Goal: Task Accomplishment & Management: Manage account settings

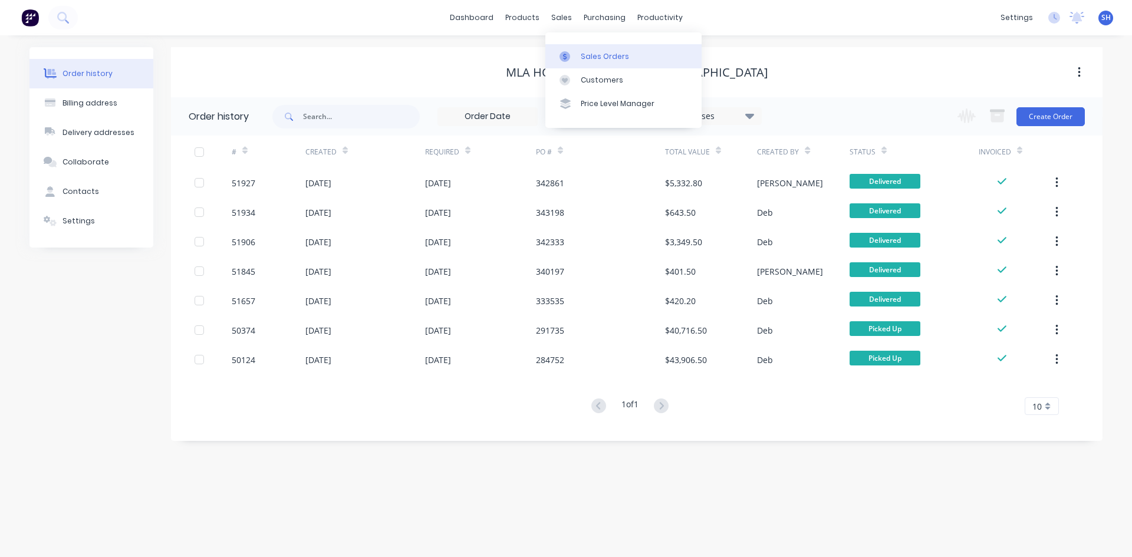
click at [586, 51] on div "Sales Orders" at bounding box center [605, 56] width 48 height 11
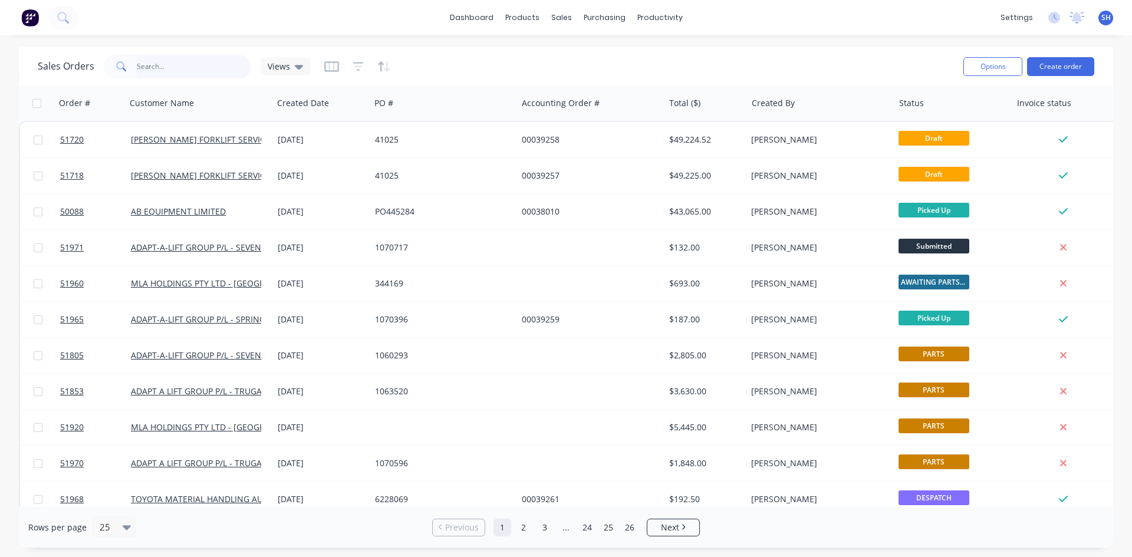
click at [176, 65] on input "text" at bounding box center [194, 67] width 115 height 24
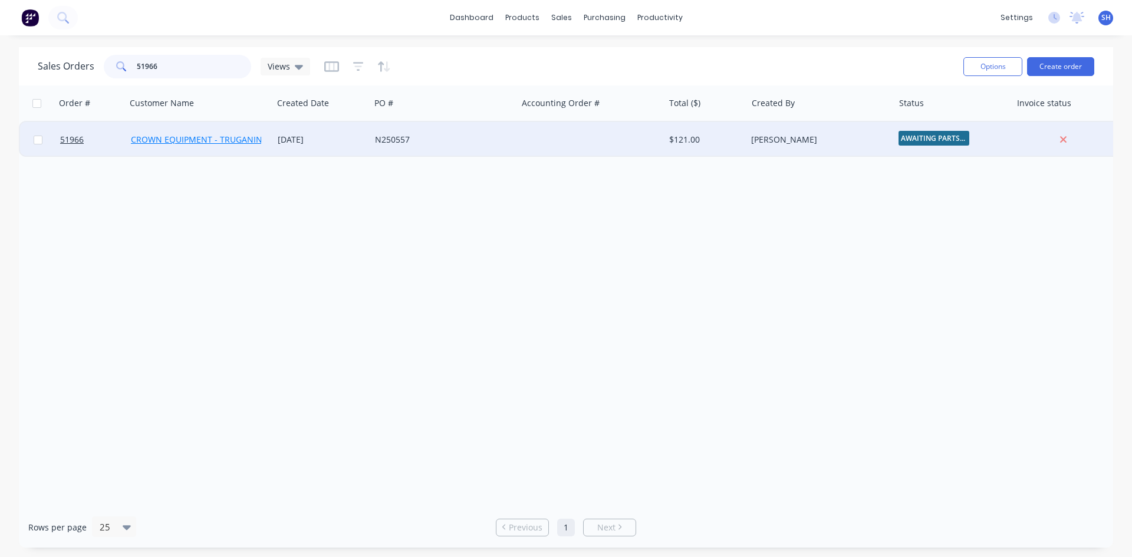
type input "51966"
click at [216, 137] on link "CROWN EQUIPMENT - TRUGANINA" at bounding box center [199, 139] width 137 height 11
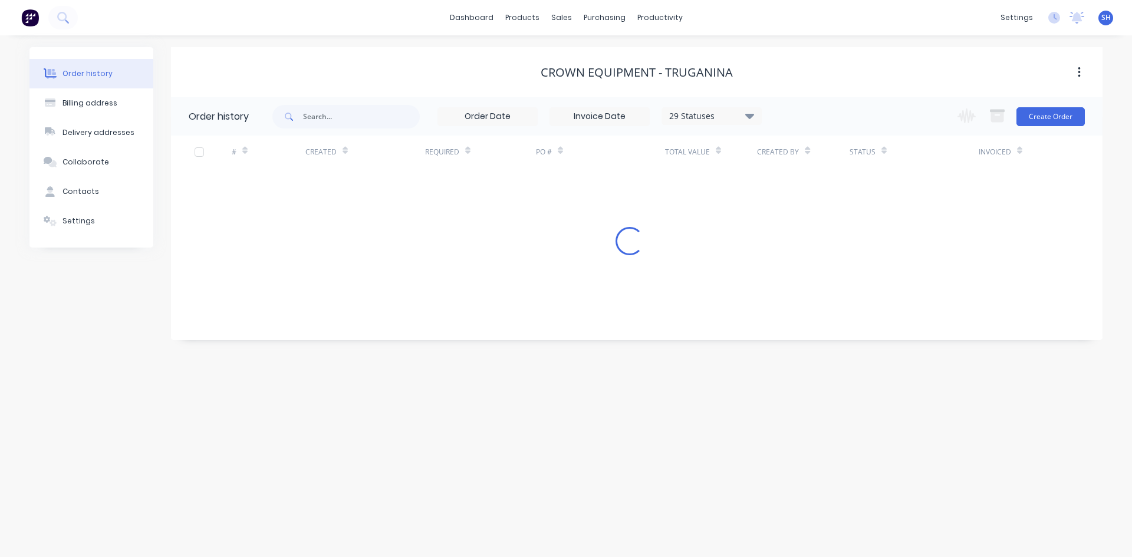
click at [216, 137] on div at bounding box center [213, 152] width 37 height 32
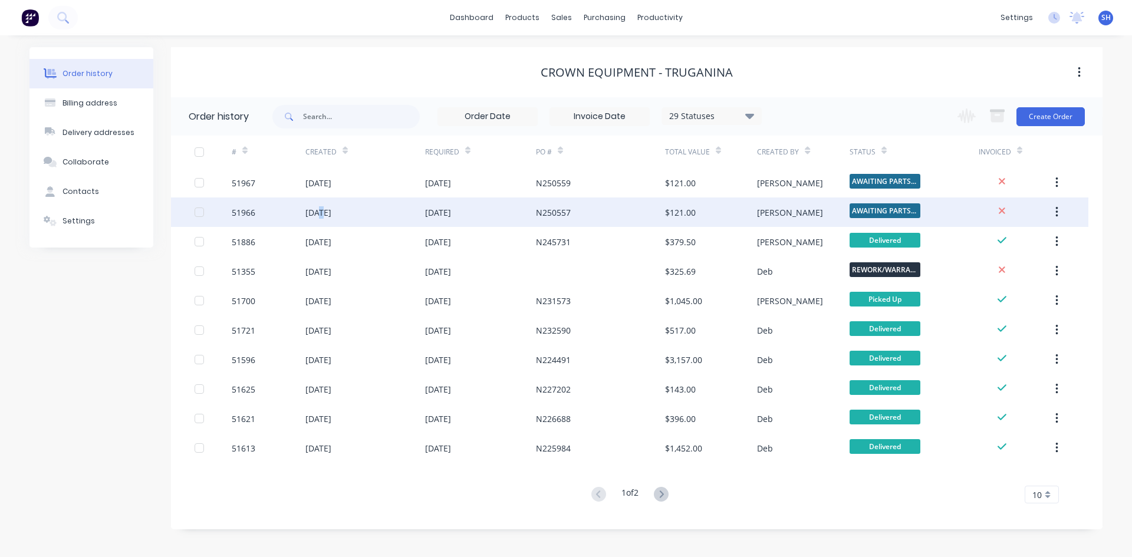
click at [320, 212] on div "[DATE]" at bounding box center [318, 212] width 26 height 12
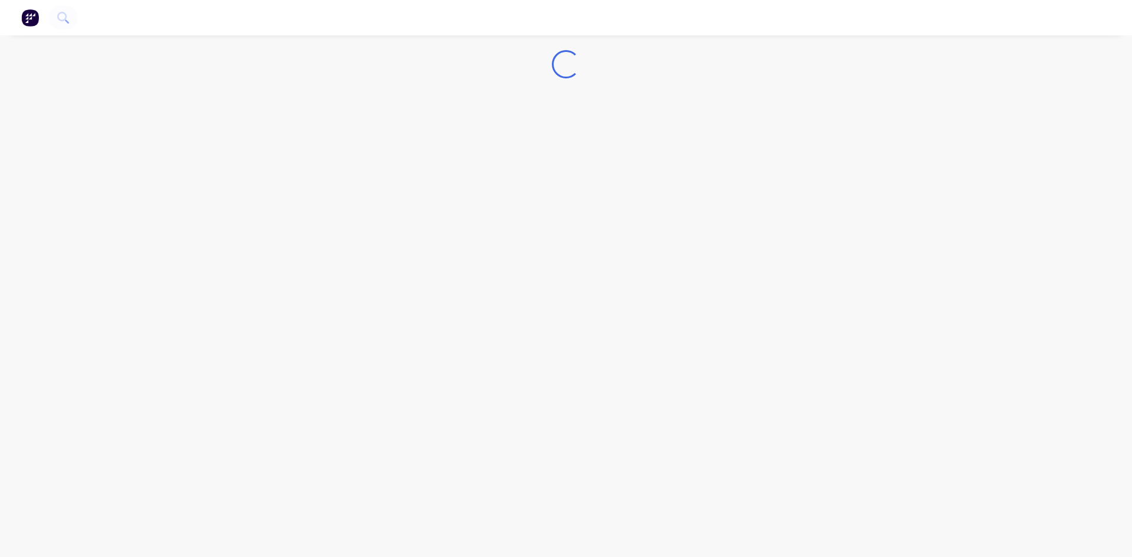
click at [320, 212] on div "Loading..." at bounding box center [566, 278] width 1132 height 557
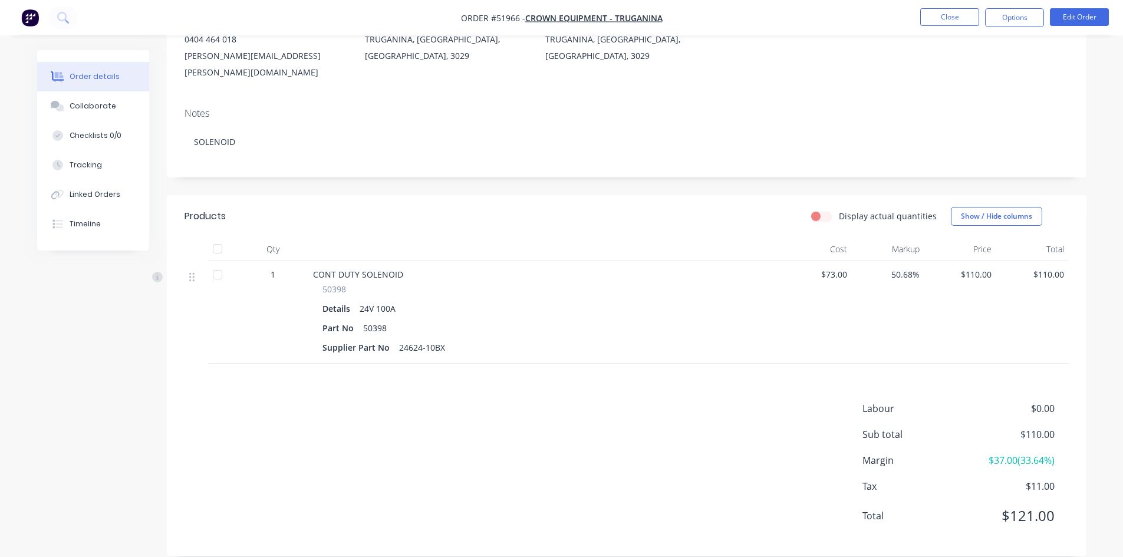
scroll to position [90, 0]
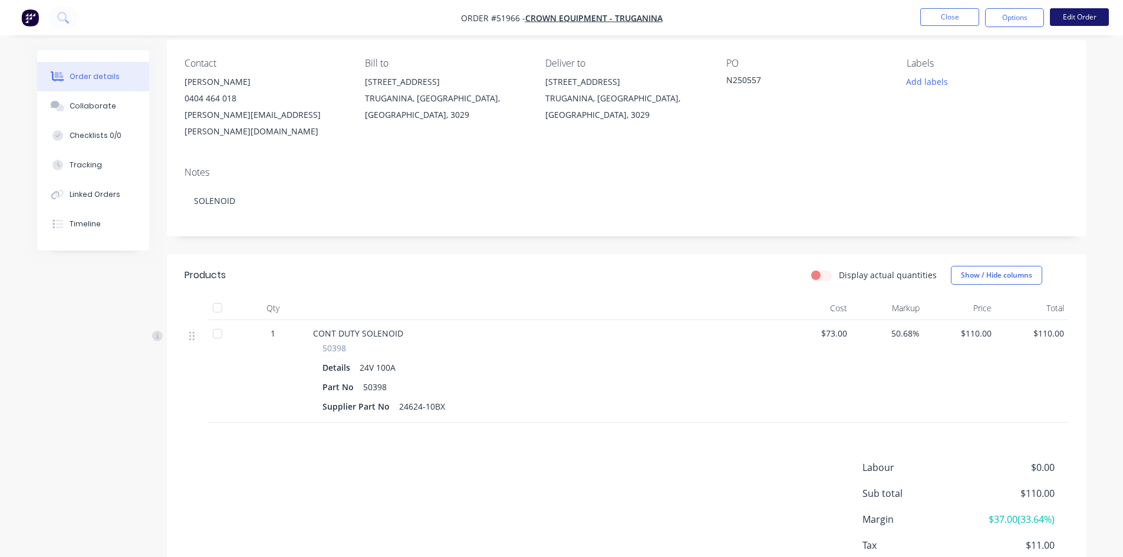
click at [1065, 15] on button "Edit Order" at bounding box center [1079, 17] width 59 height 18
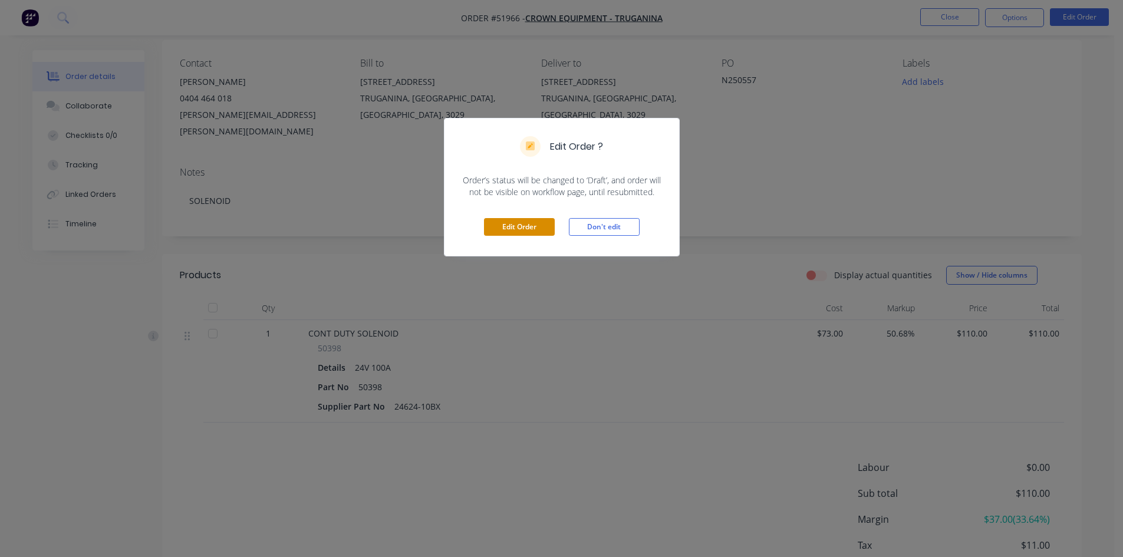
click at [531, 226] on button "Edit Order" at bounding box center [519, 227] width 71 height 18
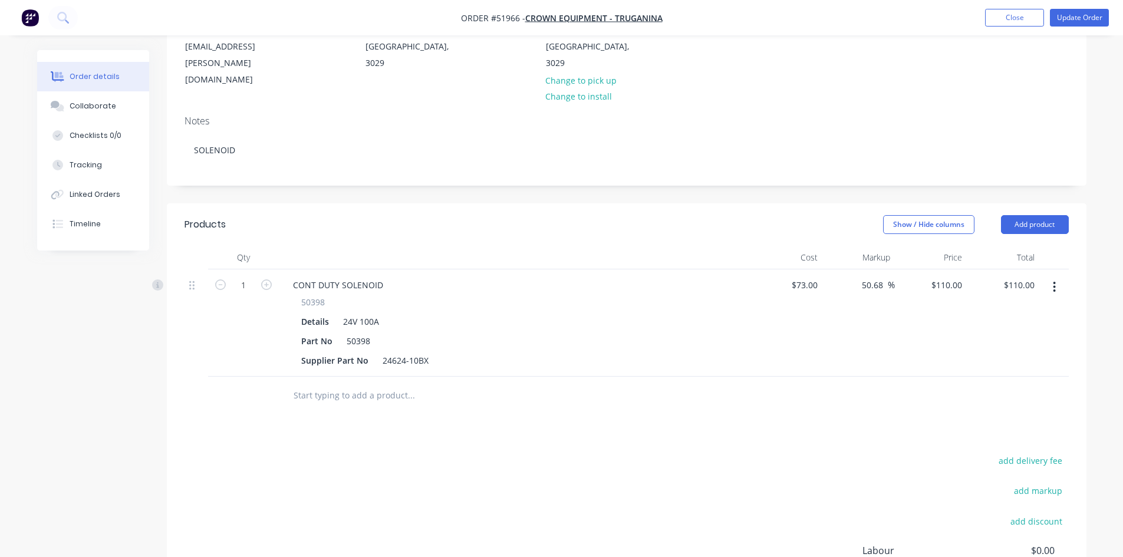
scroll to position [177, 0]
click at [1050, 215] on button "Add product" at bounding box center [1035, 224] width 68 height 19
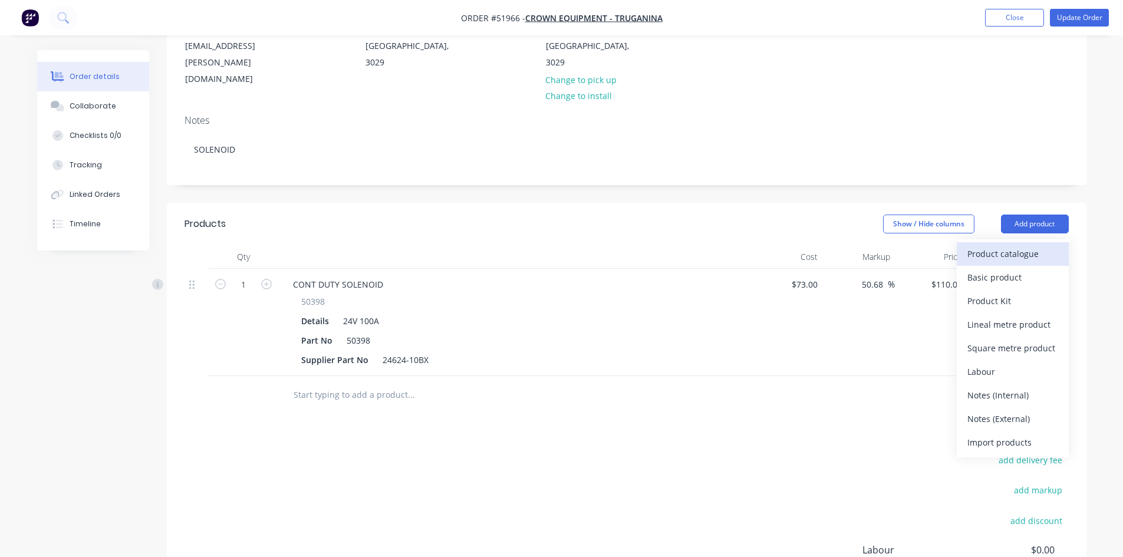
click at [1002, 245] on div "Product catalogue" at bounding box center [1013, 253] width 91 height 17
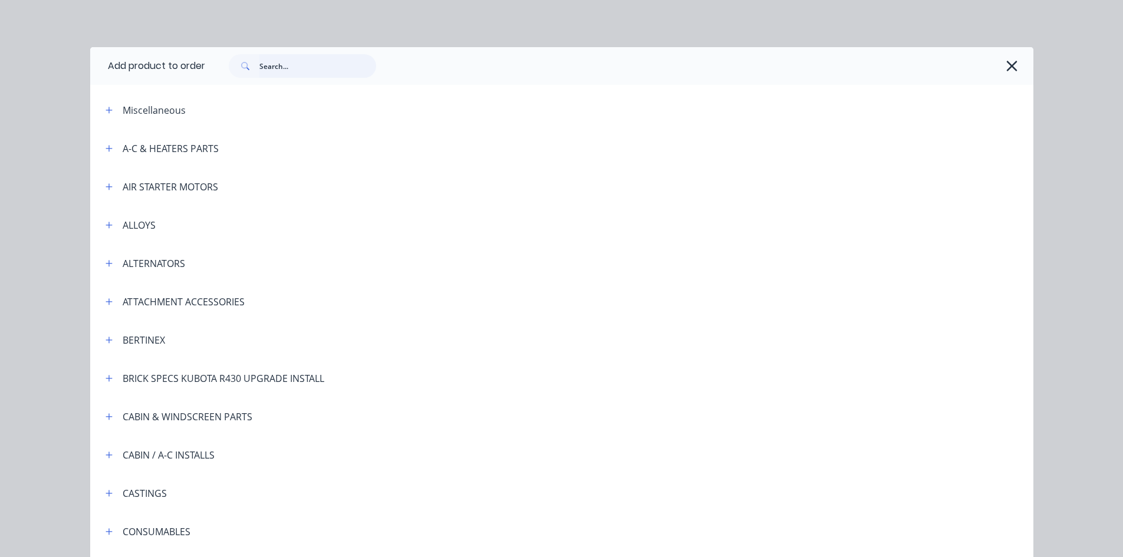
click at [283, 60] on input "text" at bounding box center [317, 66] width 117 height 24
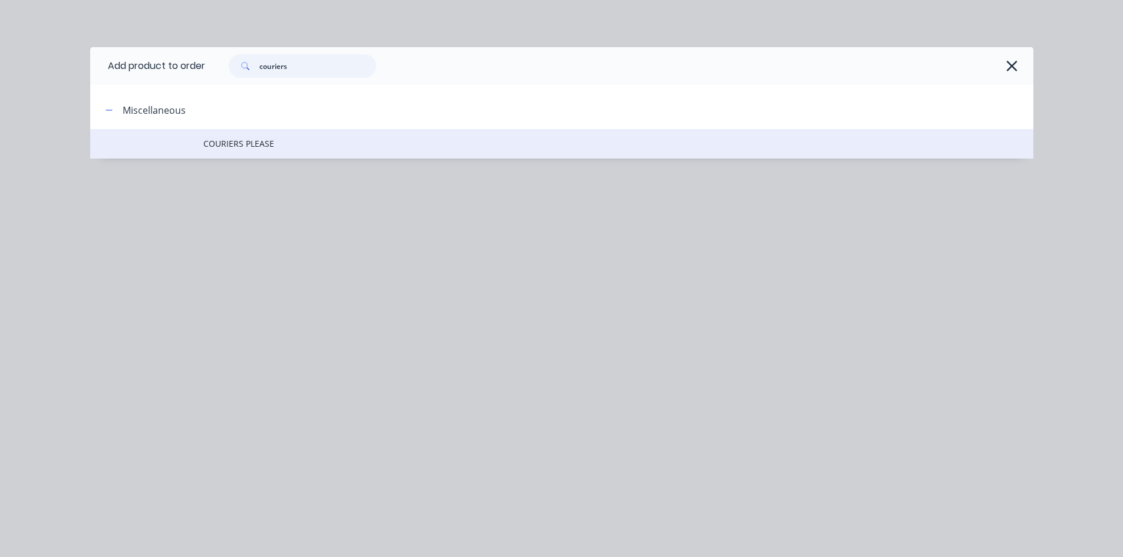
type input "couriers"
click at [244, 142] on span "COURIERS PLEASE" at bounding box center [535, 143] width 664 height 12
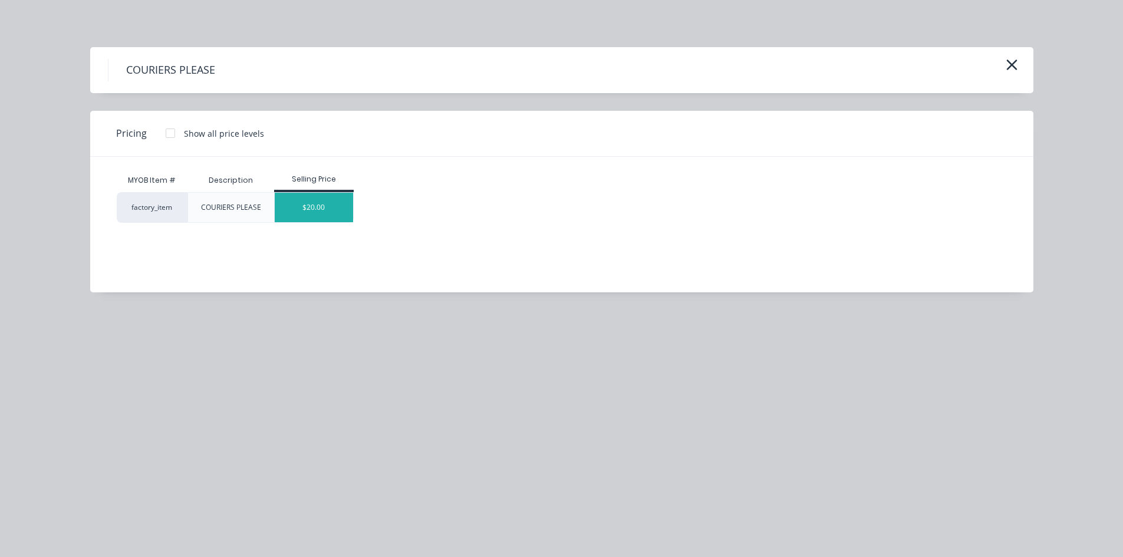
click at [315, 209] on div "$20.00" at bounding box center [314, 207] width 78 height 29
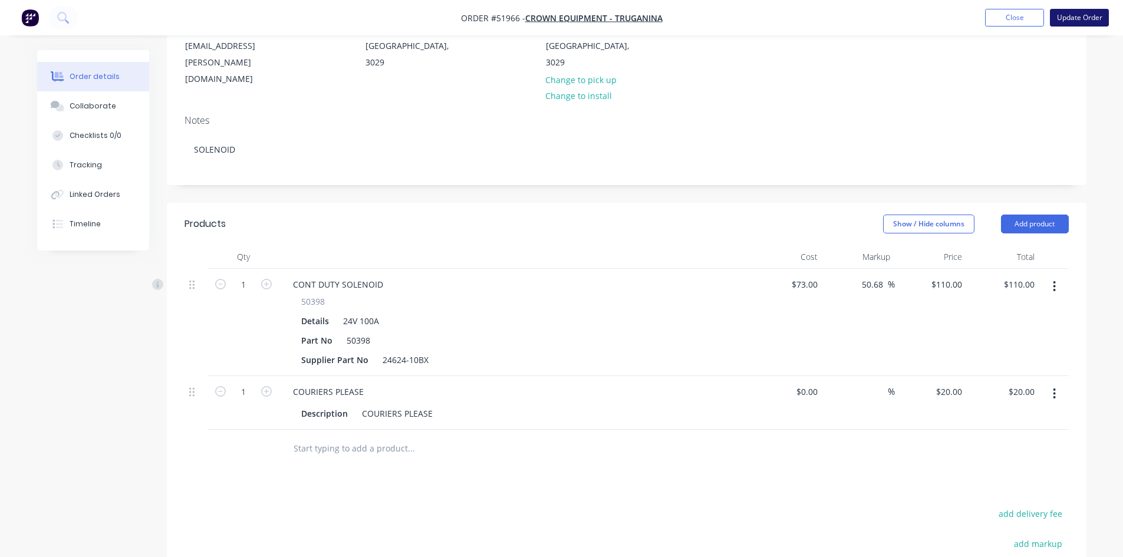
click at [1078, 17] on button "Update Order" at bounding box center [1079, 18] width 59 height 18
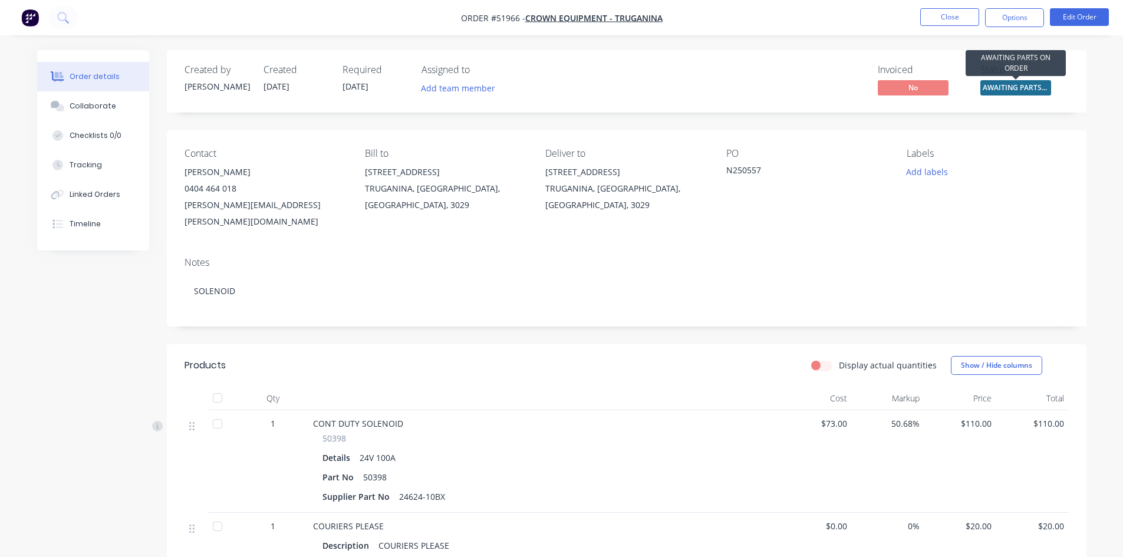
click at [1017, 86] on span "AWAITING PARTS ..." at bounding box center [1016, 87] width 71 height 15
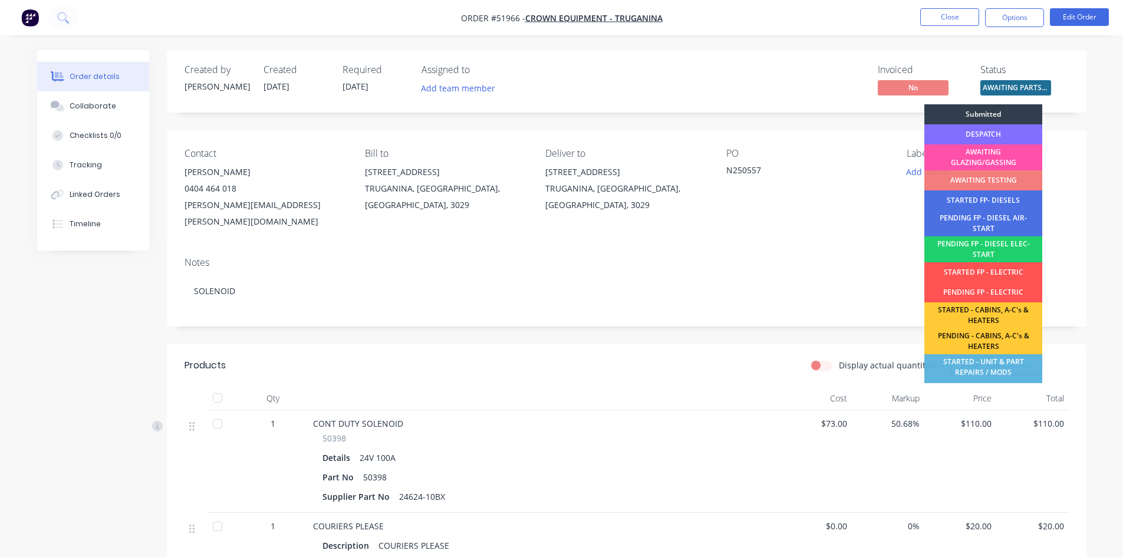
click at [984, 133] on div "DESPATCH" at bounding box center [984, 134] width 118 height 20
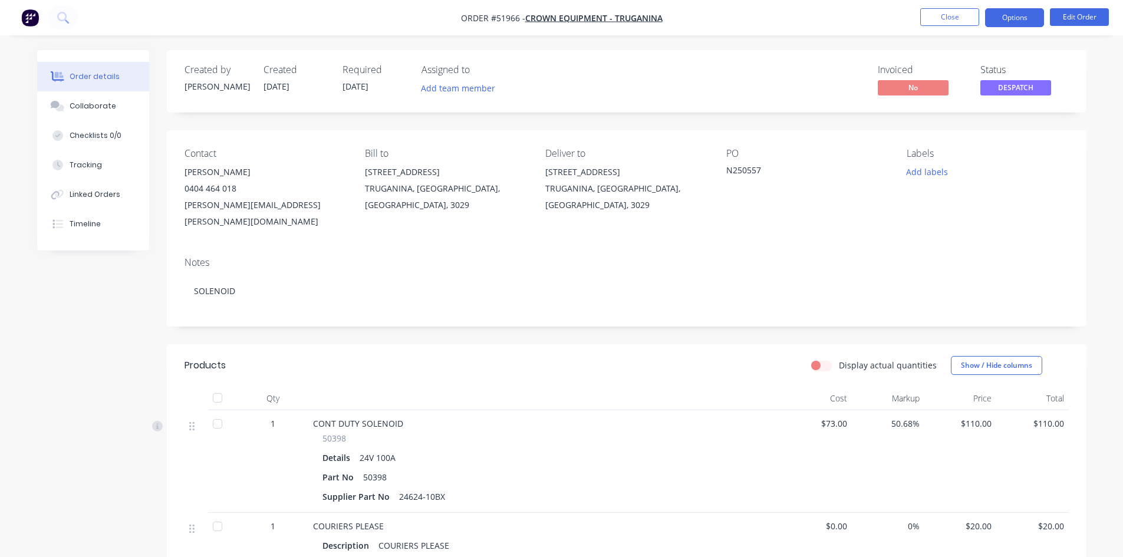
click at [1006, 15] on button "Options" at bounding box center [1014, 17] width 59 height 19
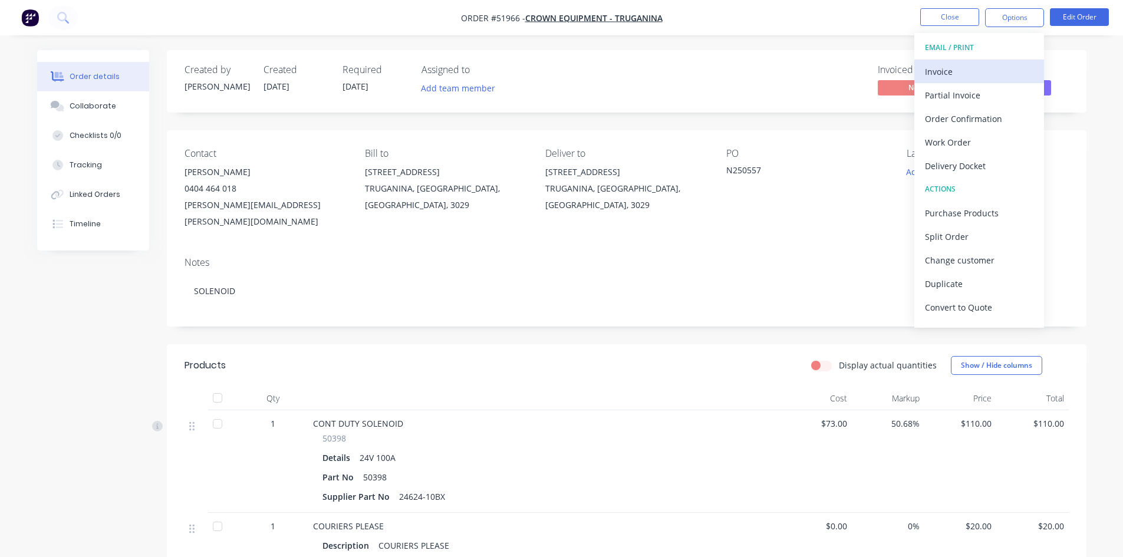
click at [957, 70] on div "Invoice" at bounding box center [979, 71] width 109 height 17
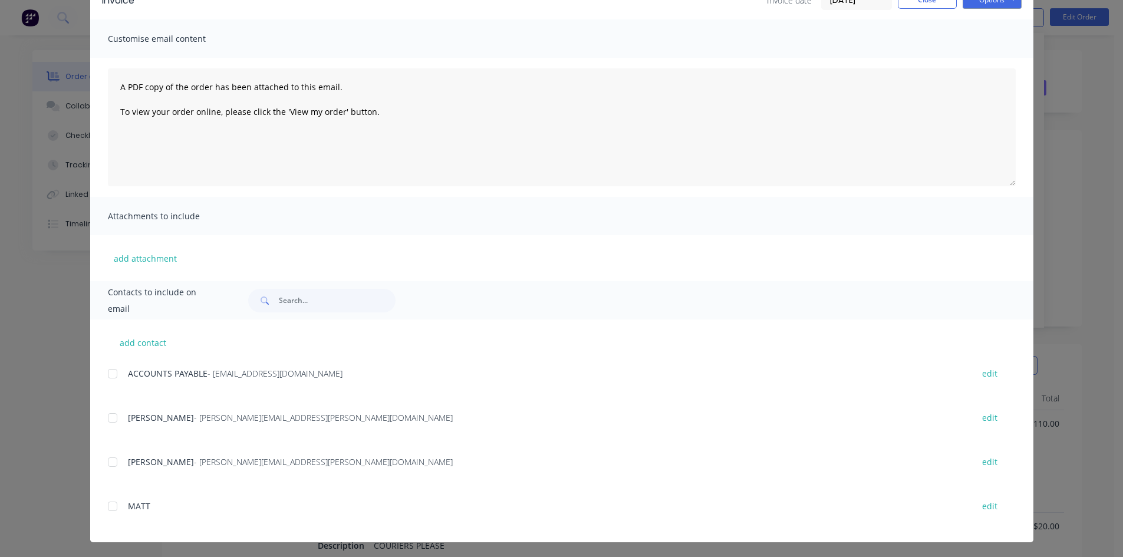
scroll to position [68, 0]
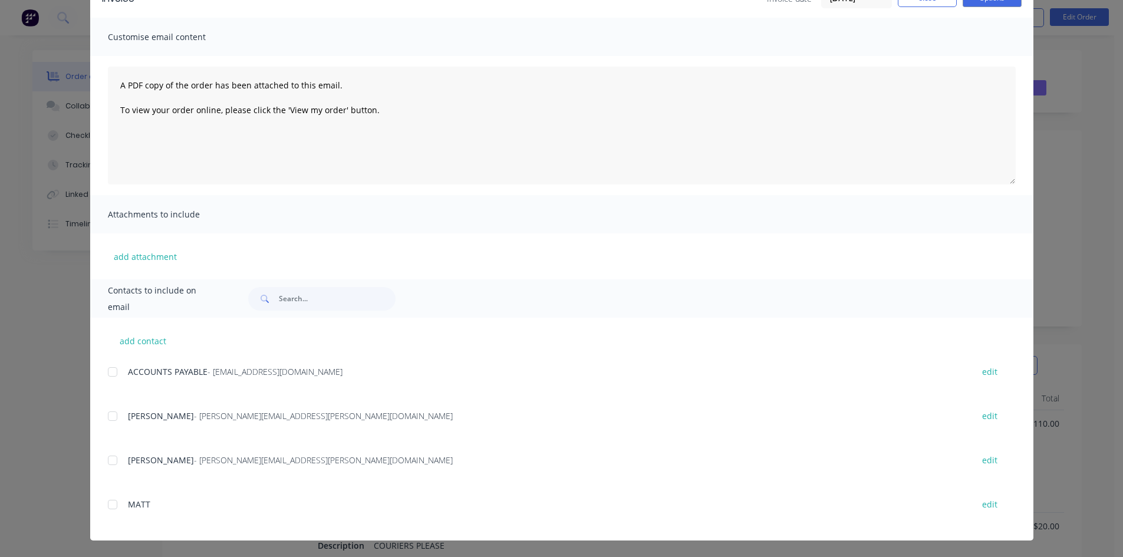
click at [108, 414] on div at bounding box center [113, 417] width 24 height 24
click at [108, 371] on div at bounding box center [113, 372] width 24 height 24
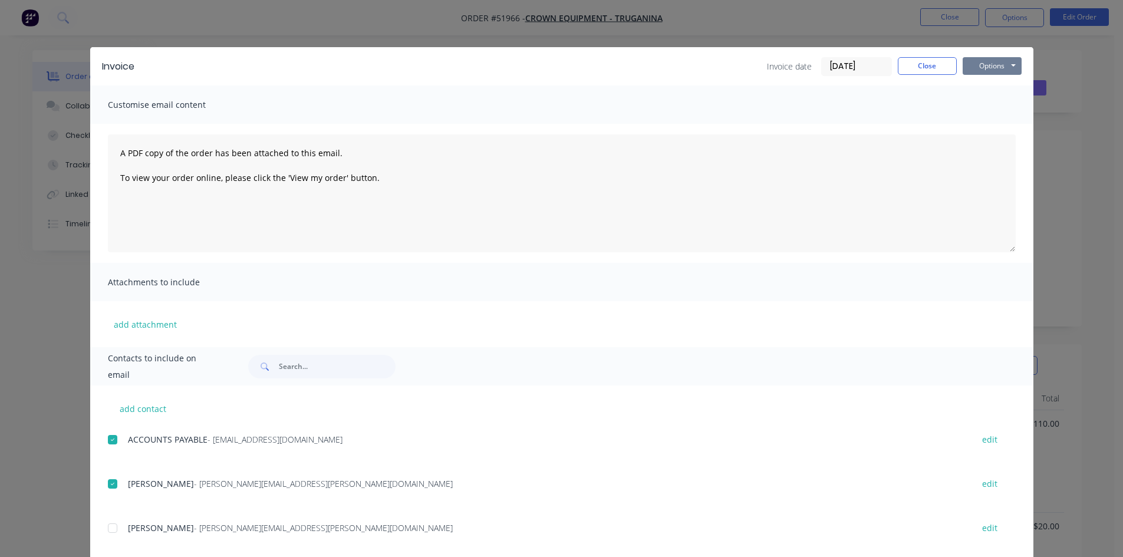
click at [980, 63] on button "Options" at bounding box center [992, 66] width 59 height 18
click at [976, 126] on button "Email" at bounding box center [1000, 125] width 75 height 19
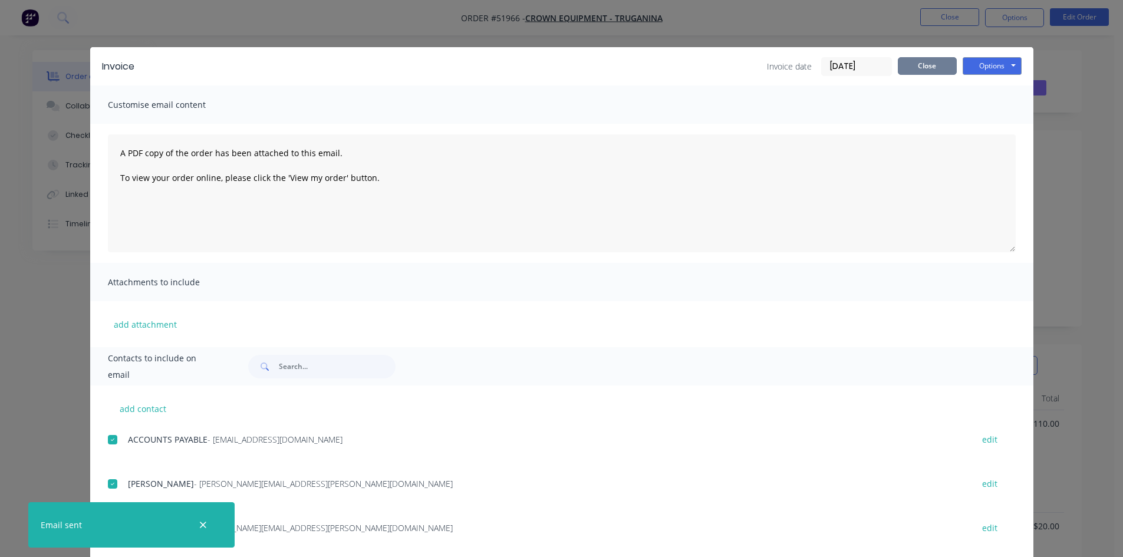
click at [926, 65] on button "Close" at bounding box center [927, 66] width 59 height 18
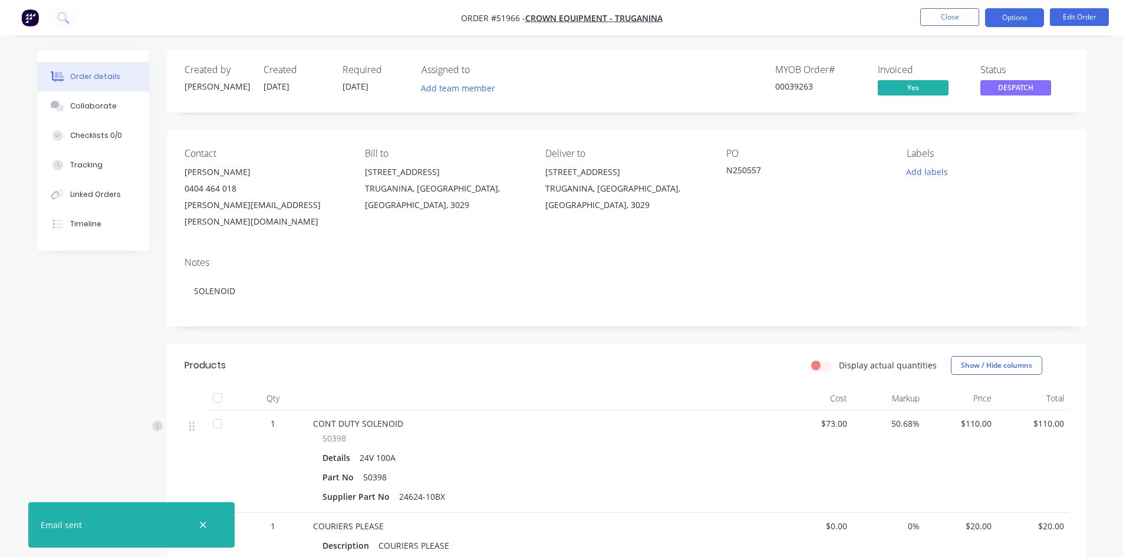
click at [992, 18] on button "Options" at bounding box center [1014, 17] width 59 height 19
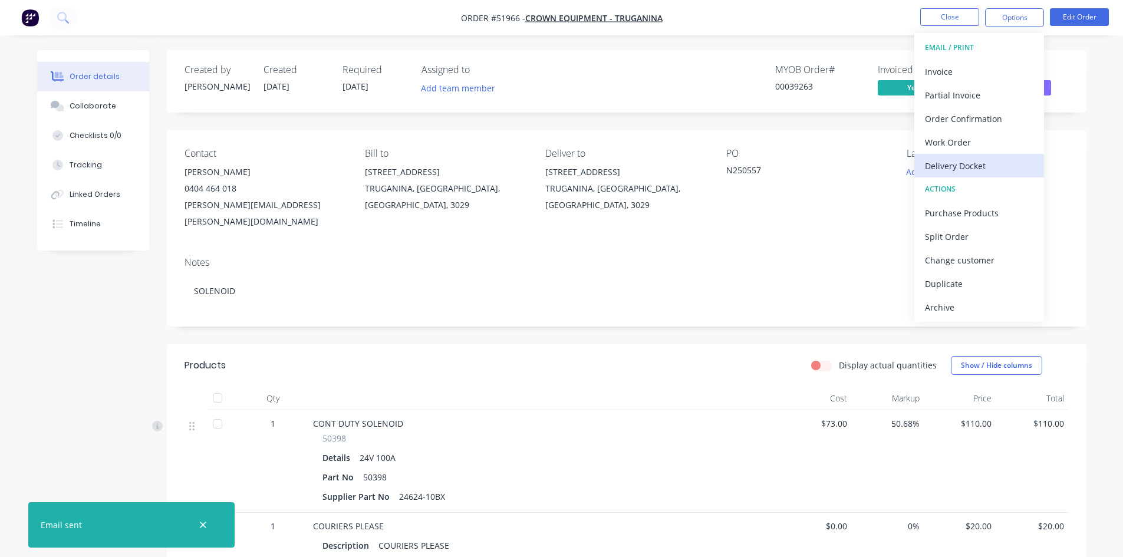
click at [966, 161] on div "Delivery Docket" at bounding box center [979, 165] width 109 height 17
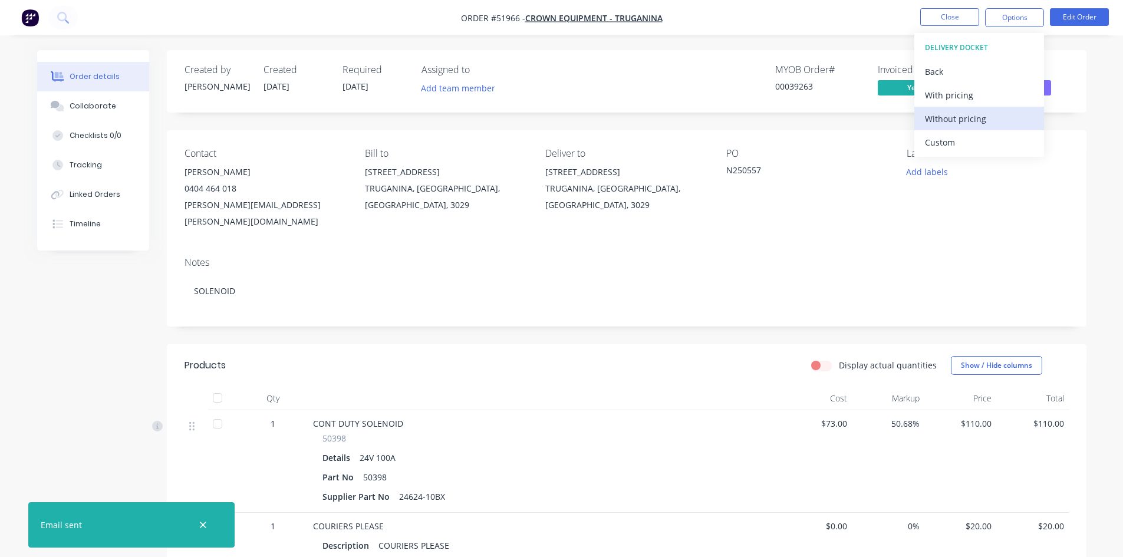
click at [963, 116] on div "Without pricing" at bounding box center [979, 118] width 109 height 17
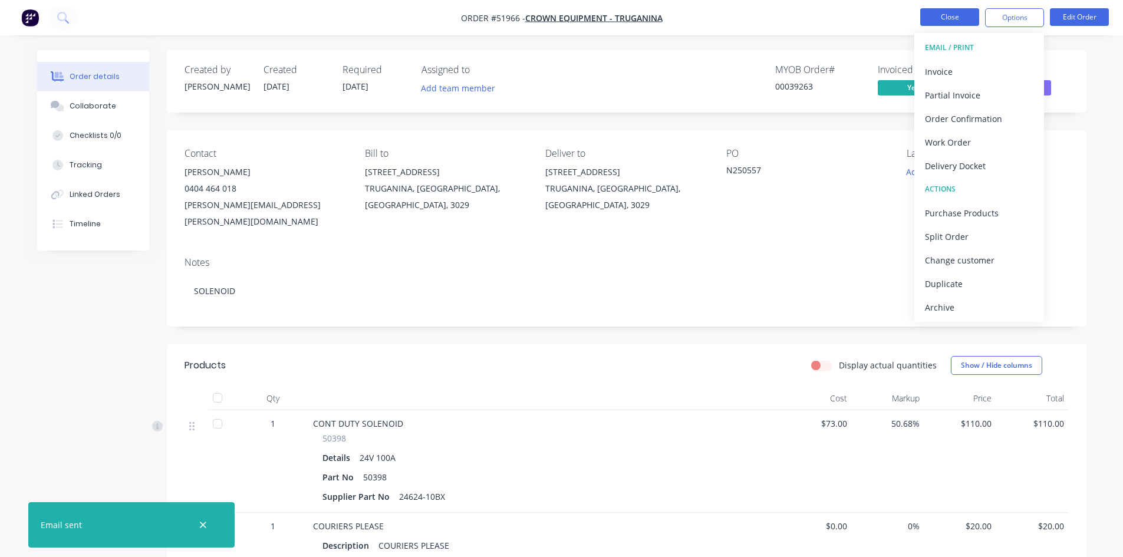
click at [944, 18] on button "Close" at bounding box center [950, 17] width 59 height 18
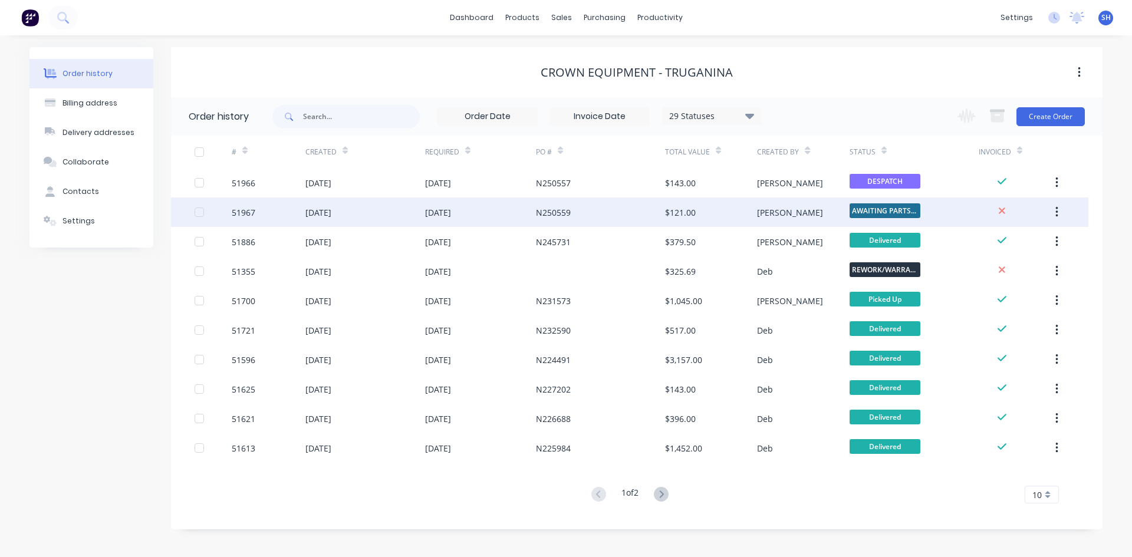
click at [484, 212] on div "[DATE]" at bounding box center [480, 212] width 111 height 29
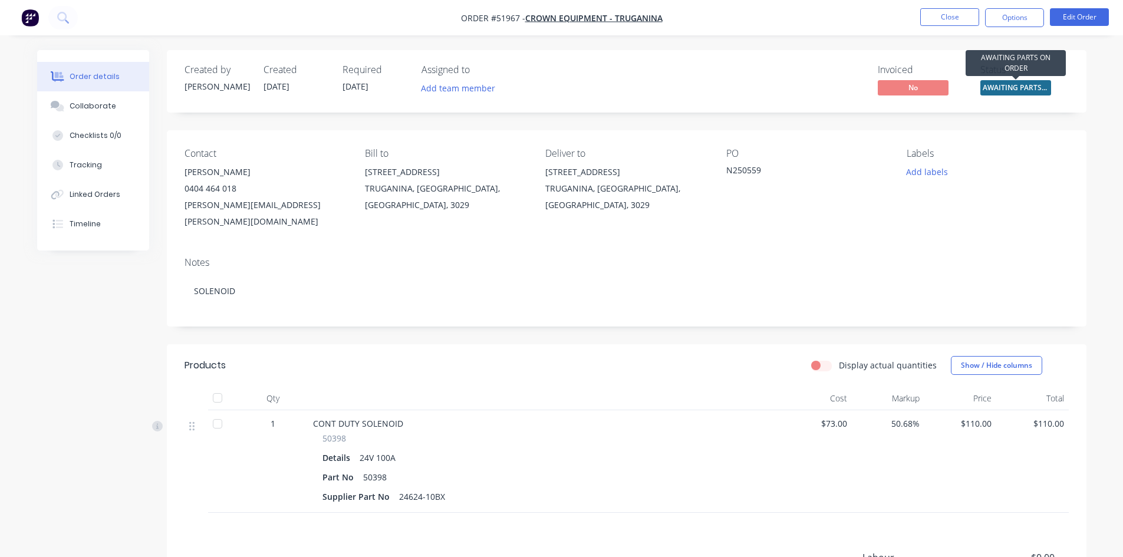
click at [995, 84] on span "AWAITING PARTS ..." at bounding box center [1016, 87] width 71 height 15
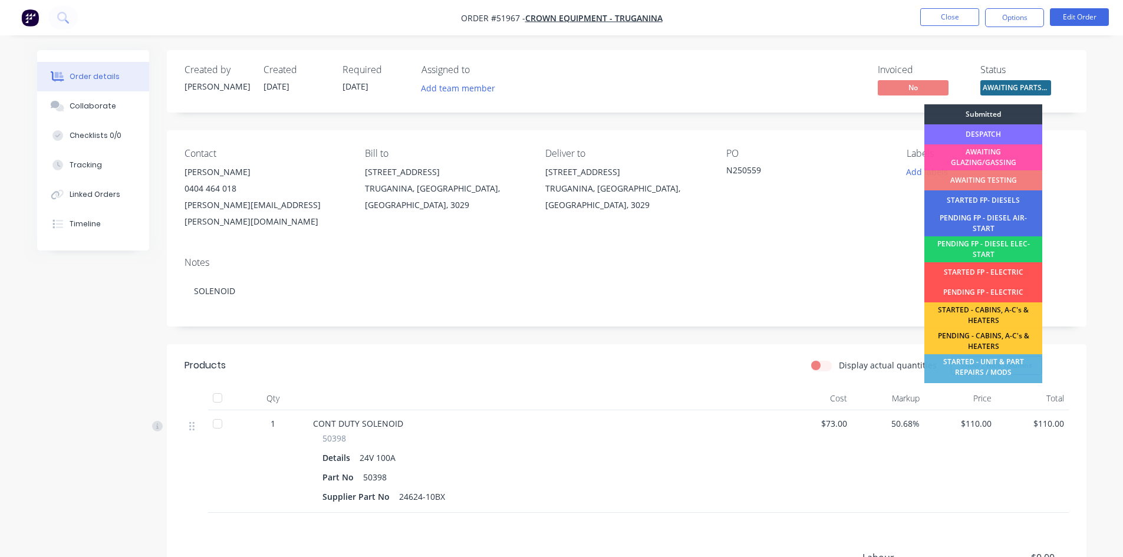
click at [974, 128] on div "DESPATCH" at bounding box center [984, 134] width 118 height 20
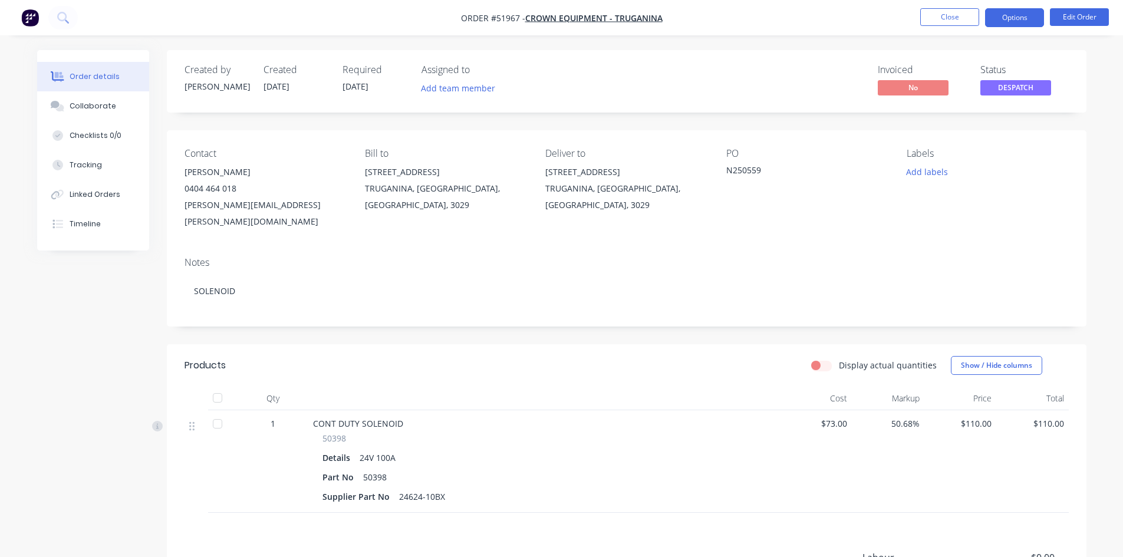
click at [990, 17] on button "Options" at bounding box center [1014, 17] width 59 height 19
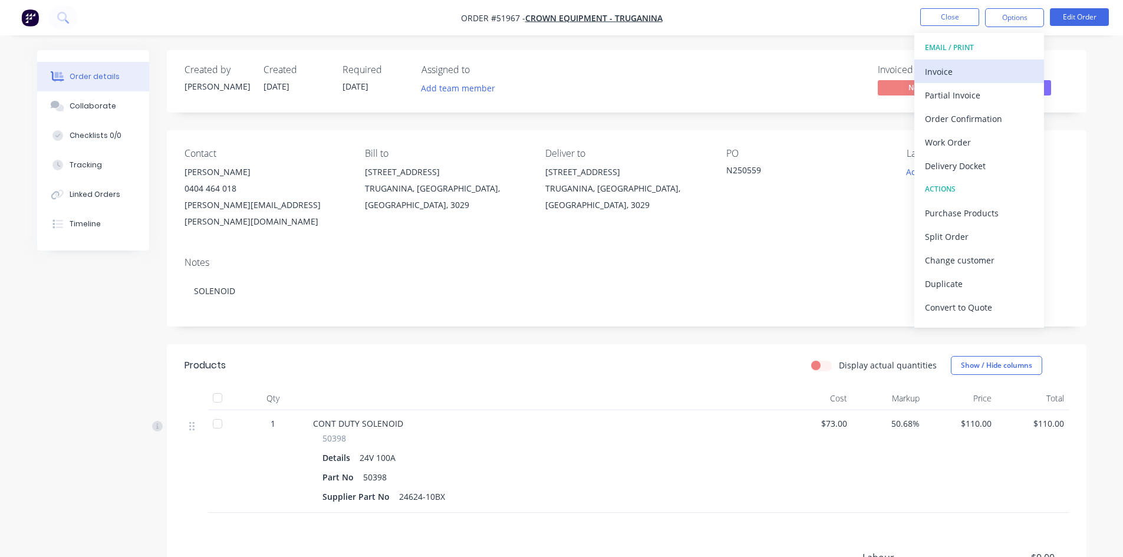
click at [956, 68] on div "Invoice" at bounding box center [979, 71] width 109 height 17
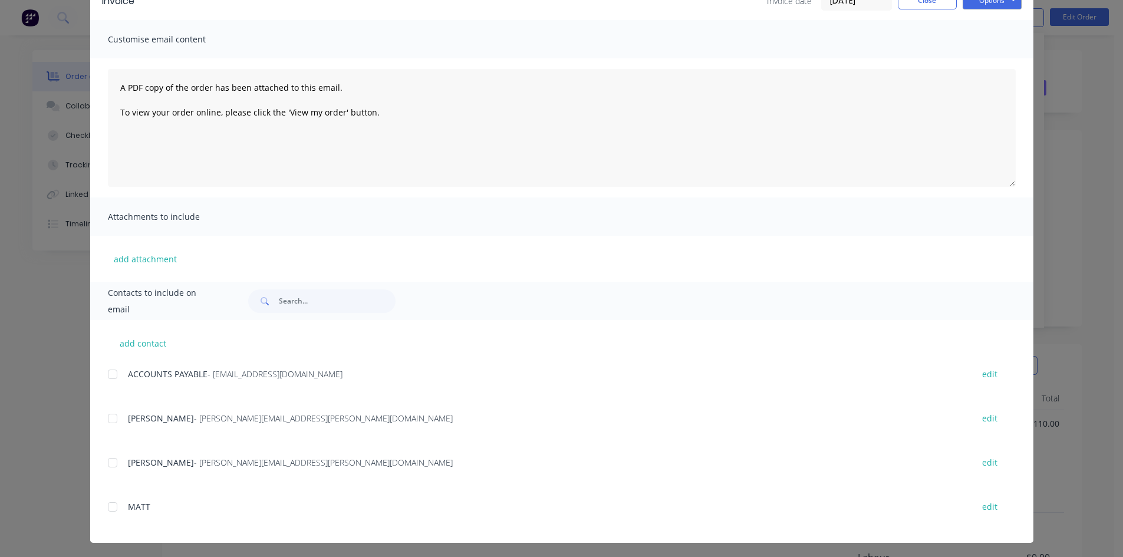
scroll to position [68, 0]
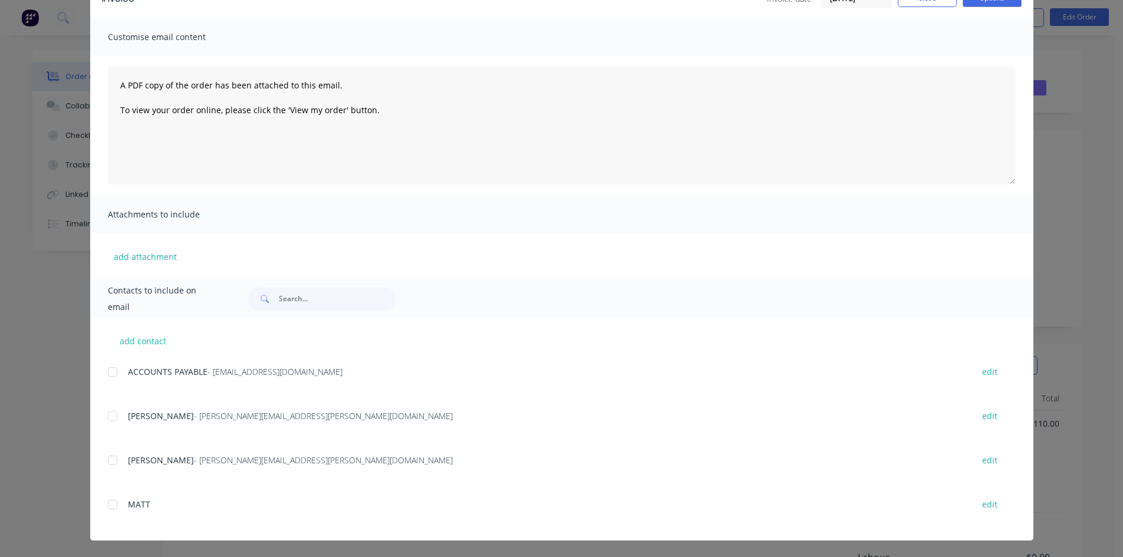
click at [106, 366] on div at bounding box center [113, 372] width 24 height 24
click at [108, 417] on div at bounding box center [113, 417] width 24 height 24
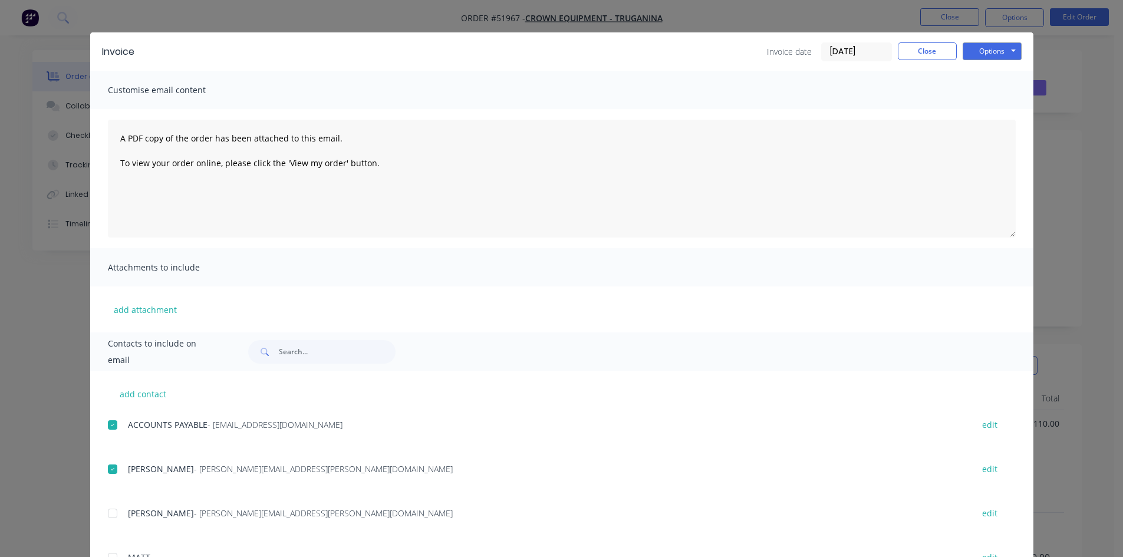
scroll to position [0, 0]
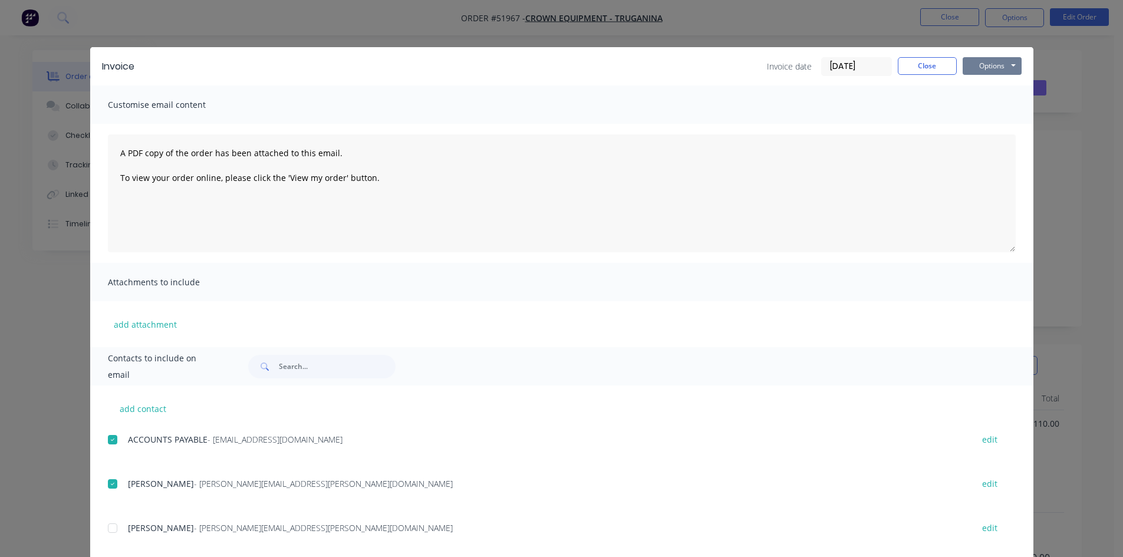
click at [987, 68] on button "Options" at bounding box center [992, 66] width 59 height 18
click at [984, 126] on button "Email" at bounding box center [1000, 125] width 75 height 19
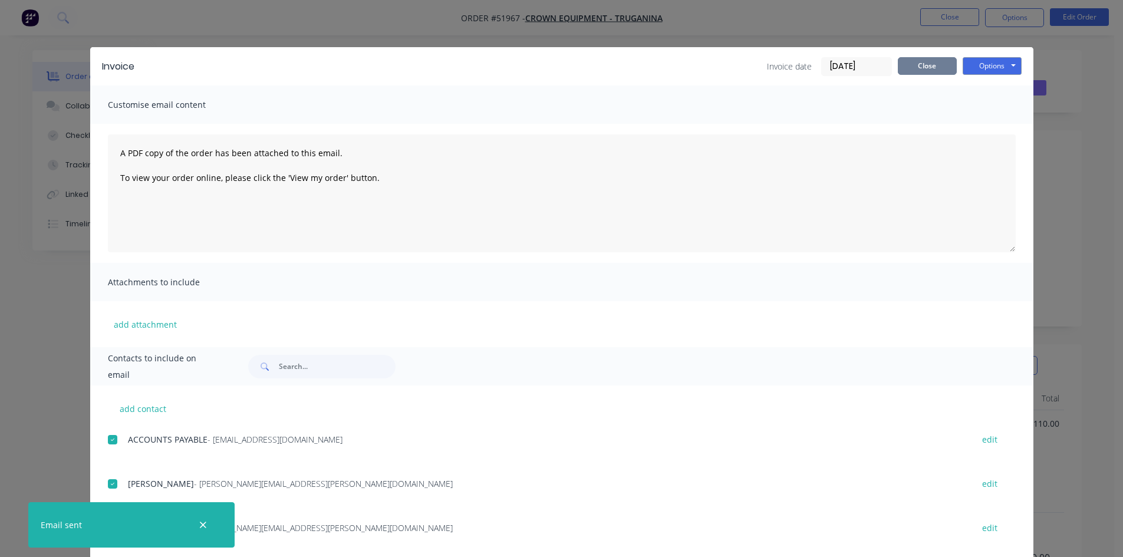
click at [912, 62] on button "Close" at bounding box center [927, 66] width 59 height 18
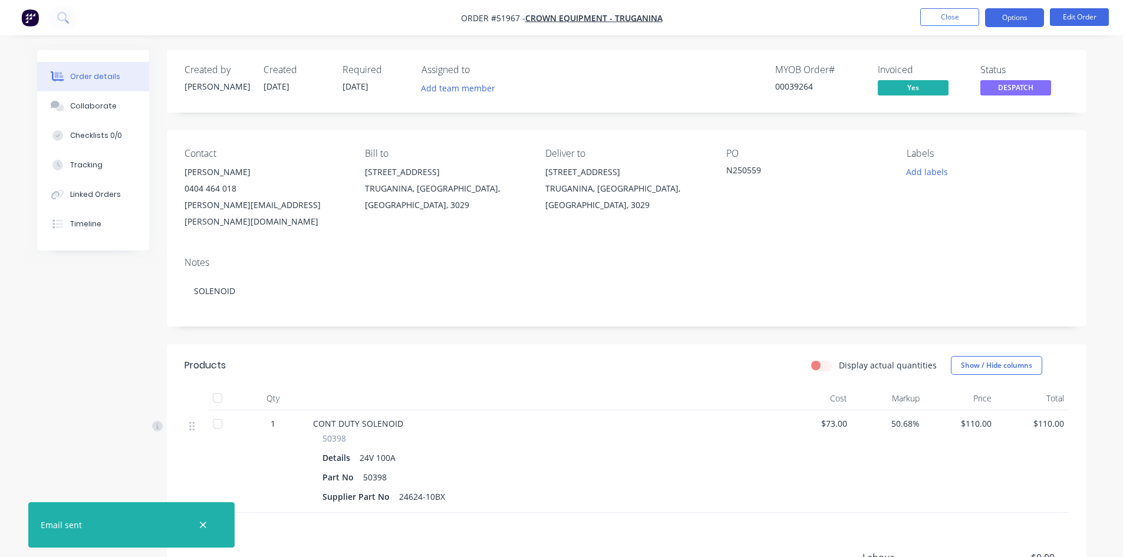
click at [1007, 17] on button "Options" at bounding box center [1014, 17] width 59 height 19
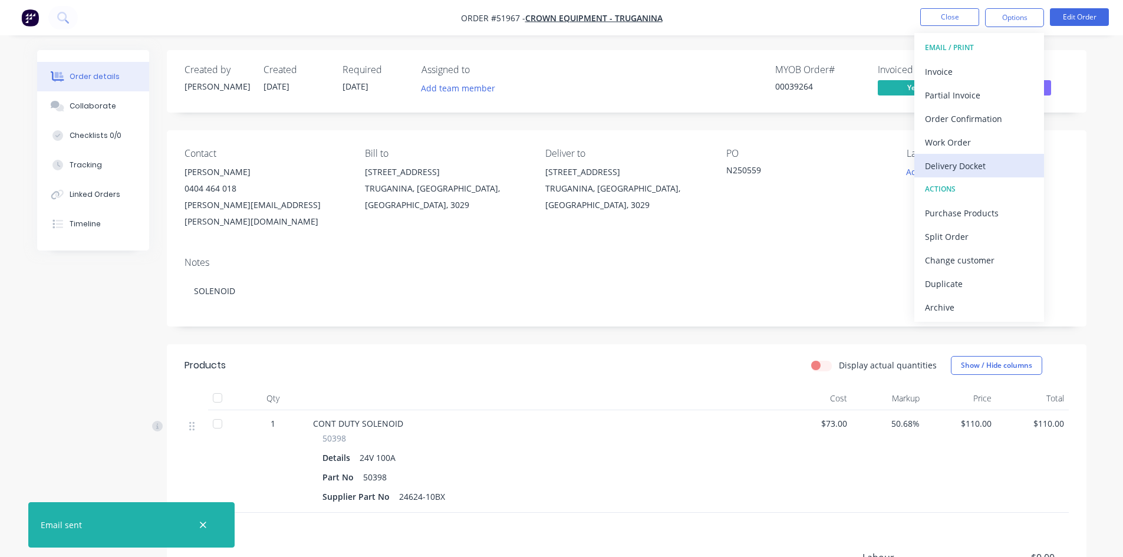
click at [958, 164] on div "Delivery Docket" at bounding box center [979, 165] width 109 height 17
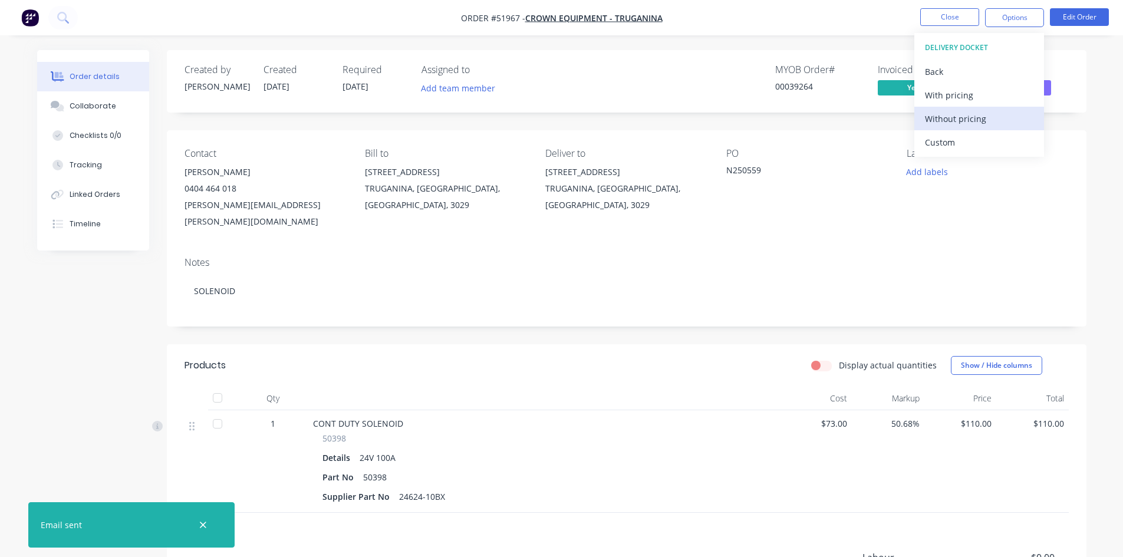
click at [966, 118] on div "Without pricing" at bounding box center [979, 118] width 109 height 17
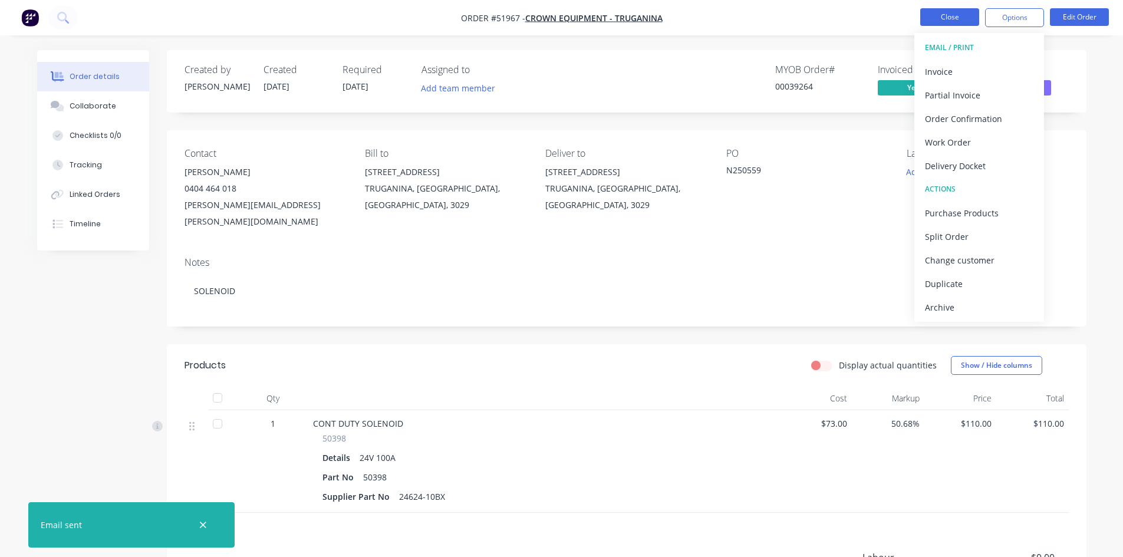
click at [954, 17] on button "Close" at bounding box center [950, 17] width 59 height 18
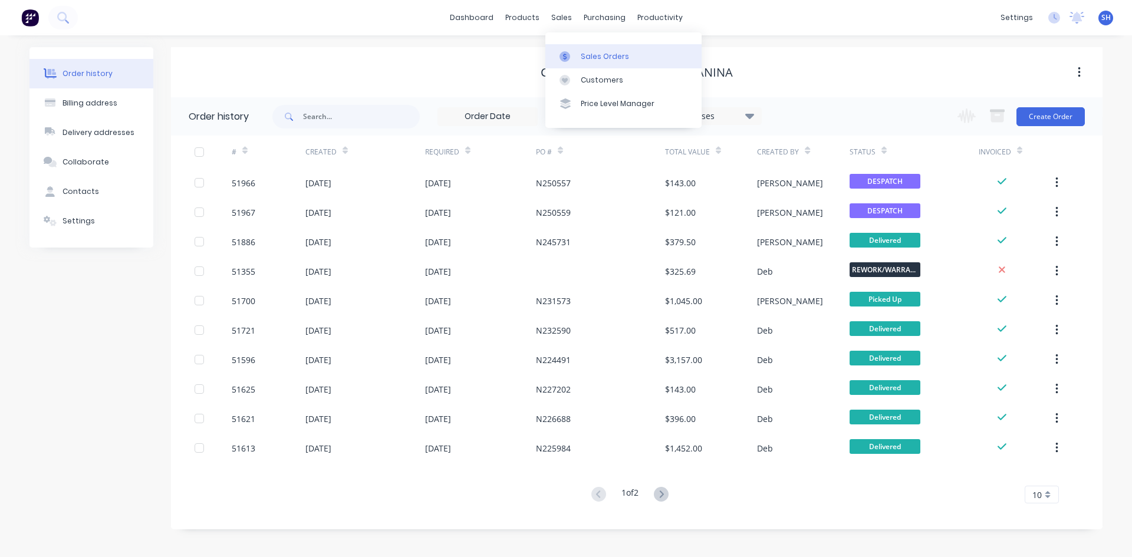
click at [599, 56] on div "Sales Orders" at bounding box center [605, 56] width 48 height 11
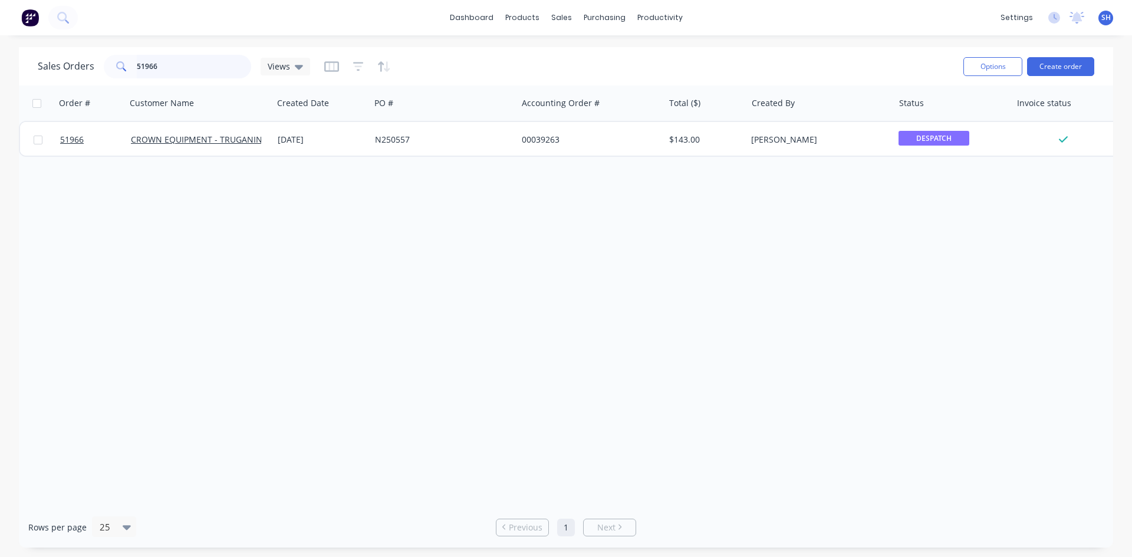
click at [172, 66] on input "51966" at bounding box center [194, 67] width 115 height 24
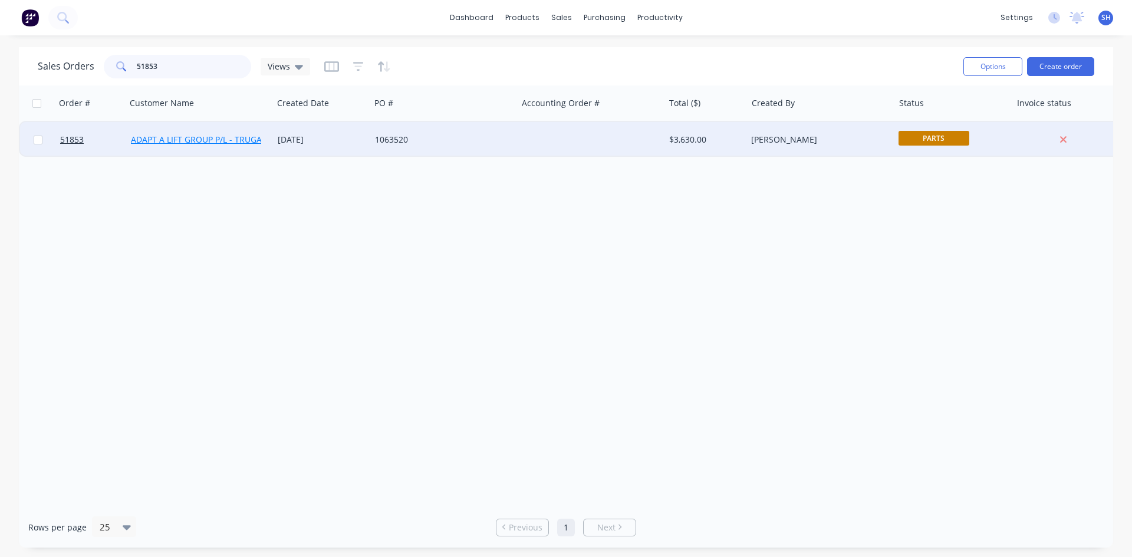
type input "51853"
click at [246, 140] on link "ADAPT A LIFT GROUP P/L - TRUGANINA" at bounding box center [207, 139] width 152 height 11
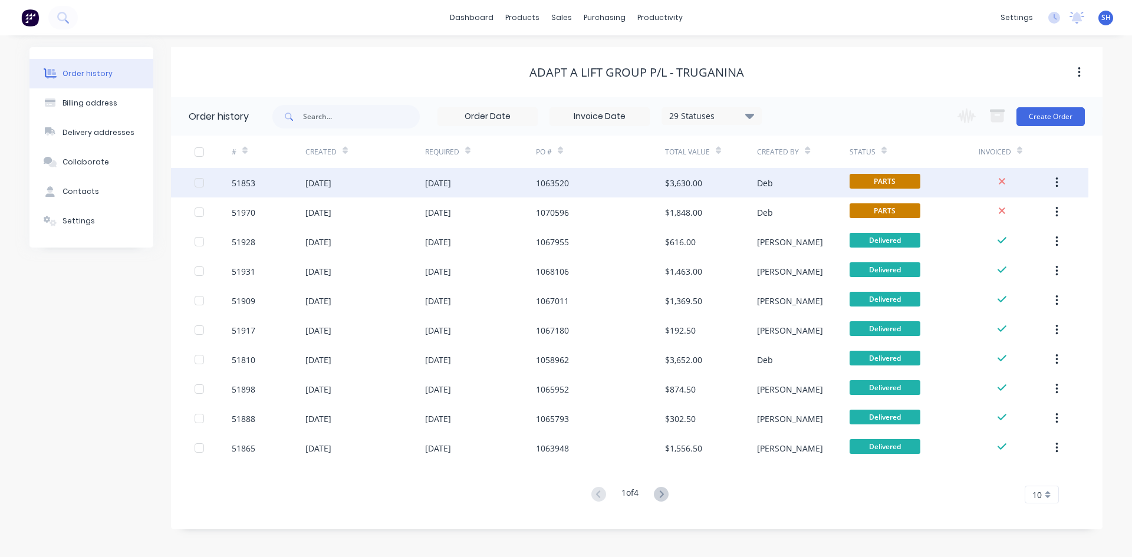
click at [297, 180] on div "51853" at bounding box center [269, 182] width 74 height 29
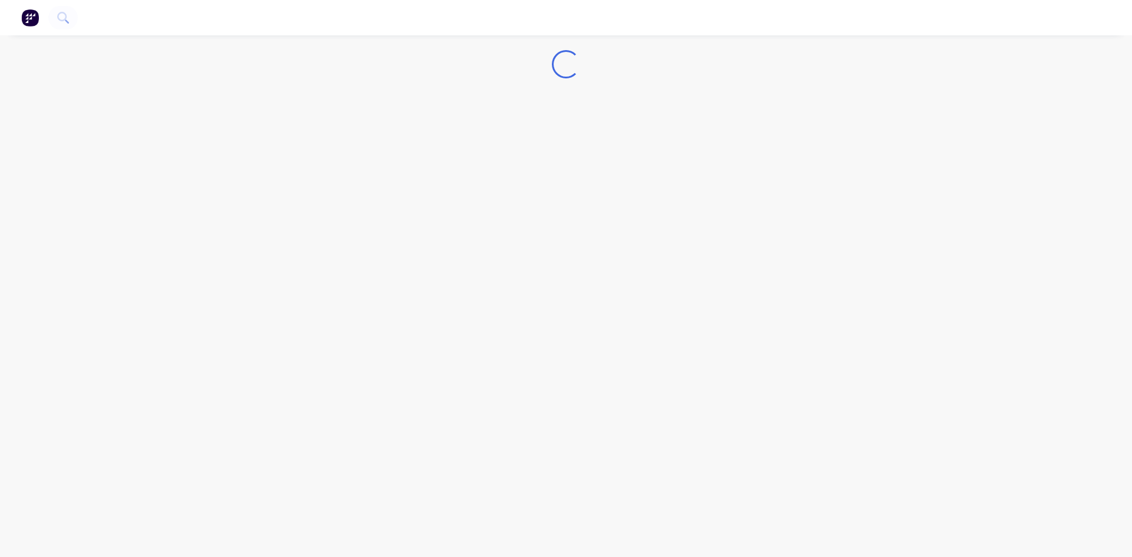
click at [297, 180] on div "Loading..." at bounding box center [566, 278] width 1132 height 557
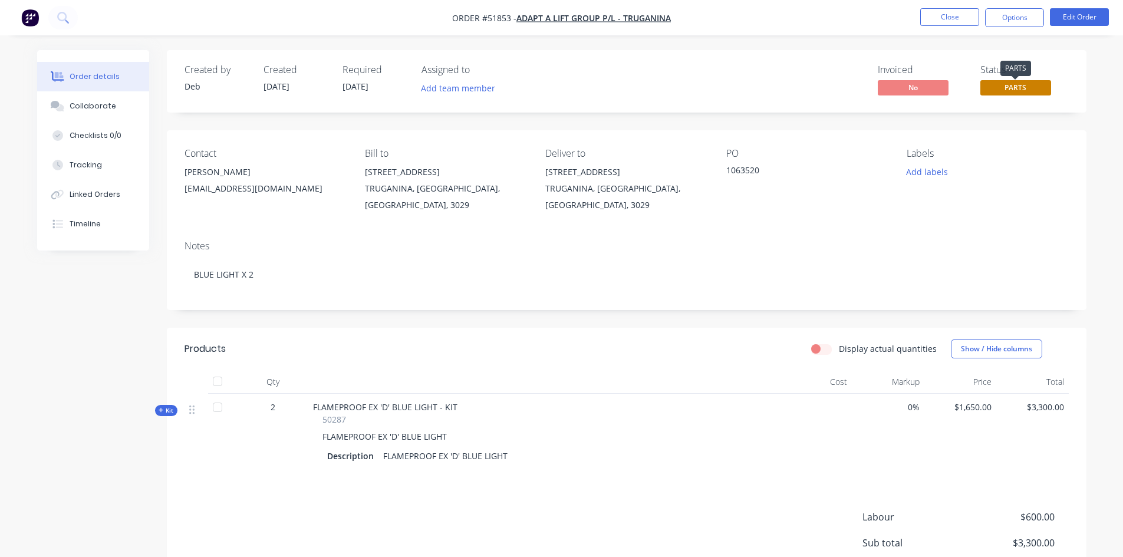
click at [1014, 86] on span "PARTS" at bounding box center [1016, 87] width 71 height 15
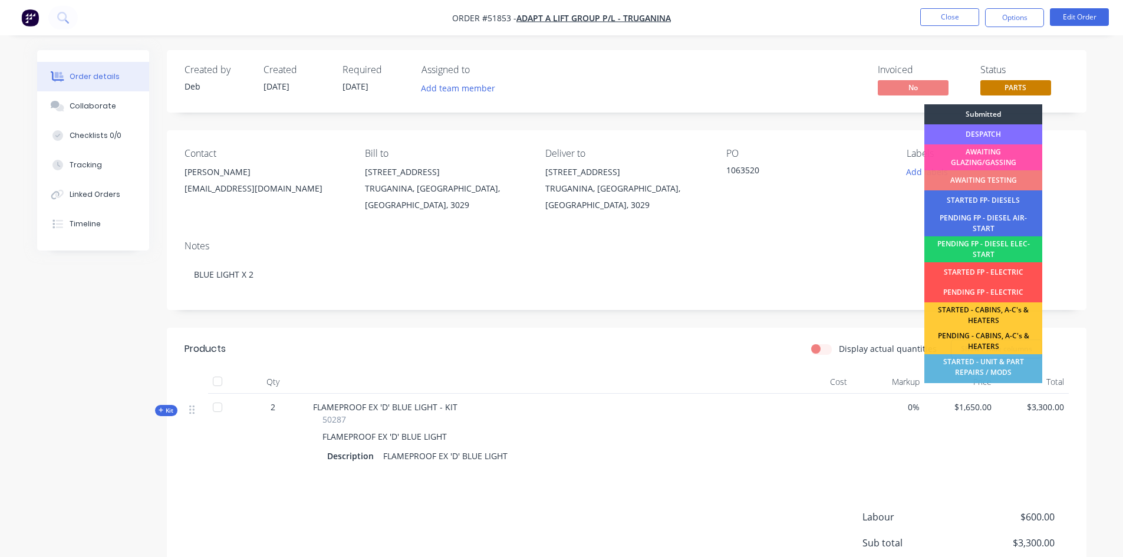
click at [1007, 128] on div "DESPATCH" at bounding box center [984, 134] width 118 height 20
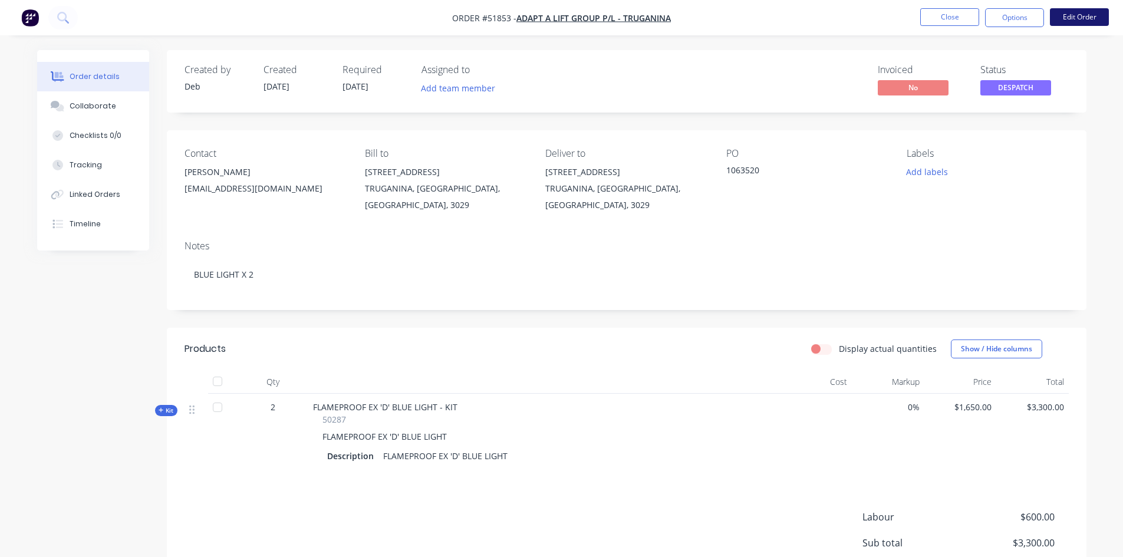
click at [1072, 15] on button "Edit Order" at bounding box center [1079, 17] width 59 height 18
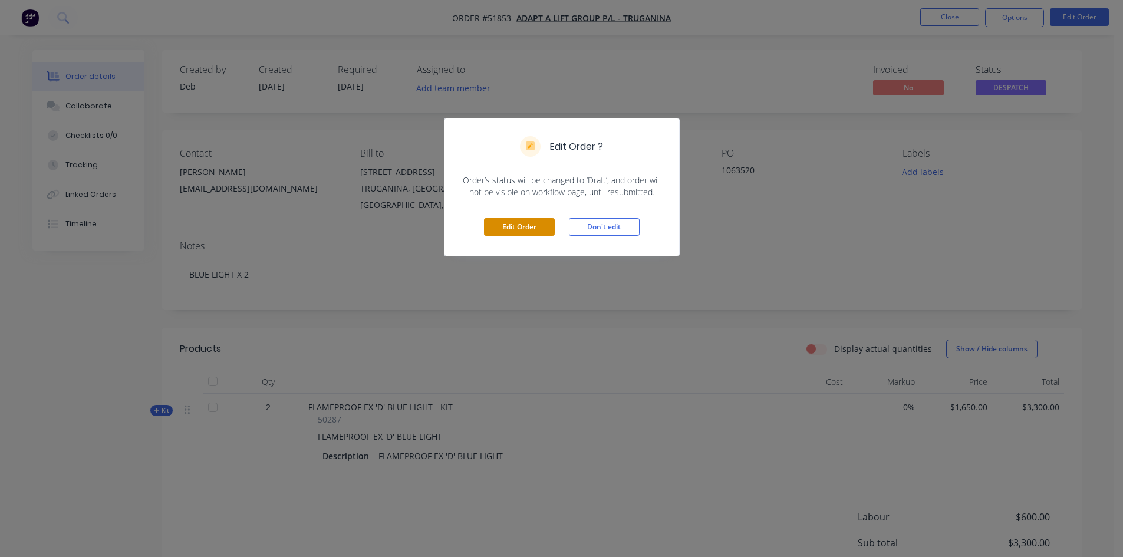
click at [522, 223] on button "Edit Order" at bounding box center [519, 227] width 71 height 18
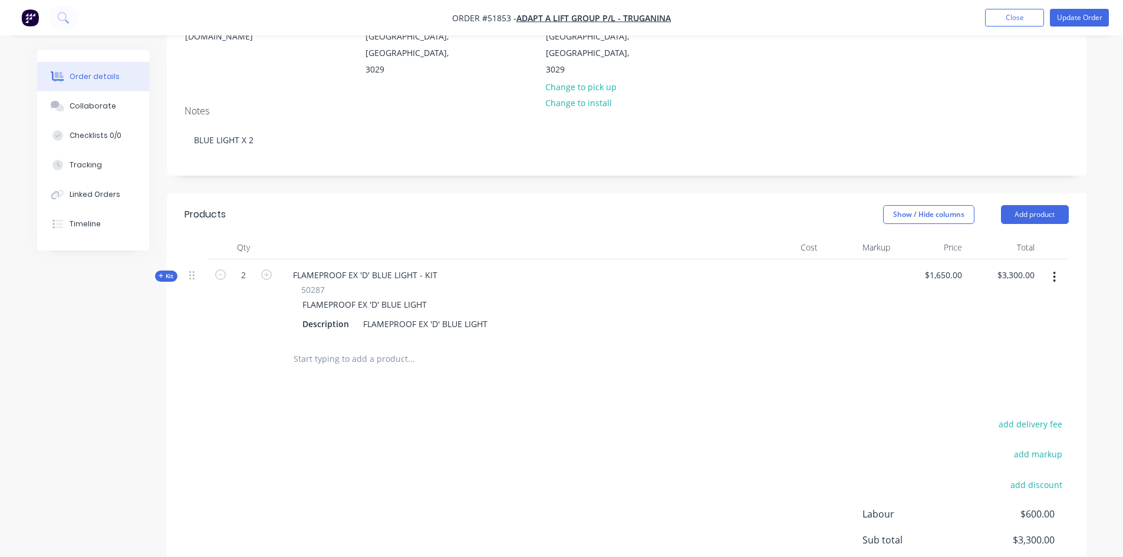
scroll to position [177, 0]
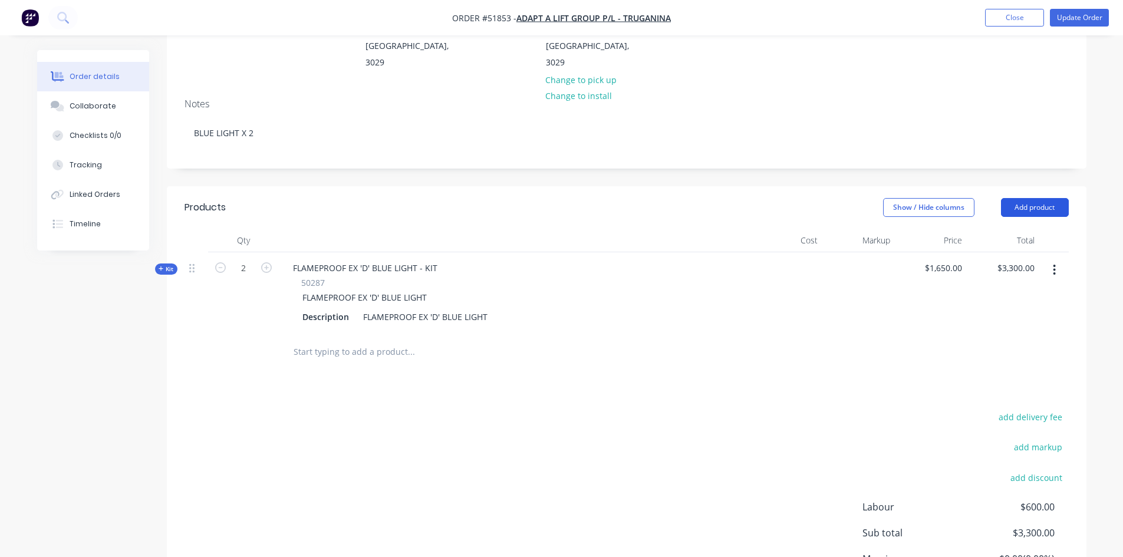
click at [1024, 198] on button "Add product" at bounding box center [1035, 207] width 68 height 19
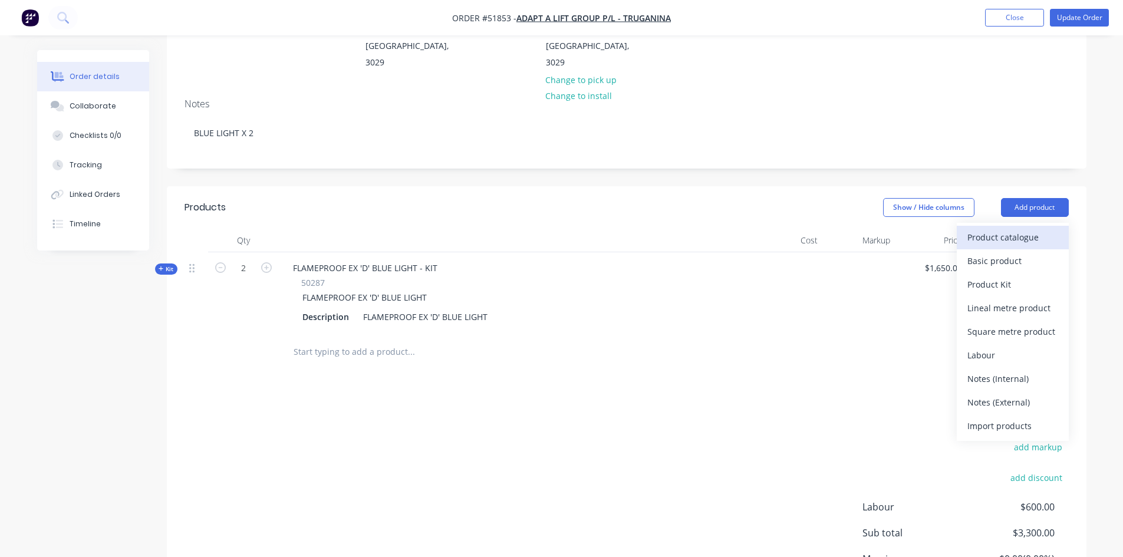
click at [1006, 229] on div "Product catalogue" at bounding box center [1013, 237] width 91 height 17
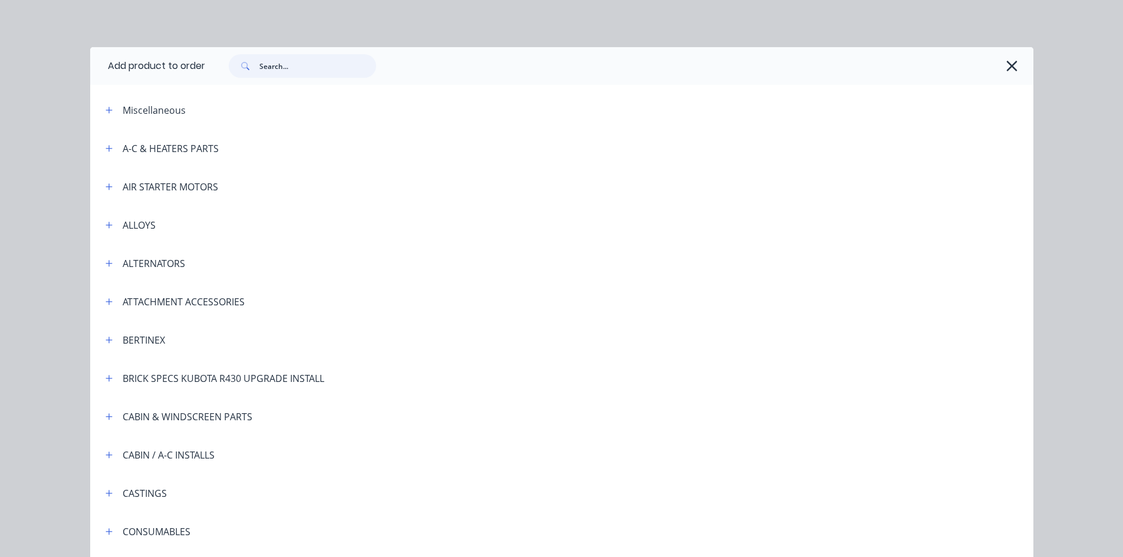
click at [267, 65] on input "text" at bounding box center [317, 66] width 117 height 24
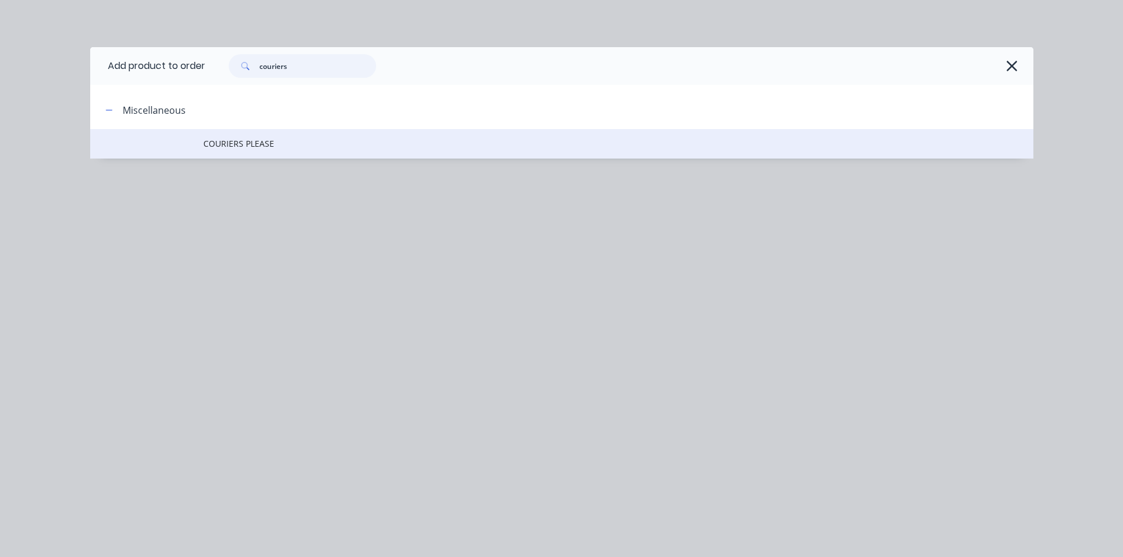
type input "couriers"
click at [258, 139] on span "COURIERS PLEASE" at bounding box center [535, 143] width 664 height 12
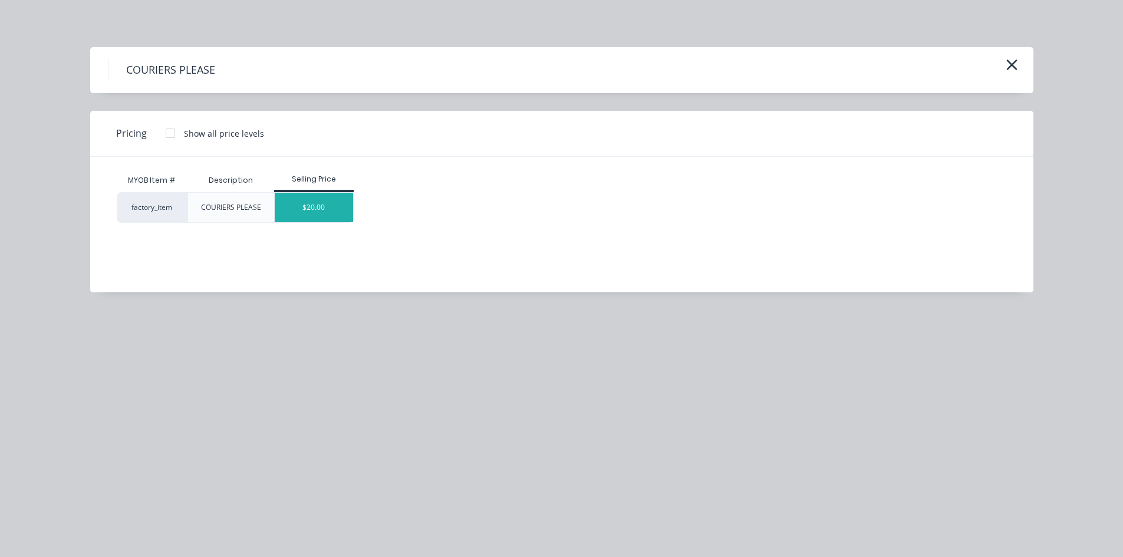
click at [314, 203] on div "$20.00" at bounding box center [314, 207] width 78 height 29
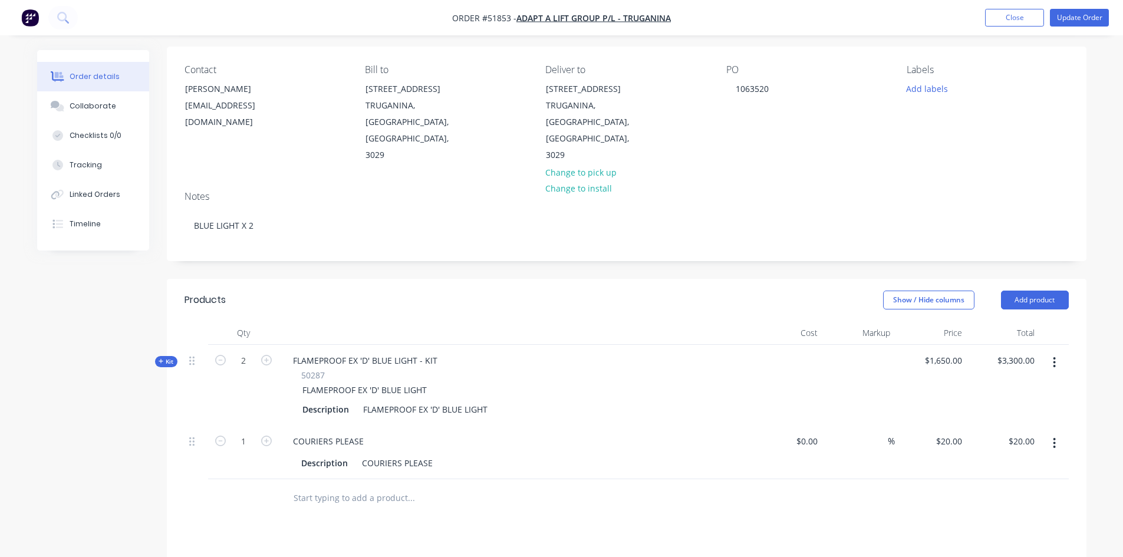
scroll to position [0, 0]
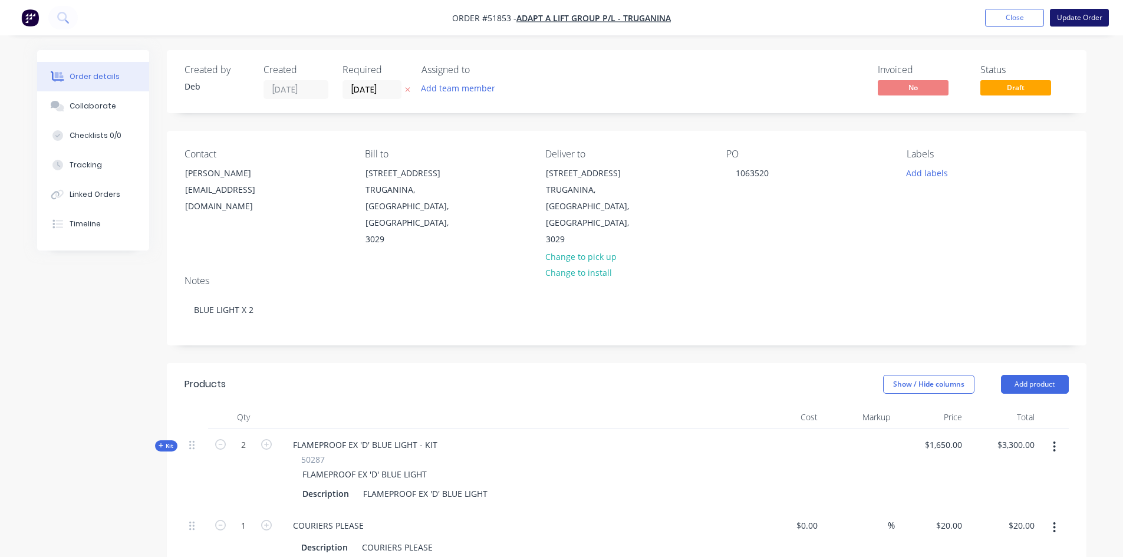
click at [1079, 16] on button "Update Order" at bounding box center [1079, 18] width 59 height 18
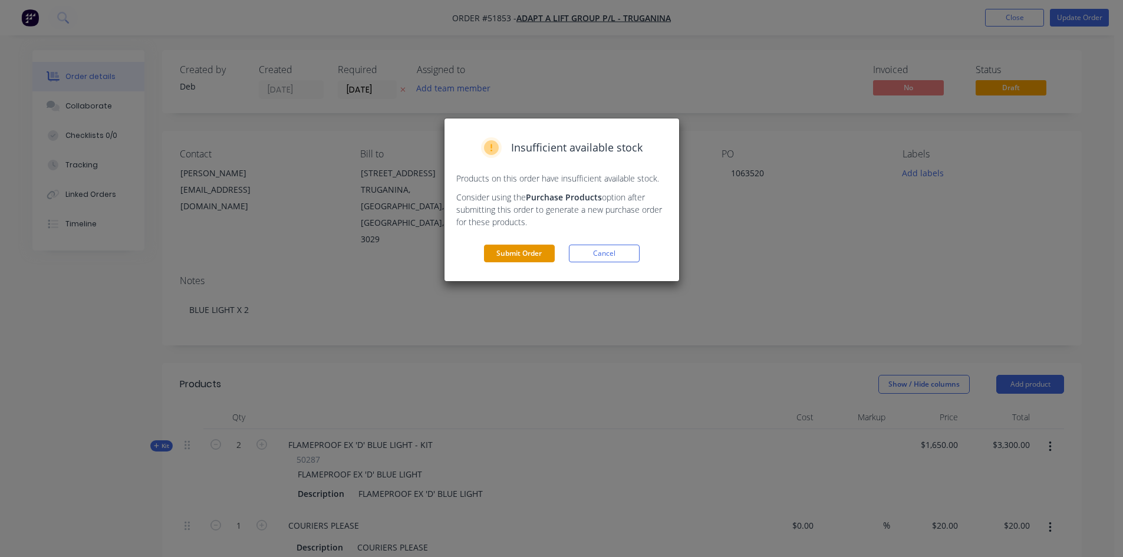
click at [517, 252] on button "Submit Order" at bounding box center [519, 254] width 71 height 18
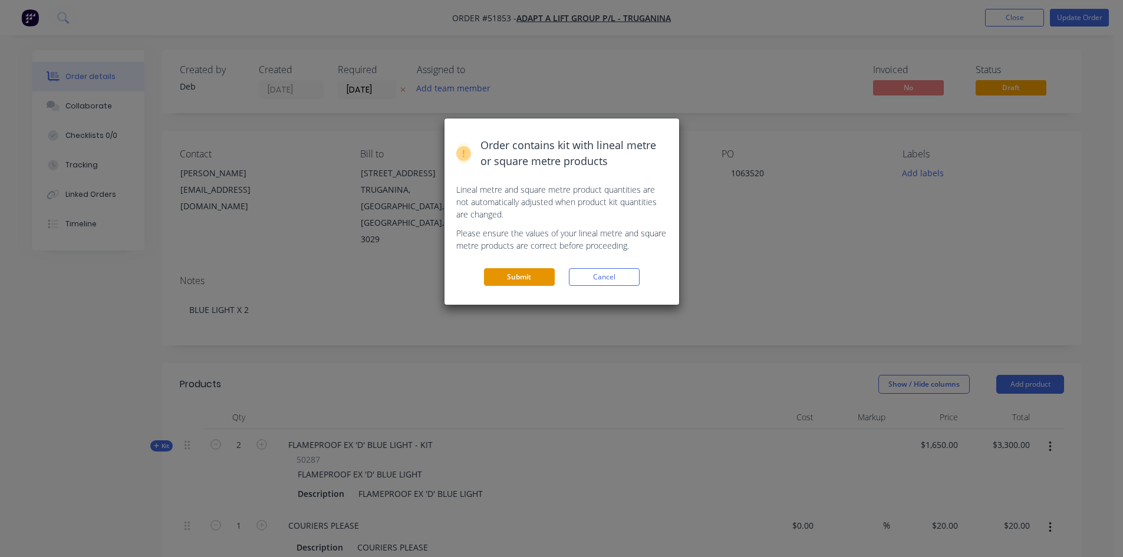
click at [530, 273] on button "Submit" at bounding box center [519, 277] width 71 height 18
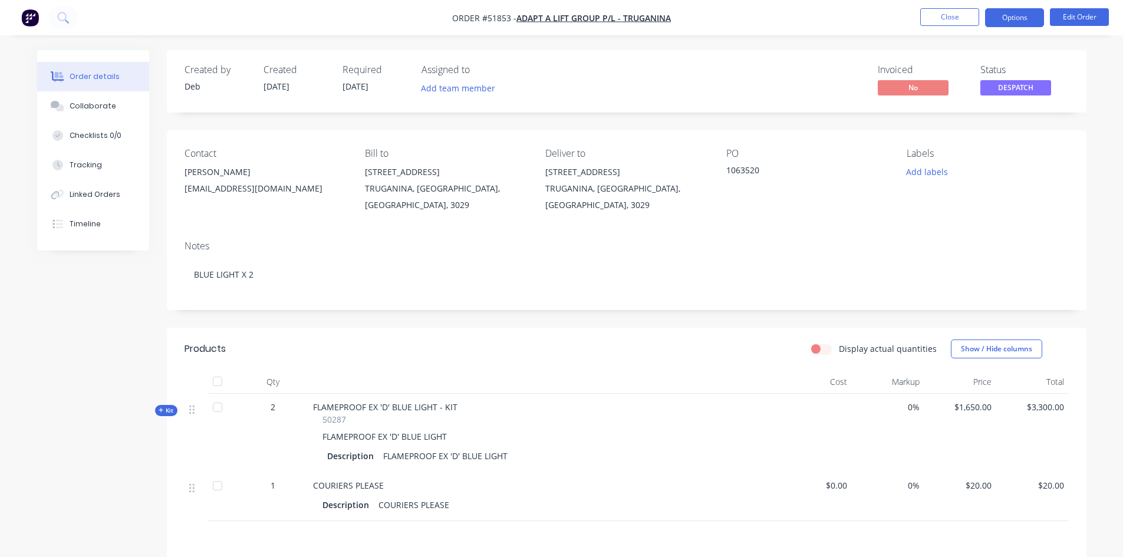
click at [998, 16] on button "Options" at bounding box center [1014, 17] width 59 height 19
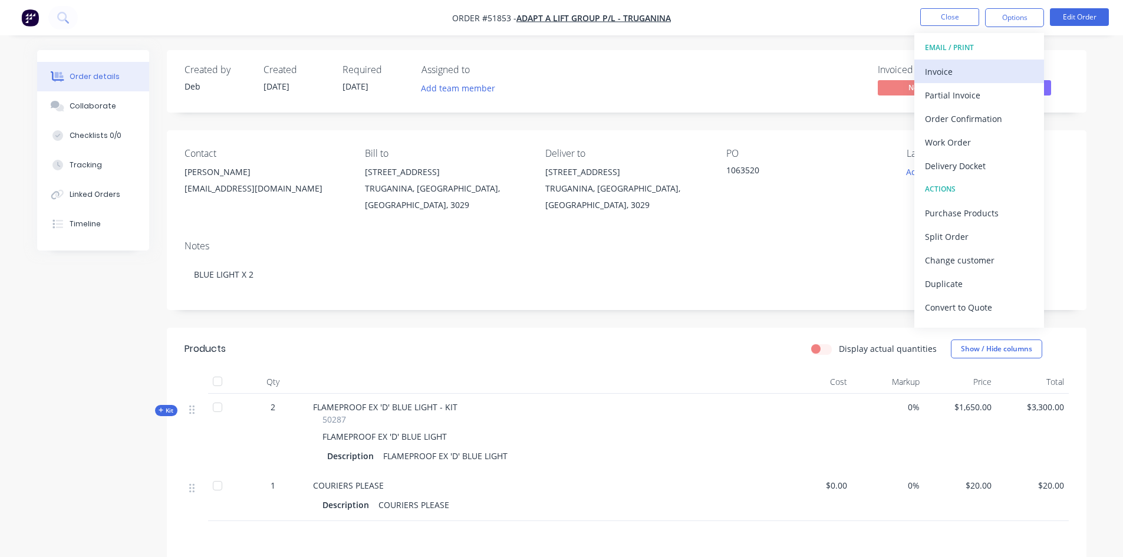
click at [954, 71] on div "Invoice" at bounding box center [979, 71] width 109 height 17
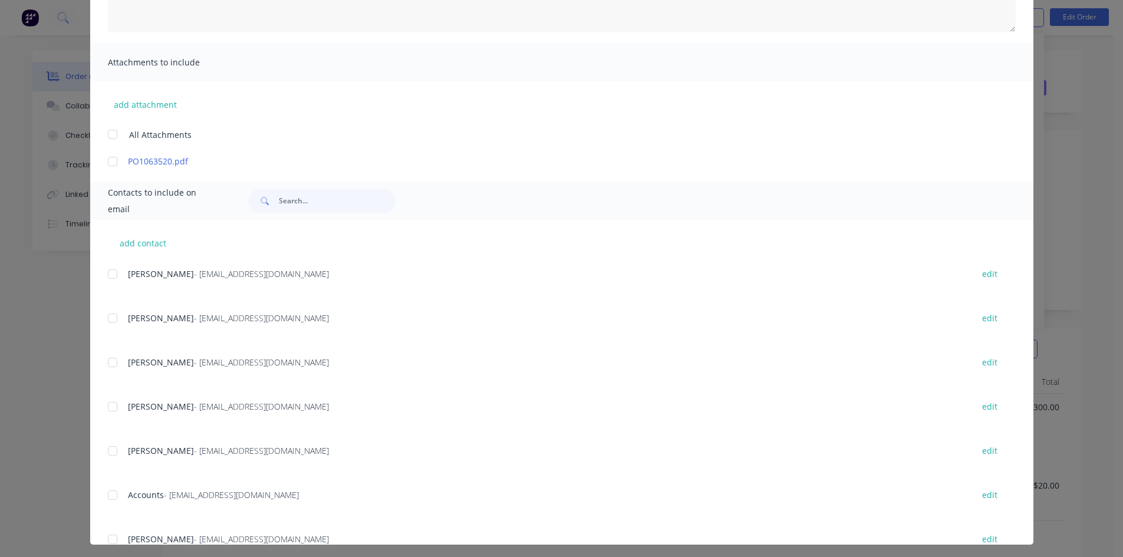
scroll to position [224, 0]
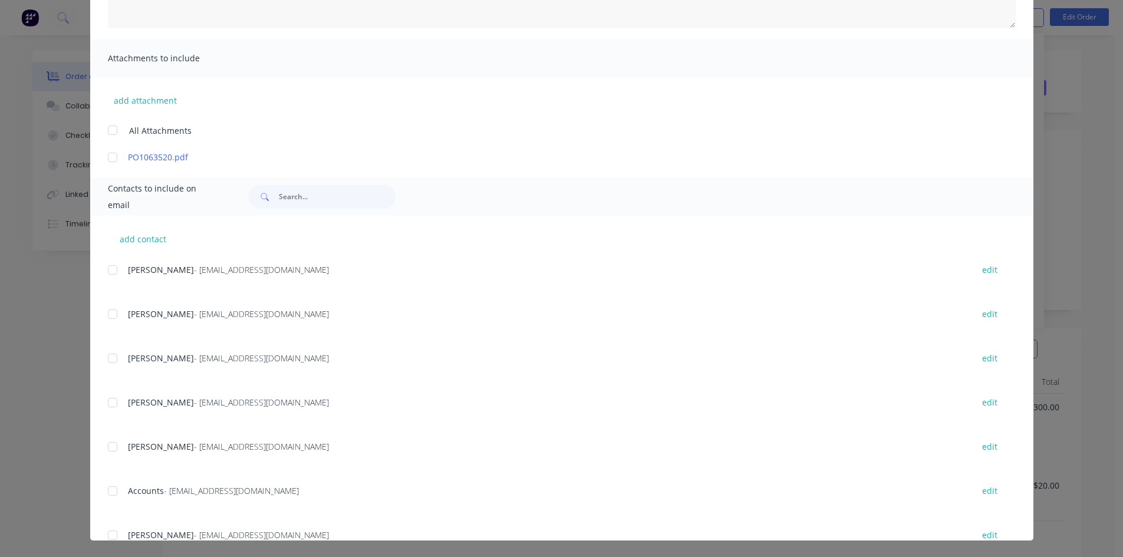
click at [111, 488] on div at bounding box center [113, 491] width 24 height 24
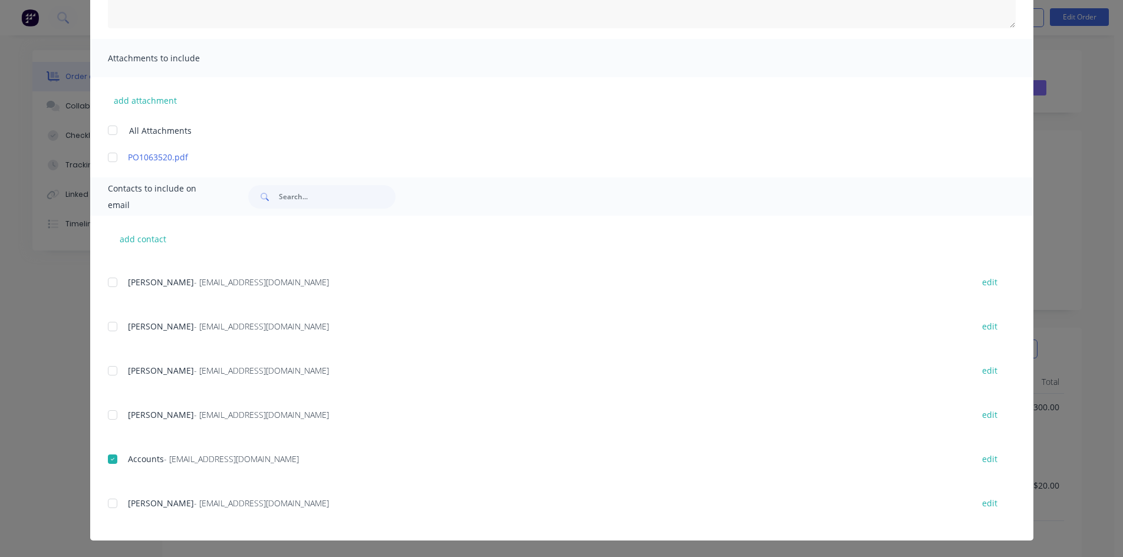
scroll to position [59, 0]
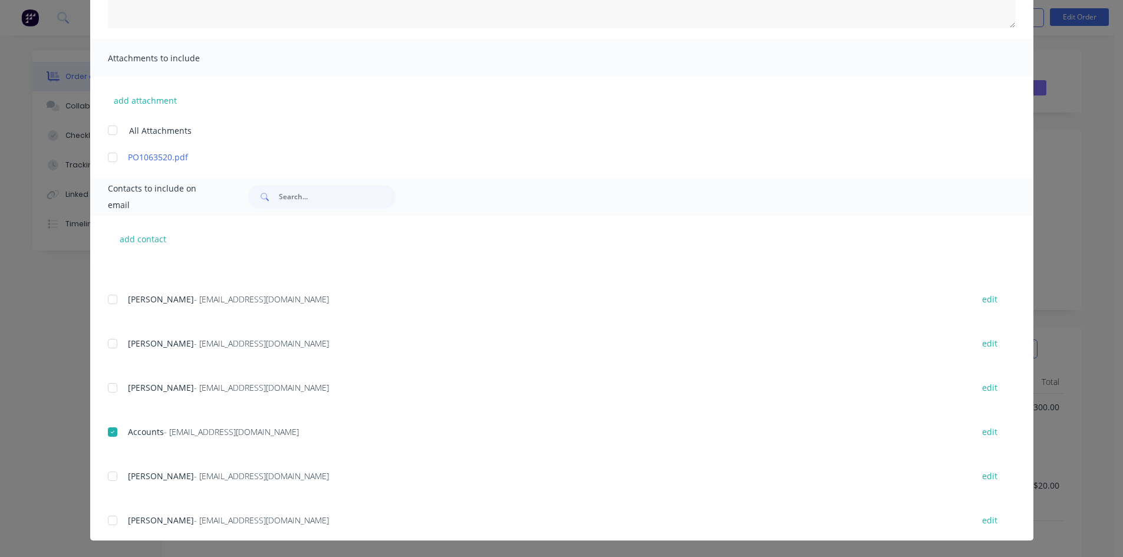
click at [109, 476] on div at bounding box center [113, 477] width 24 height 24
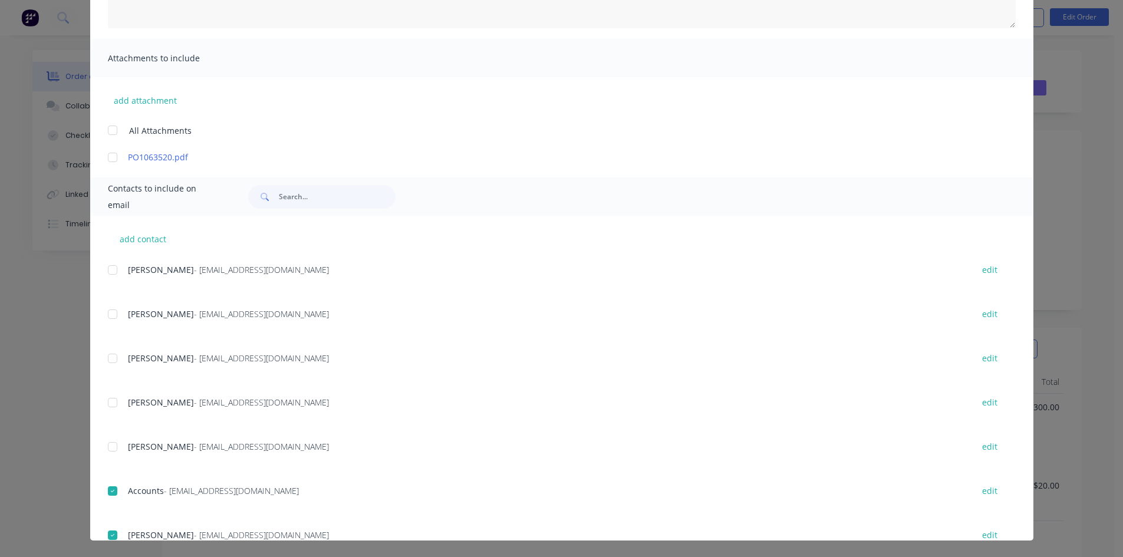
scroll to position [0, 0]
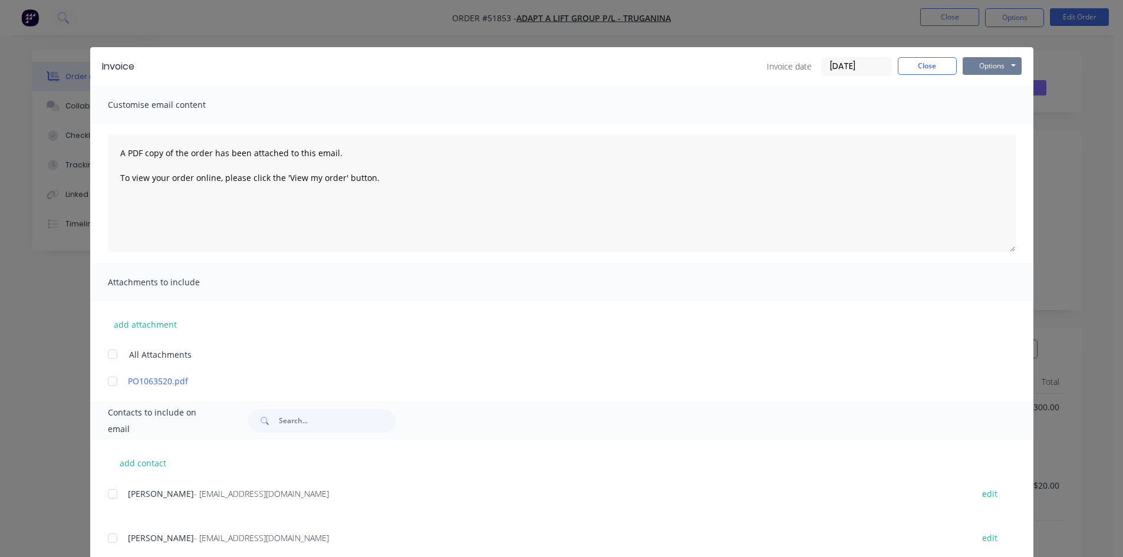
click at [977, 63] on button "Options" at bounding box center [992, 66] width 59 height 18
click at [987, 123] on button "Email" at bounding box center [1000, 125] width 75 height 19
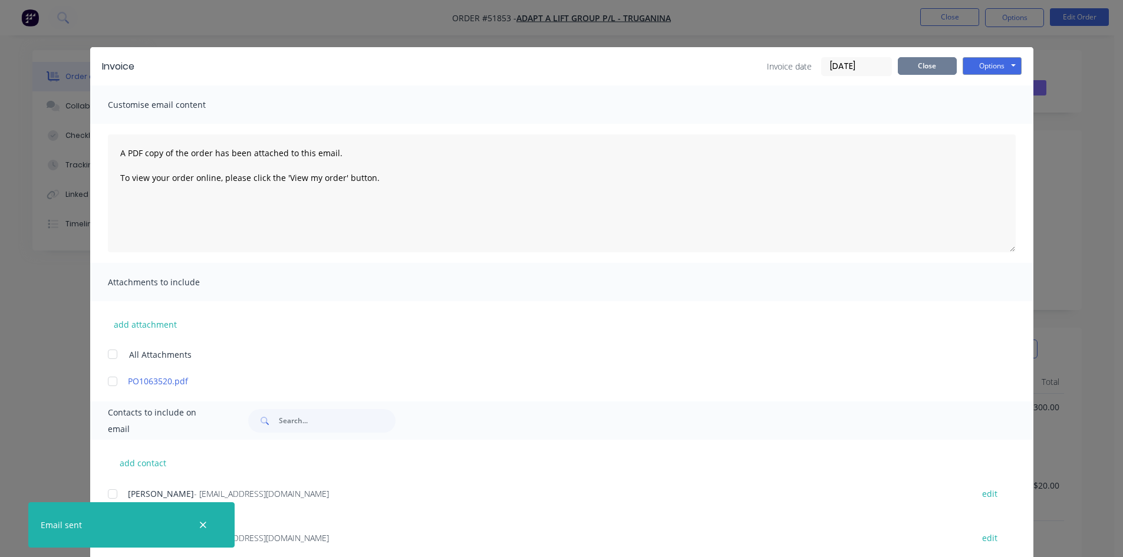
click at [927, 66] on button "Close" at bounding box center [927, 66] width 59 height 18
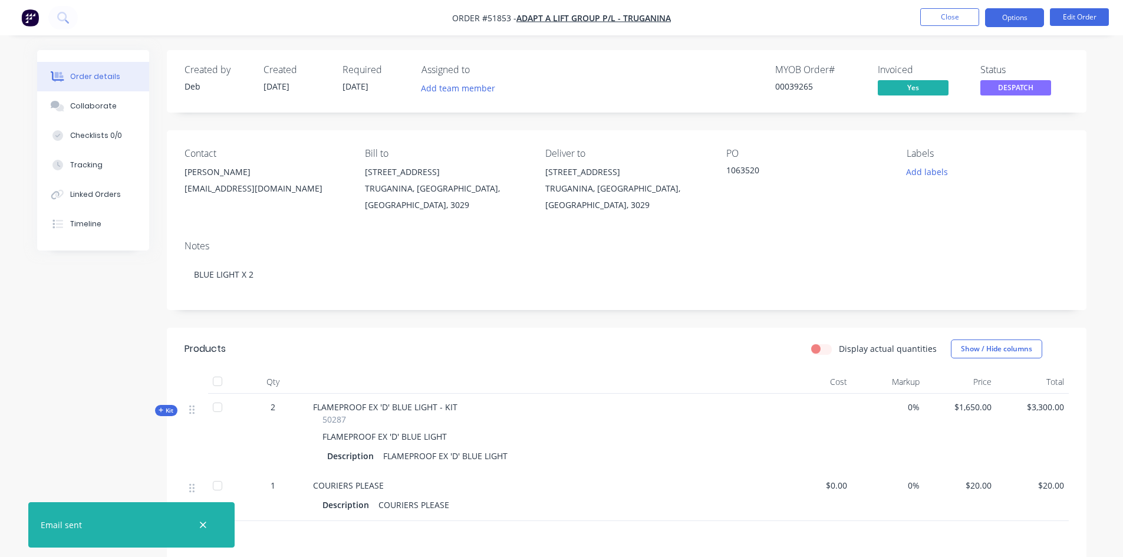
click at [1005, 18] on button "Options" at bounding box center [1014, 17] width 59 height 19
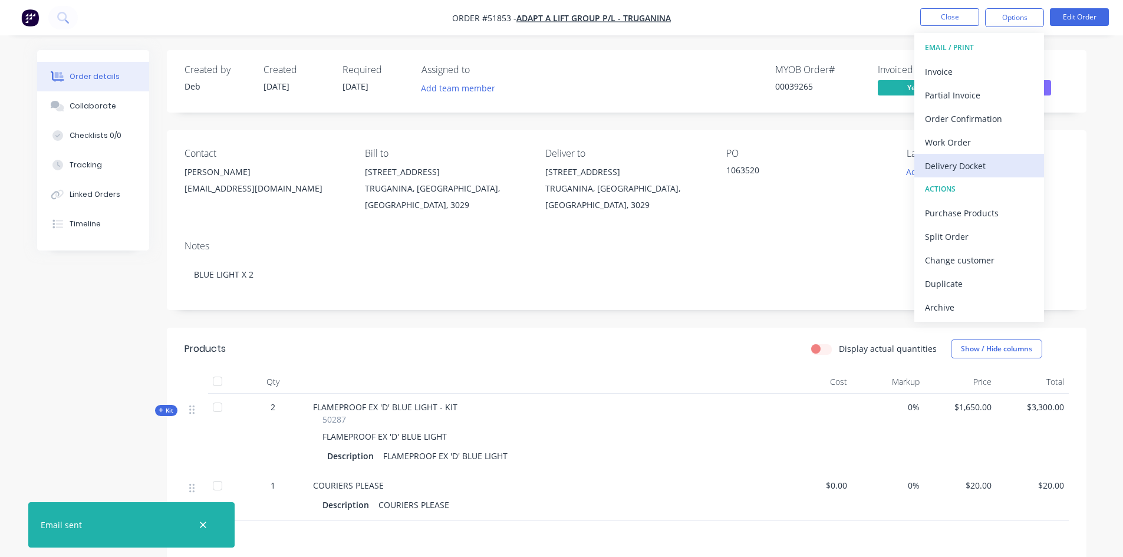
click at [952, 167] on div "Delivery Docket" at bounding box center [979, 165] width 109 height 17
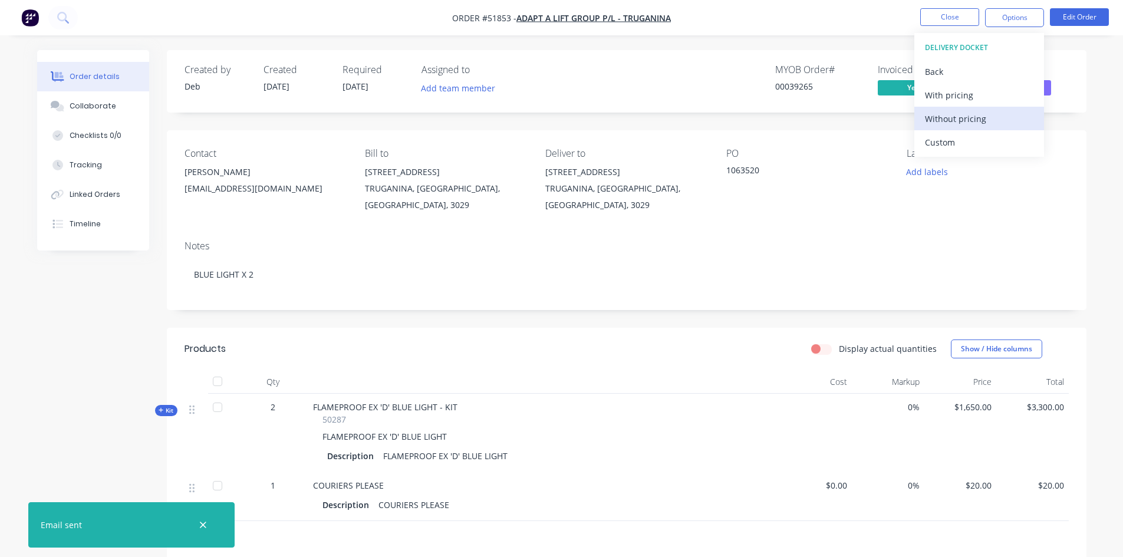
click at [949, 111] on div "Without pricing" at bounding box center [979, 118] width 109 height 17
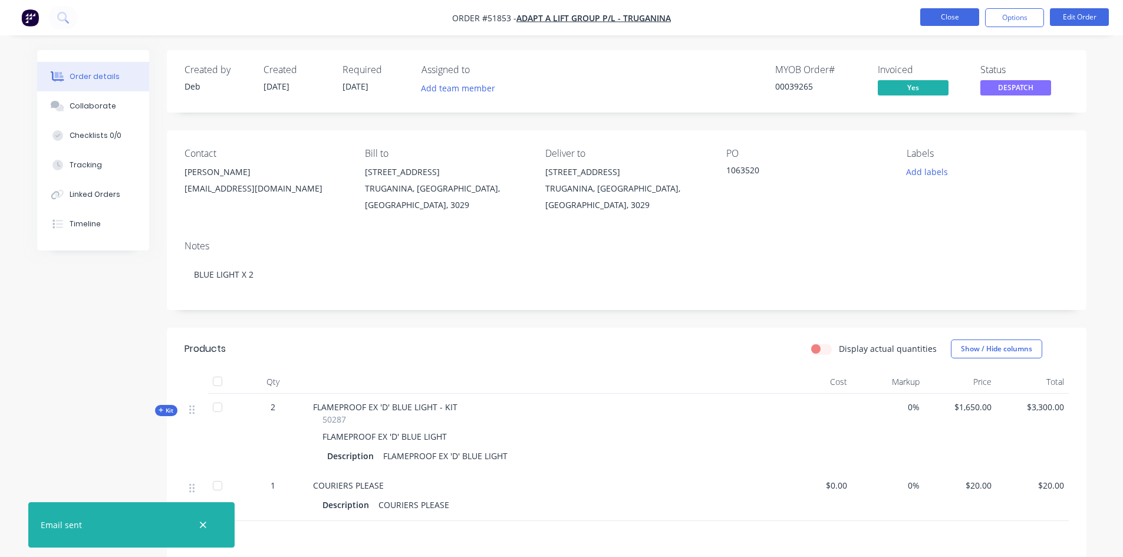
click at [940, 16] on button "Close" at bounding box center [950, 17] width 59 height 18
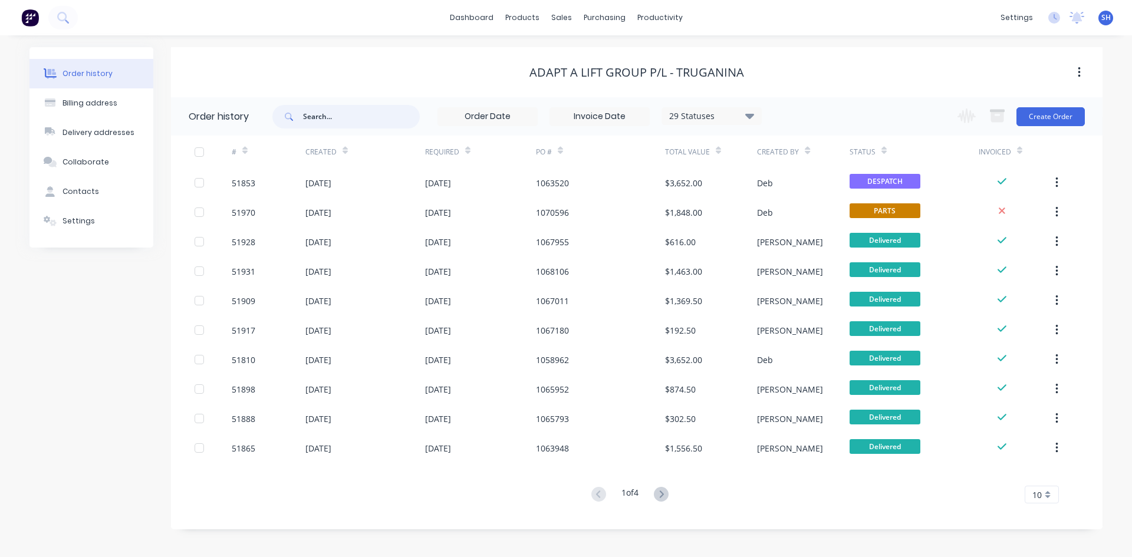
click at [332, 114] on input "text" at bounding box center [361, 117] width 117 height 24
type input "51971"
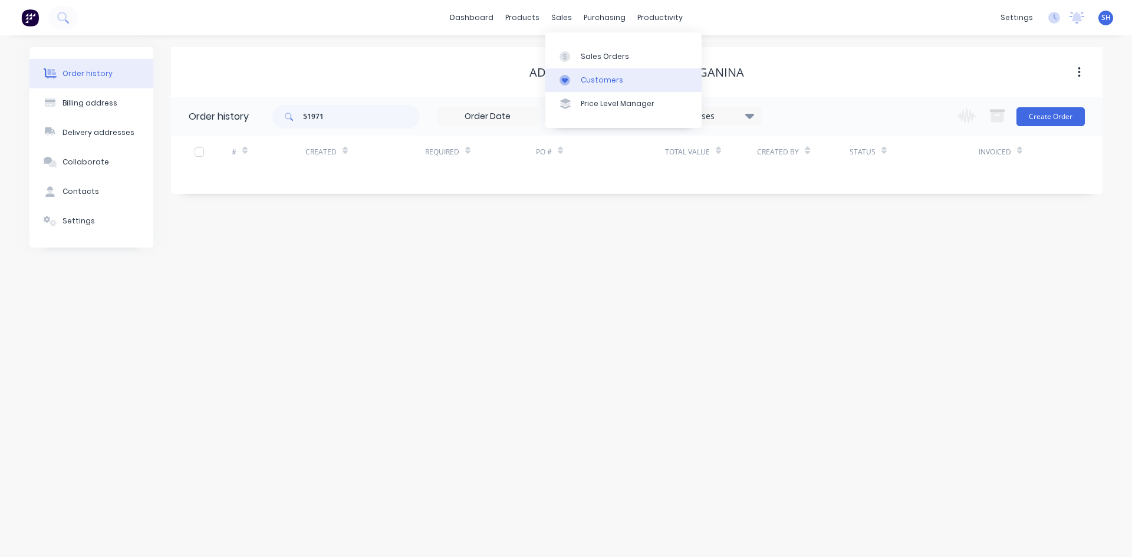
click at [580, 80] on link "Customers" at bounding box center [623, 80] width 156 height 24
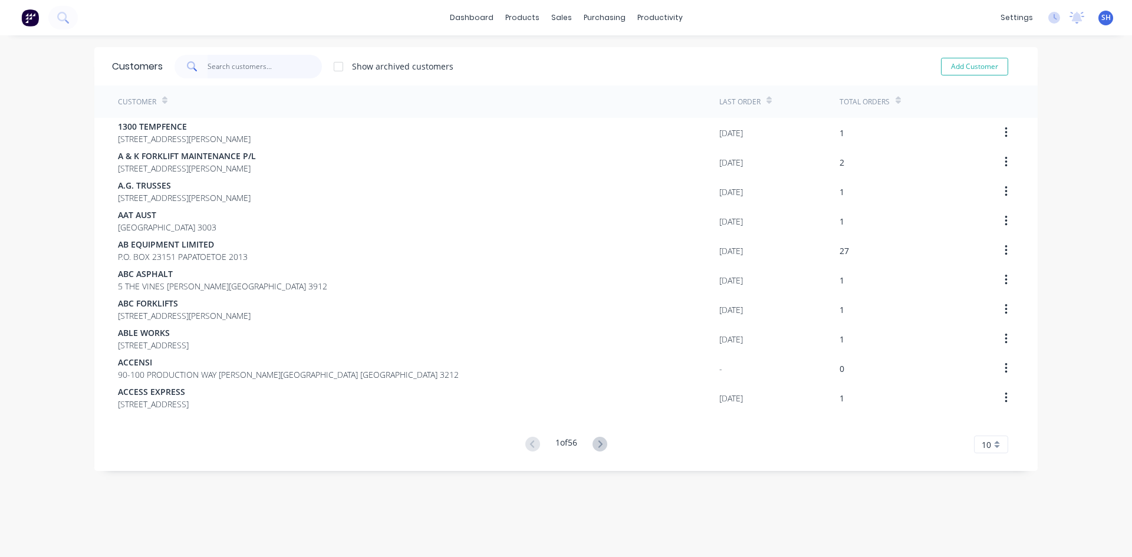
click at [256, 68] on input "text" at bounding box center [265, 67] width 115 height 24
click at [592, 54] on div "Sales Orders" at bounding box center [601, 56] width 48 height 11
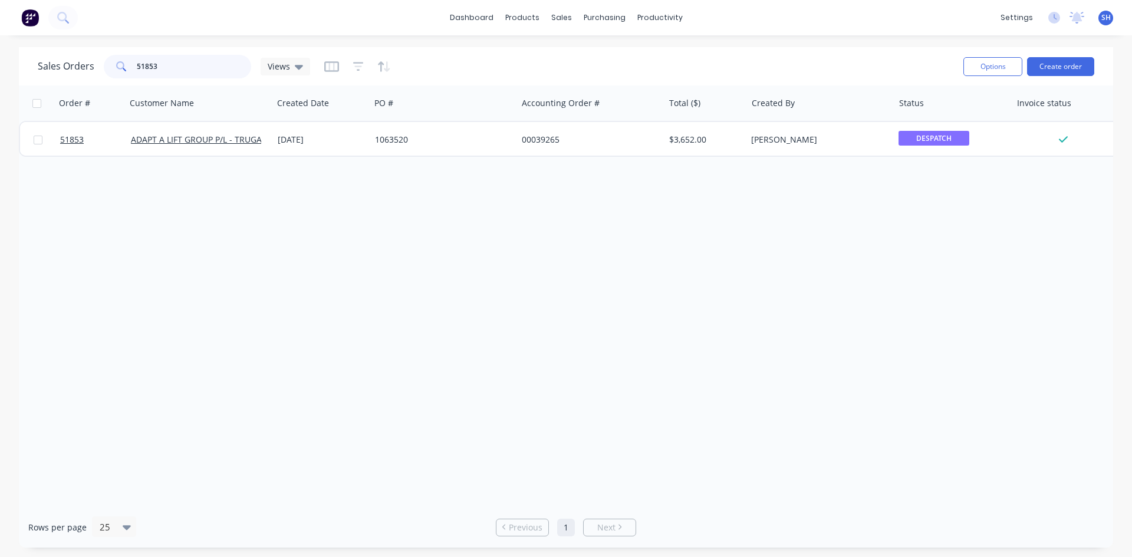
drag, startPoint x: 176, startPoint y: 64, endPoint x: 91, endPoint y: 62, distance: 84.4
click at [91, 62] on div "Sales Orders 51853 Views" at bounding box center [174, 67] width 272 height 24
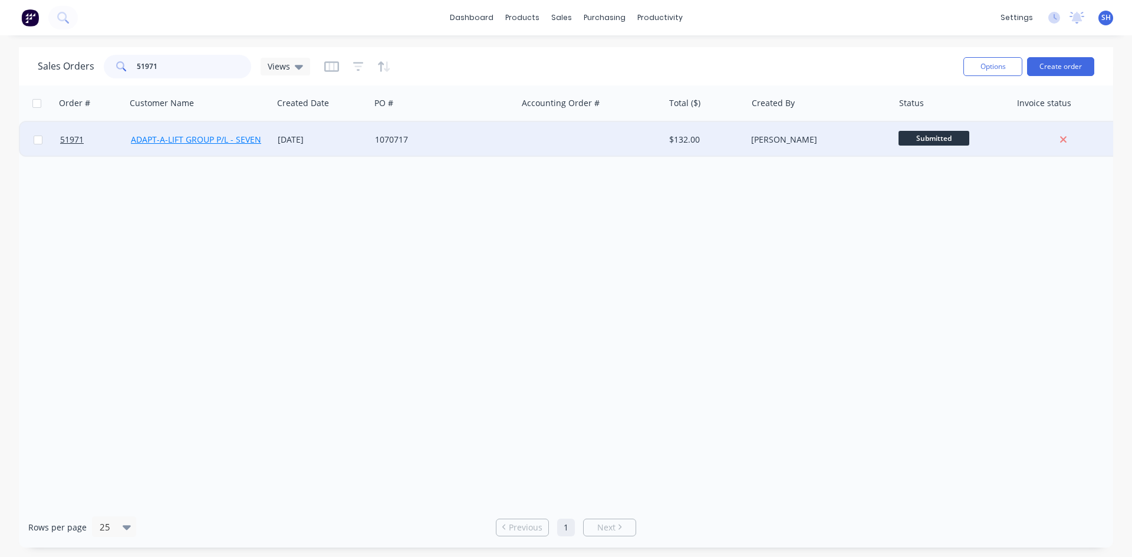
type input "51971"
click at [211, 137] on link "ADAPT-A-LIFT GROUP P/L - SEVEN HILLS" at bounding box center [208, 139] width 154 height 11
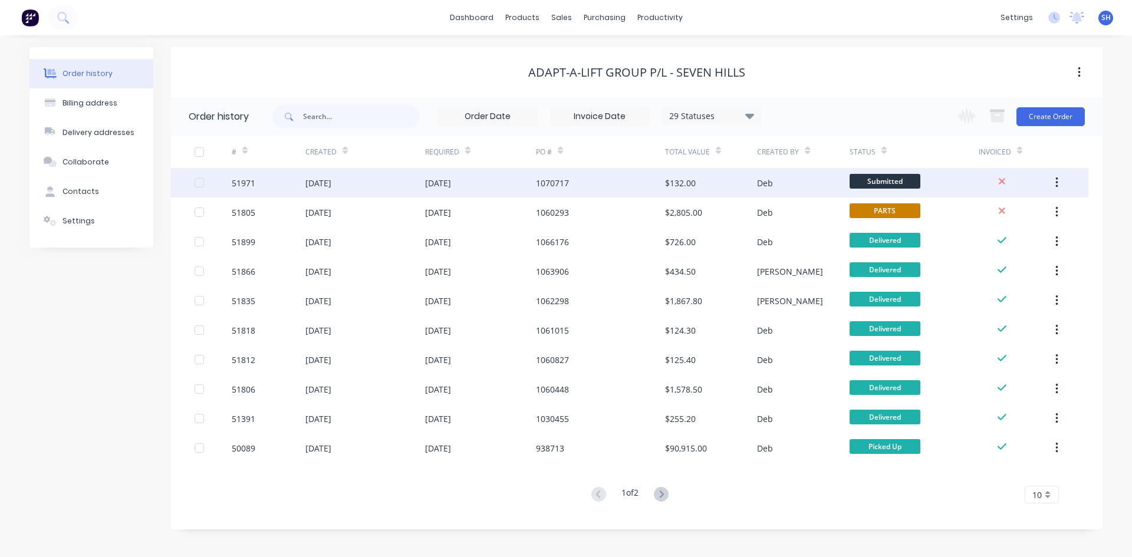
click at [372, 182] on div "[DATE]" at bounding box center [365, 182] width 120 height 29
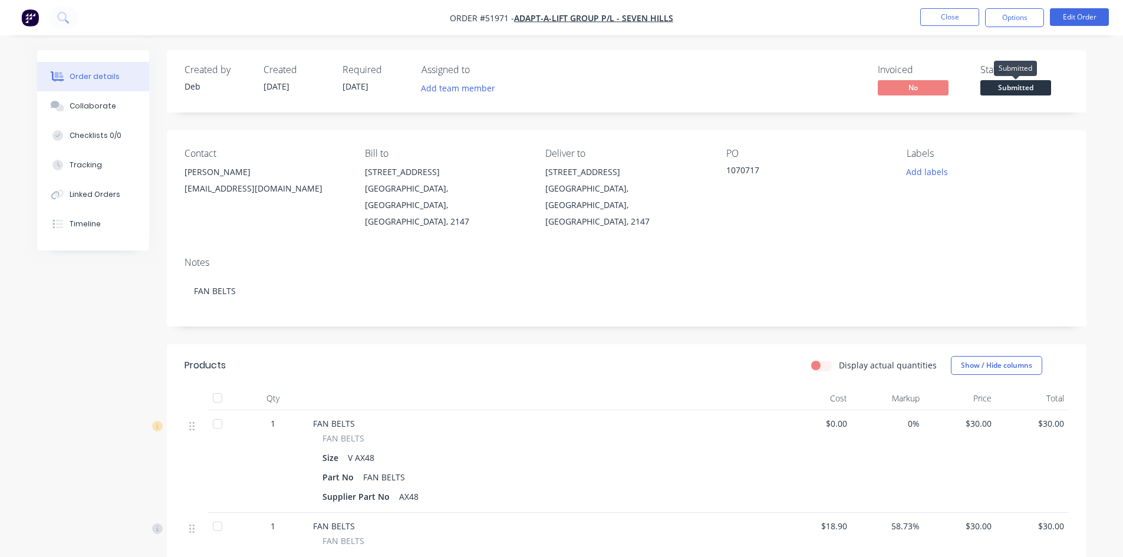
click at [1013, 84] on span "Submitted" at bounding box center [1016, 87] width 71 height 15
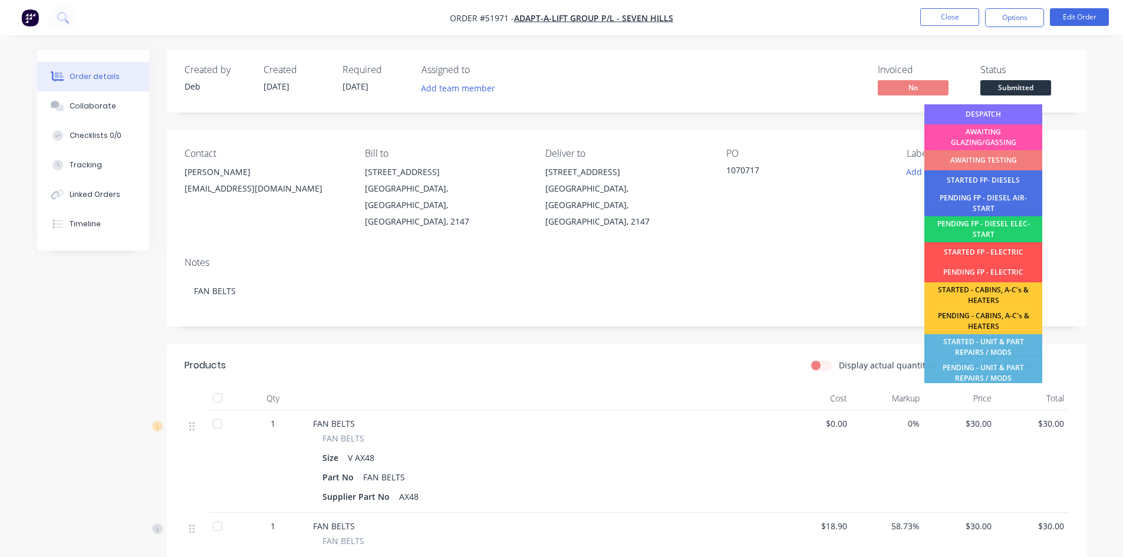
click at [998, 107] on div "DESPATCH" at bounding box center [984, 114] width 118 height 20
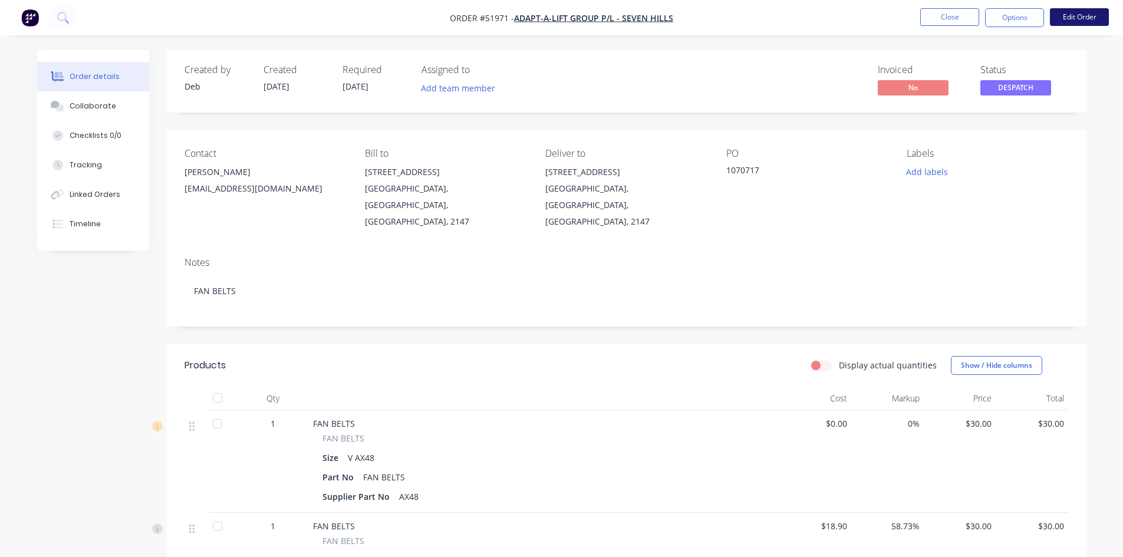
click at [1081, 11] on button "Edit Order" at bounding box center [1079, 17] width 59 height 18
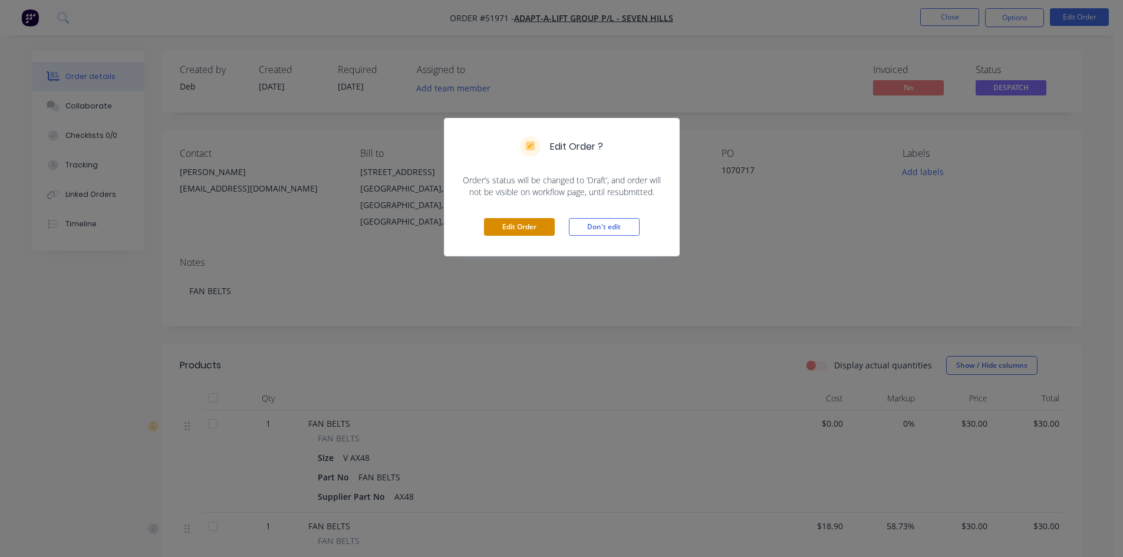
click at [529, 222] on button "Edit Order" at bounding box center [519, 227] width 71 height 18
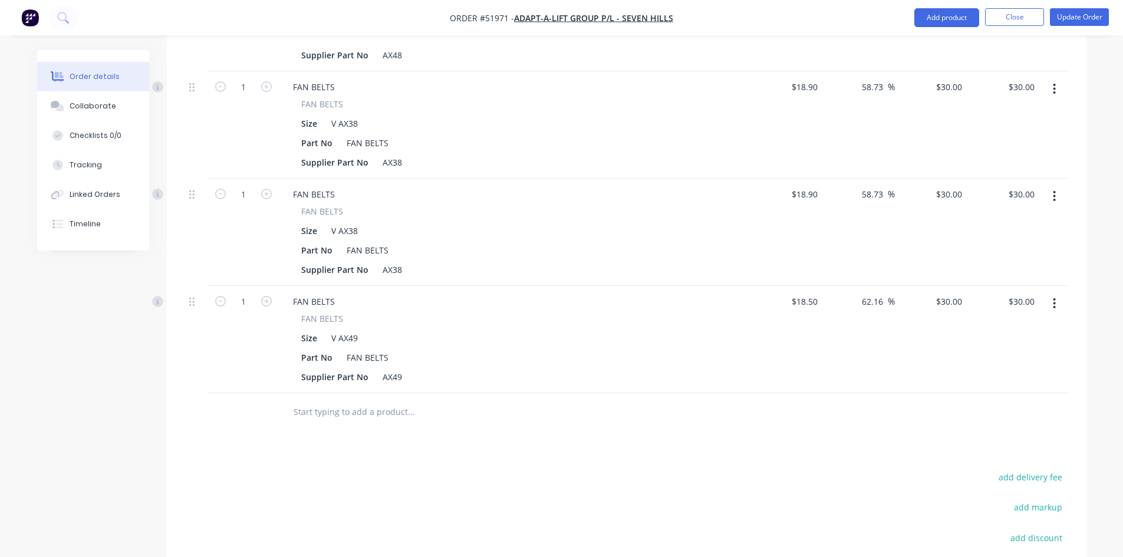
scroll to position [177, 0]
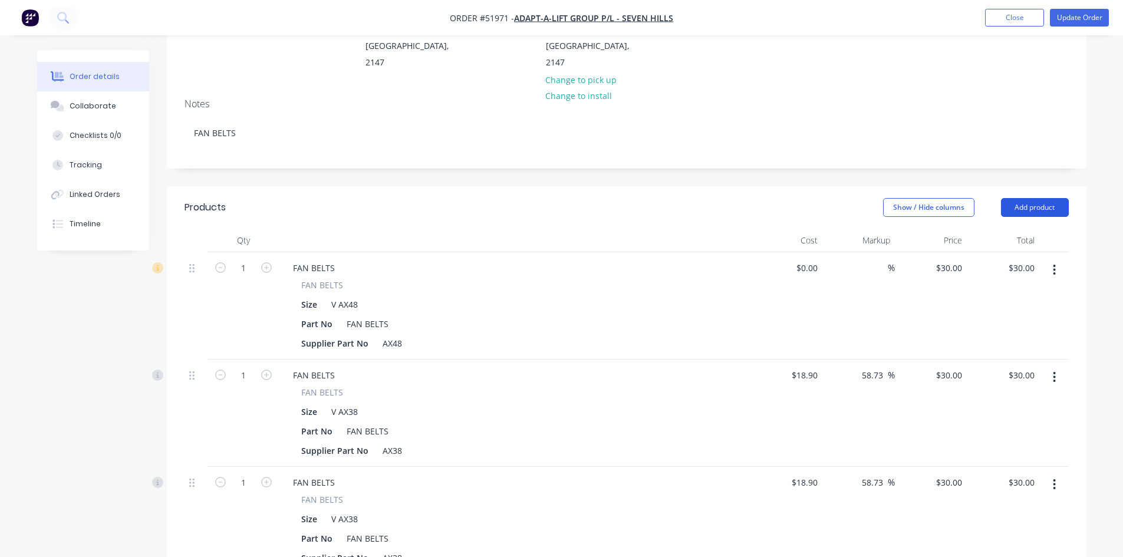
click at [1028, 198] on button "Add product" at bounding box center [1035, 207] width 68 height 19
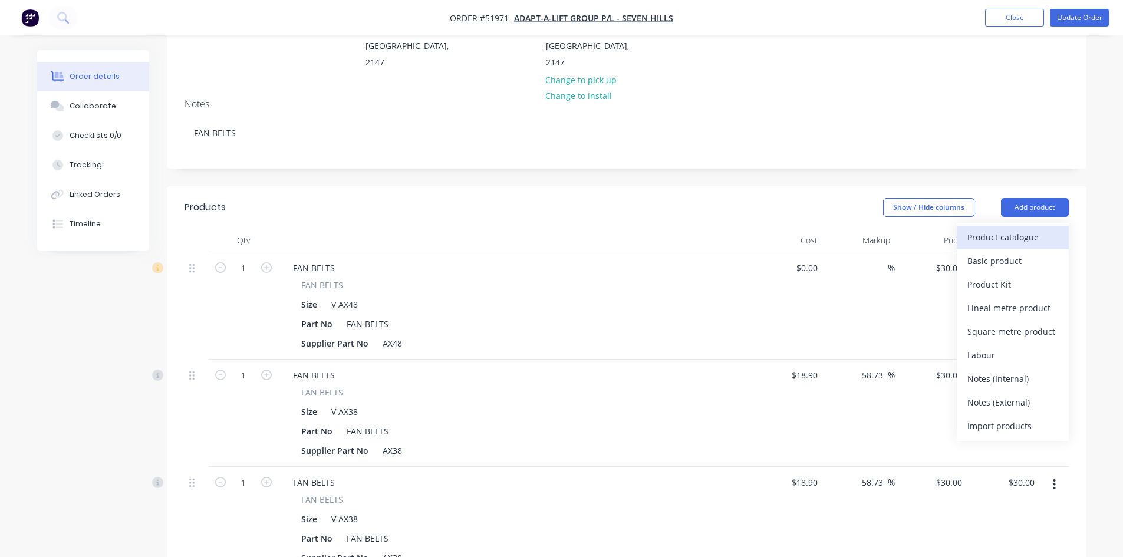
click at [1008, 229] on div "Product catalogue" at bounding box center [1013, 237] width 91 height 17
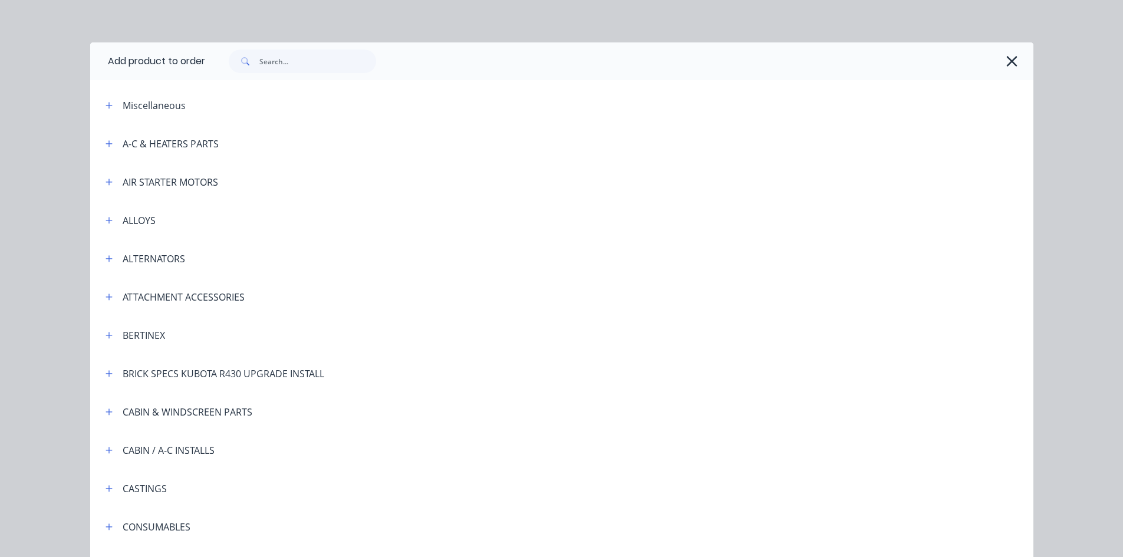
scroll to position [0, 0]
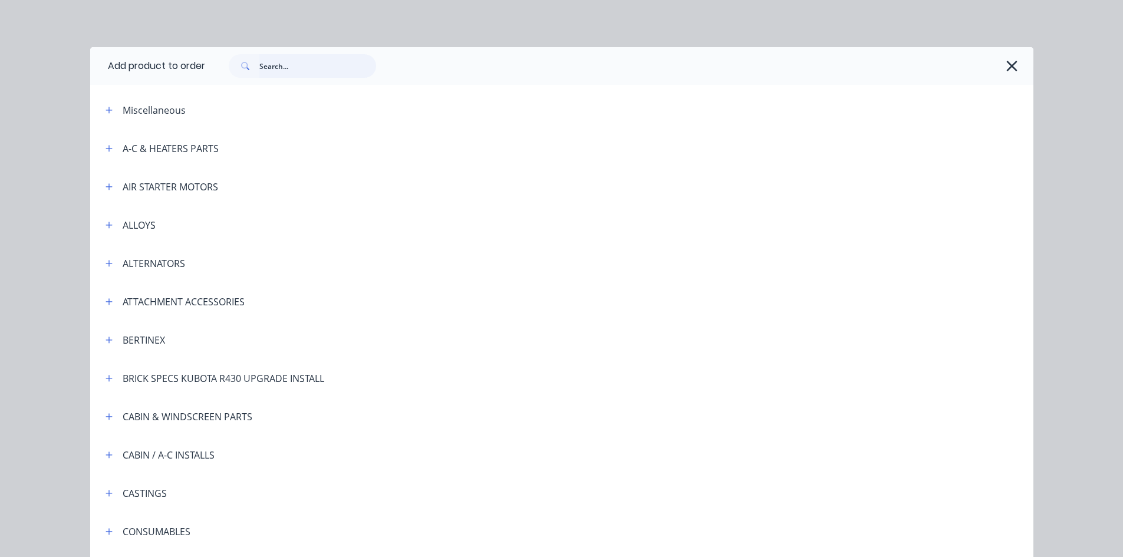
click at [307, 62] on input "text" at bounding box center [317, 66] width 117 height 24
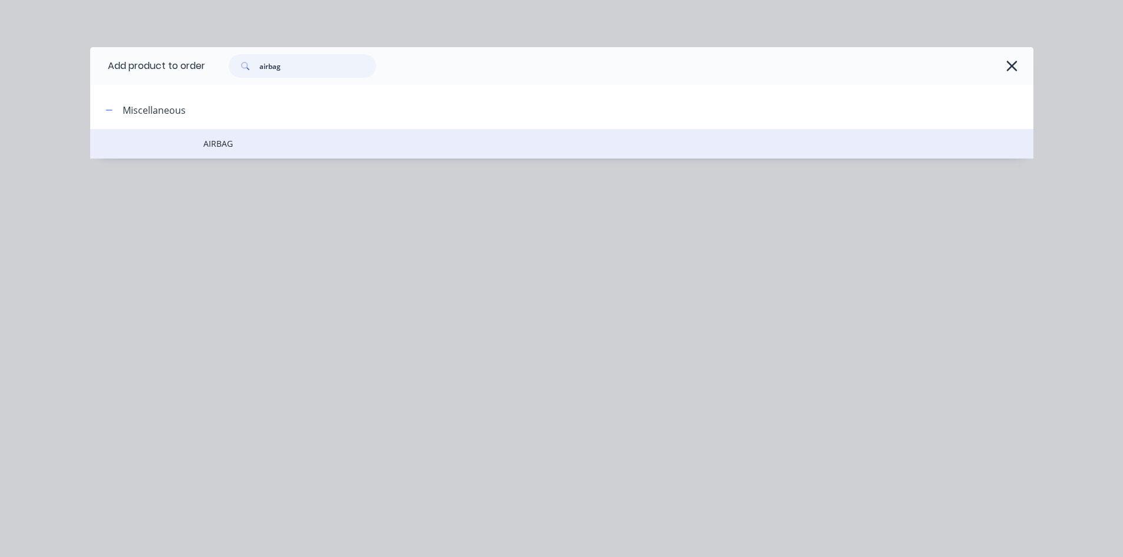
type input "airbag"
click at [239, 146] on span "AIRBAG" at bounding box center [535, 143] width 664 height 12
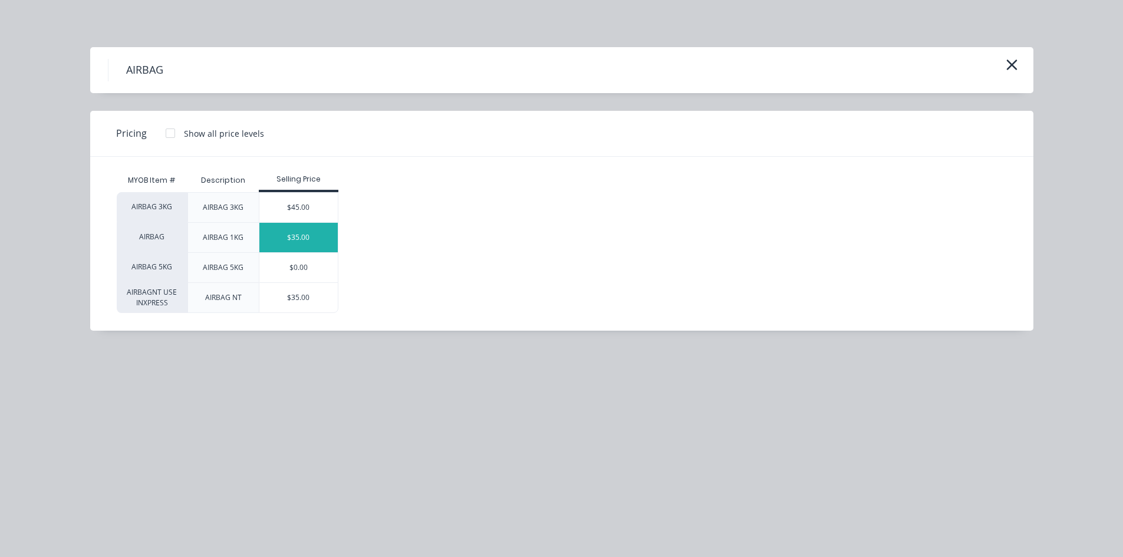
click at [299, 235] on div "$35.00" at bounding box center [298, 237] width 78 height 29
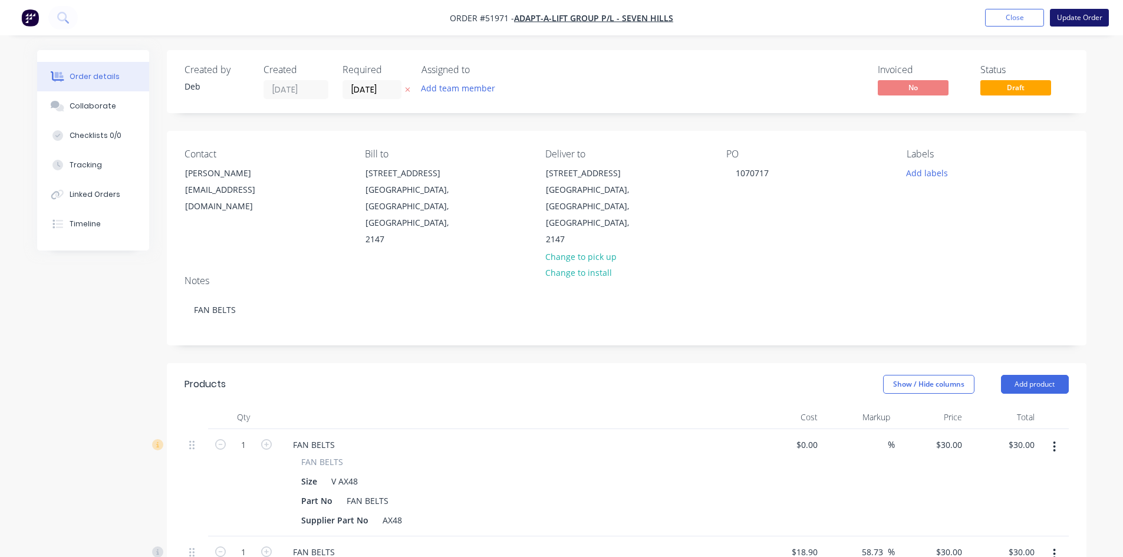
click at [1080, 14] on button "Update Order" at bounding box center [1079, 18] width 59 height 18
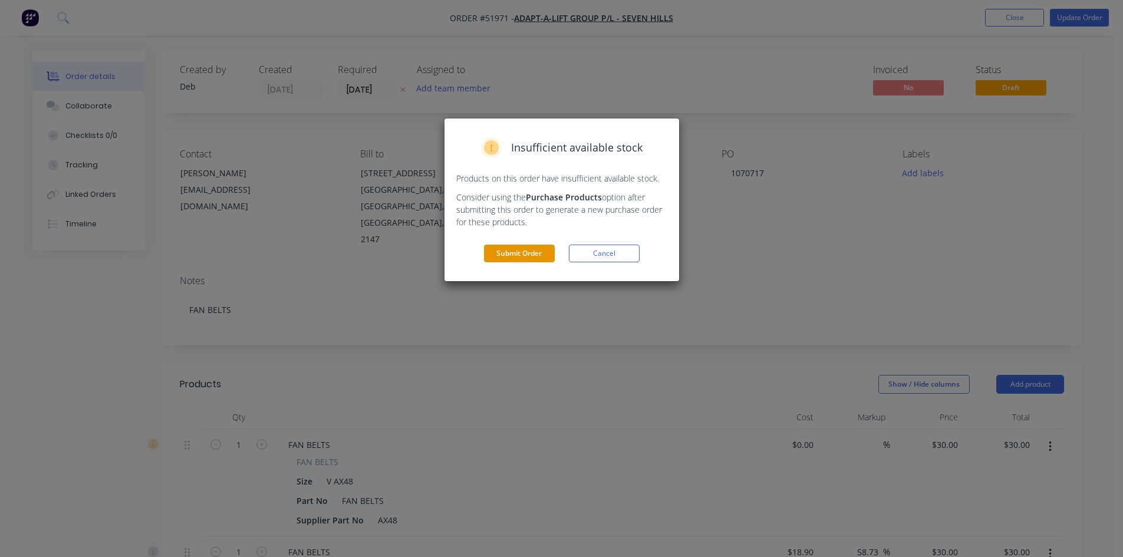
click at [517, 252] on button "Submit Order" at bounding box center [519, 254] width 71 height 18
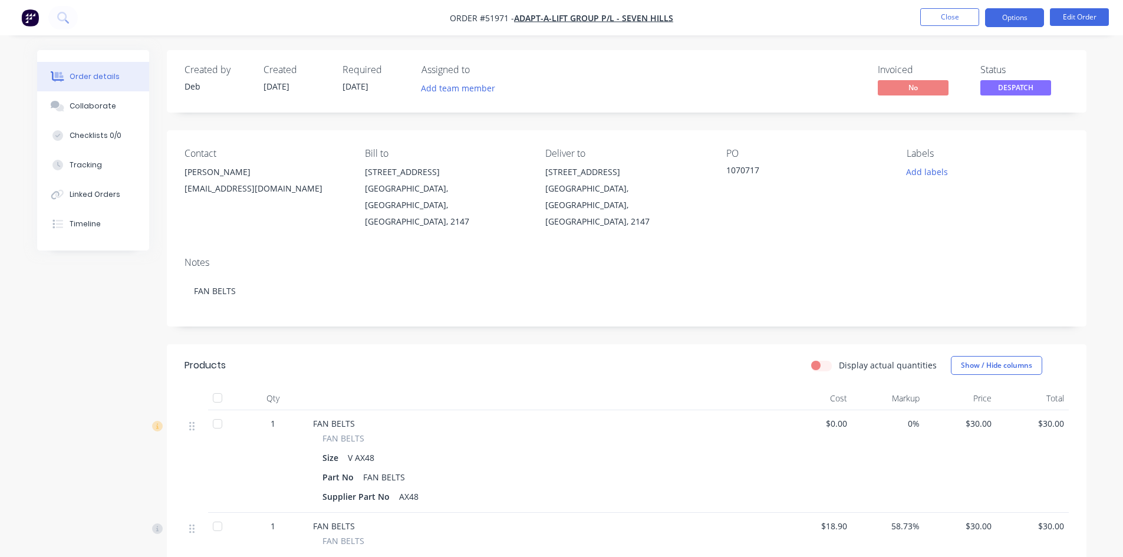
click at [1000, 17] on button "Options" at bounding box center [1014, 17] width 59 height 19
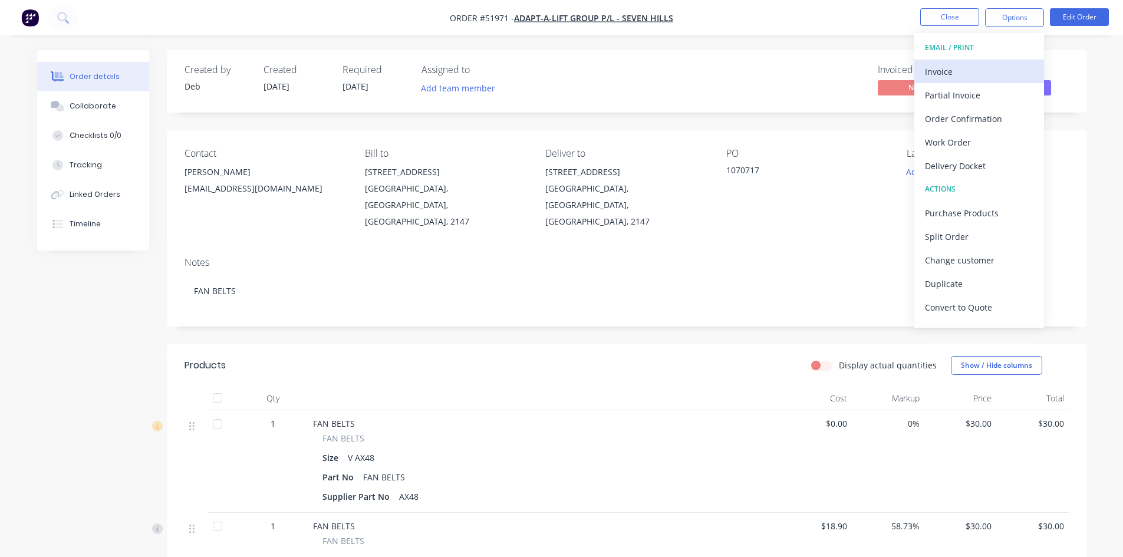
click at [964, 68] on div "Invoice" at bounding box center [979, 71] width 109 height 17
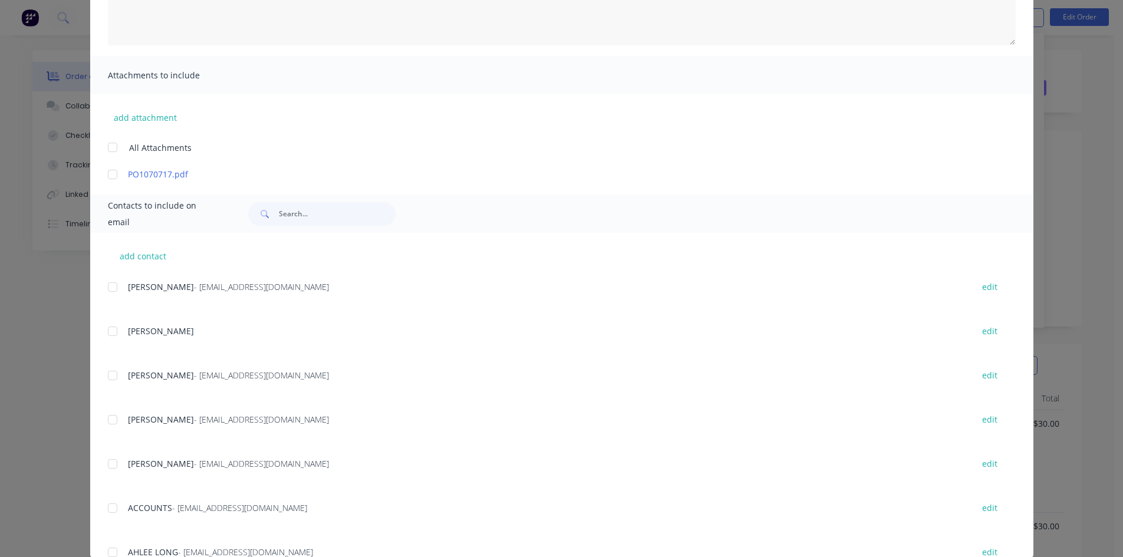
scroll to position [224, 0]
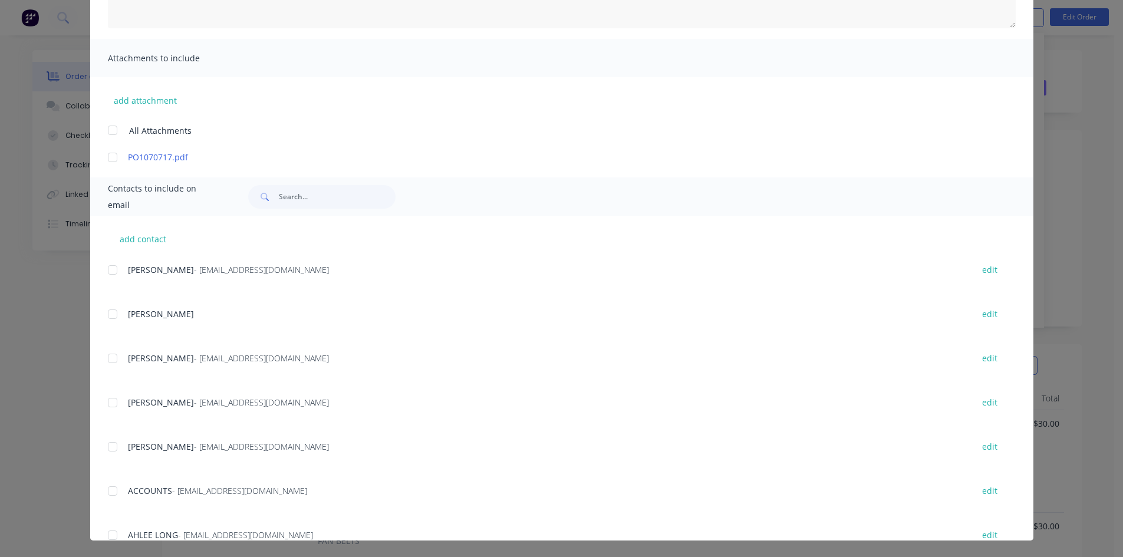
click at [105, 491] on div at bounding box center [113, 491] width 24 height 24
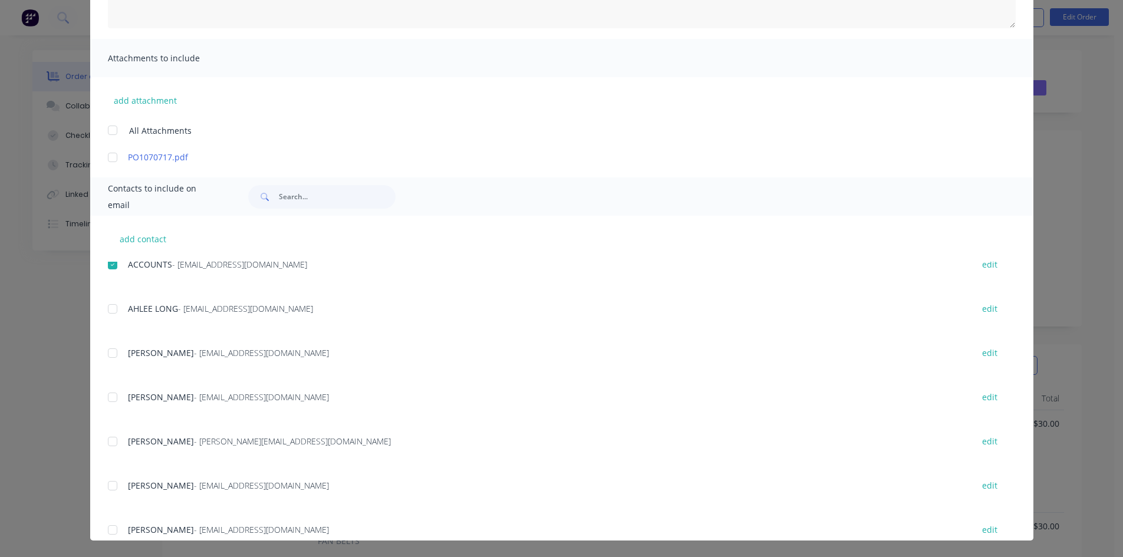
scroll to position [236, 0]
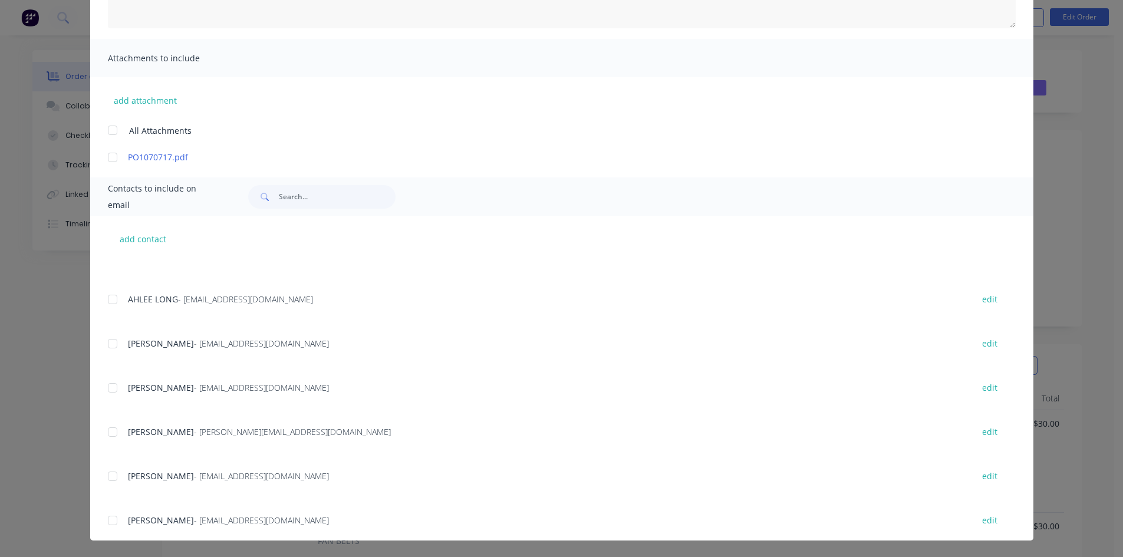
click at [108, 477] on div at bounding box center [113, 477] width 24 height 24
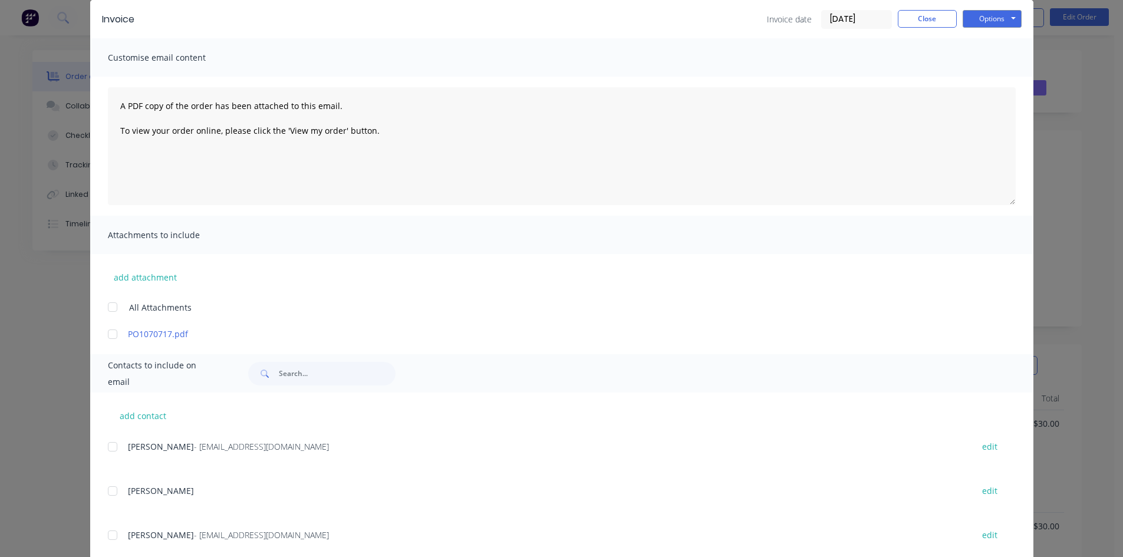
scroll to position [0, 0]
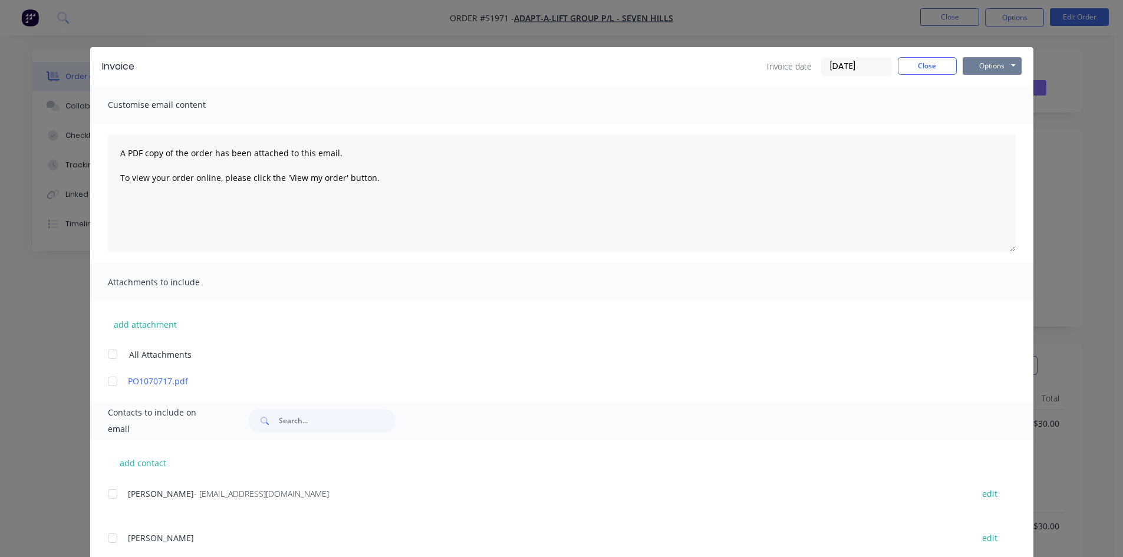
click at [974, 61] on button "Options" at bounding box center [992, 66] width 59 height 18
click at [983, 123] on button "Email" at bounding box center [1000, 125] width 75 height 19
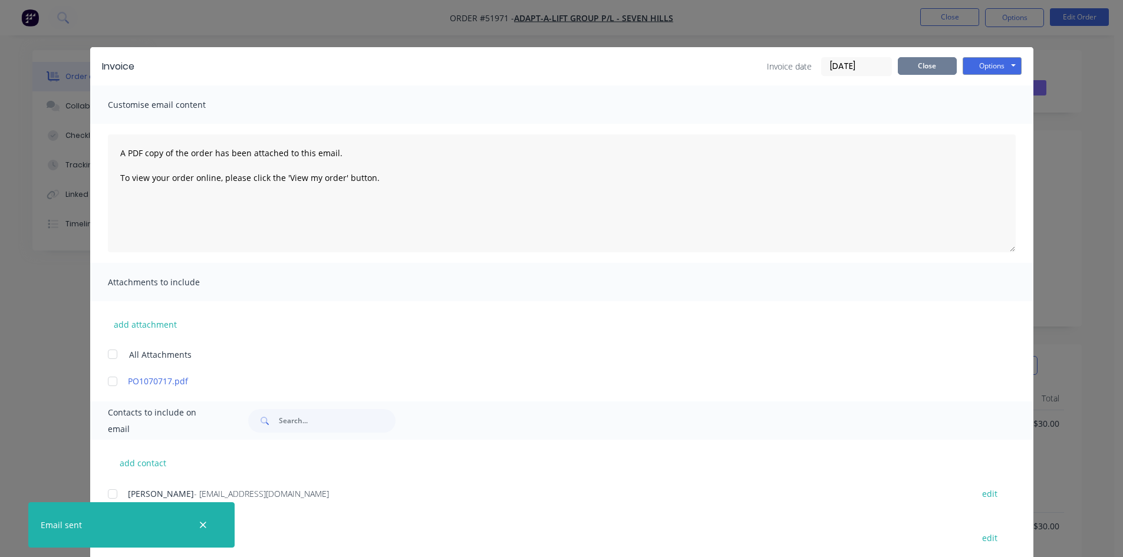
click at [926, 65] on button "Close" at bounding box center [927, 66] width 59 height 18
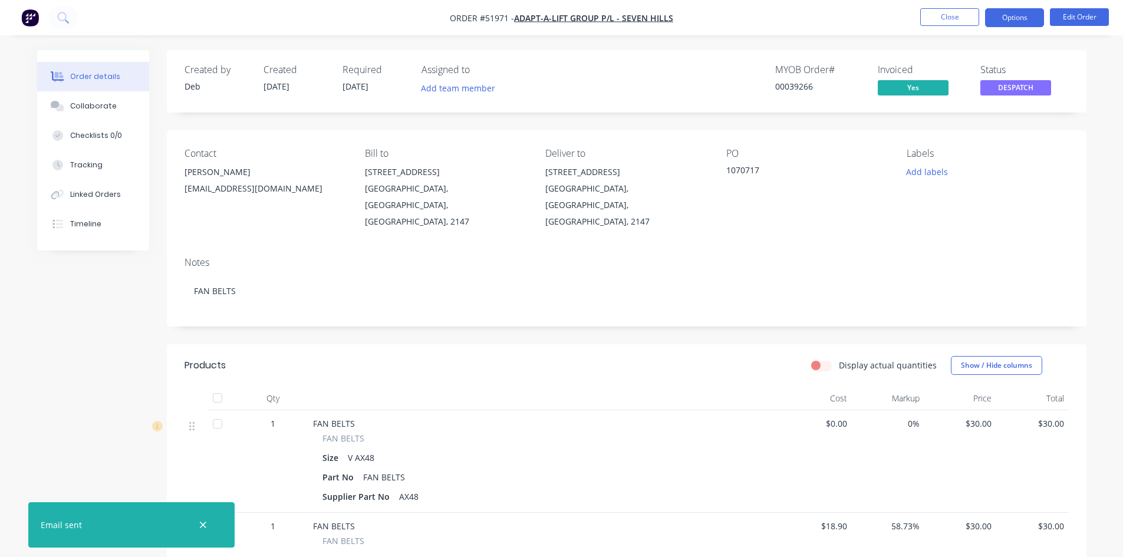
click at [1003, 18] on button "Options" at bounding box center [1014, 17] width 59 height 19
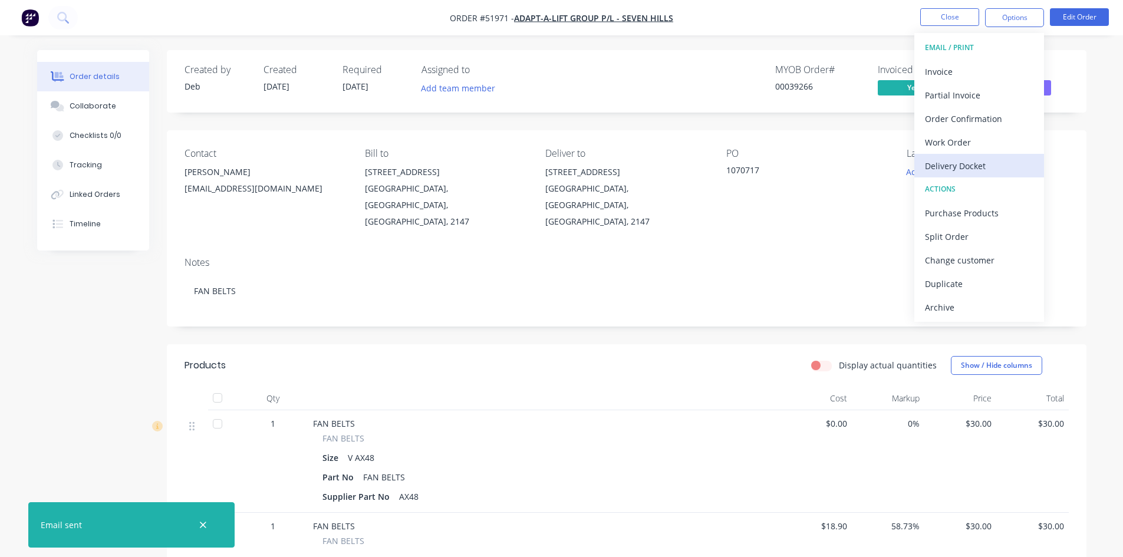
click at [961, 162] on div "Delivery Docket" at bounding box center [979, 165] width 109 height 17
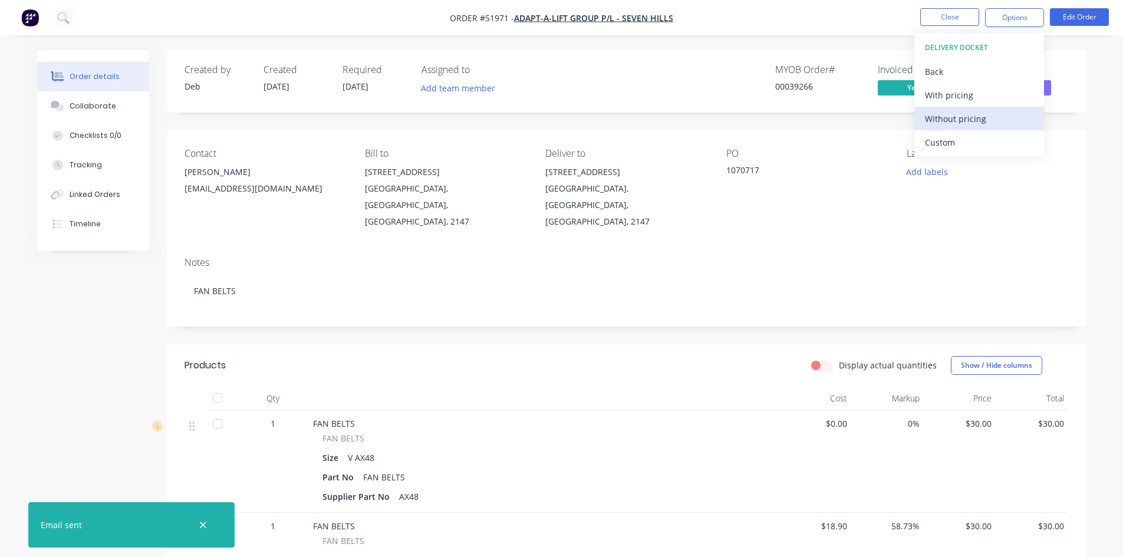
click at [945, 114] on div "Without pricing" at bounding box center [979, 118] width 109 height 17
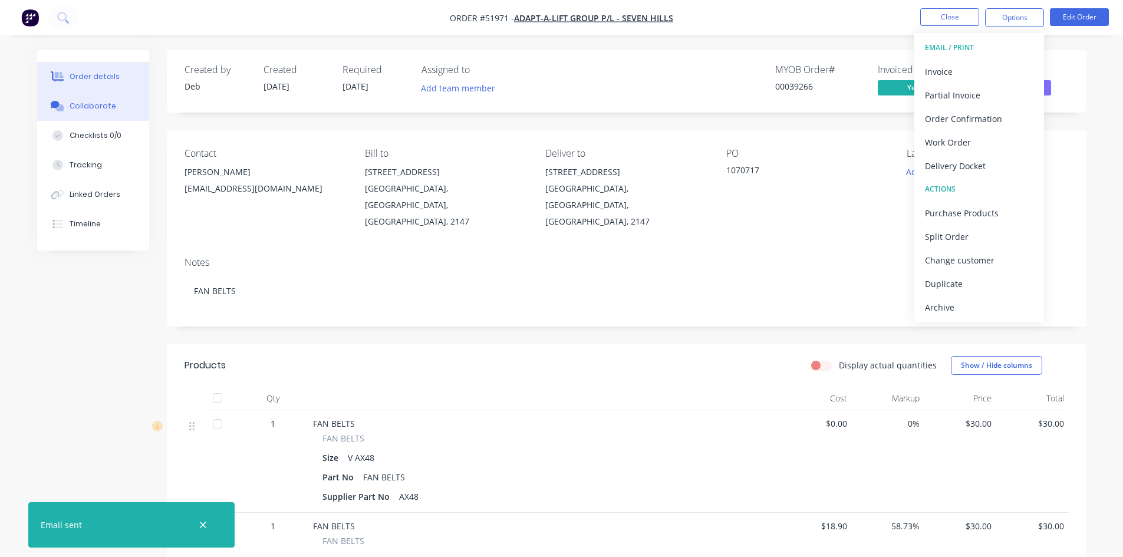
click at [101, 103] on div "Collaborate" at bounding box center [93, 106] width 47 height 11
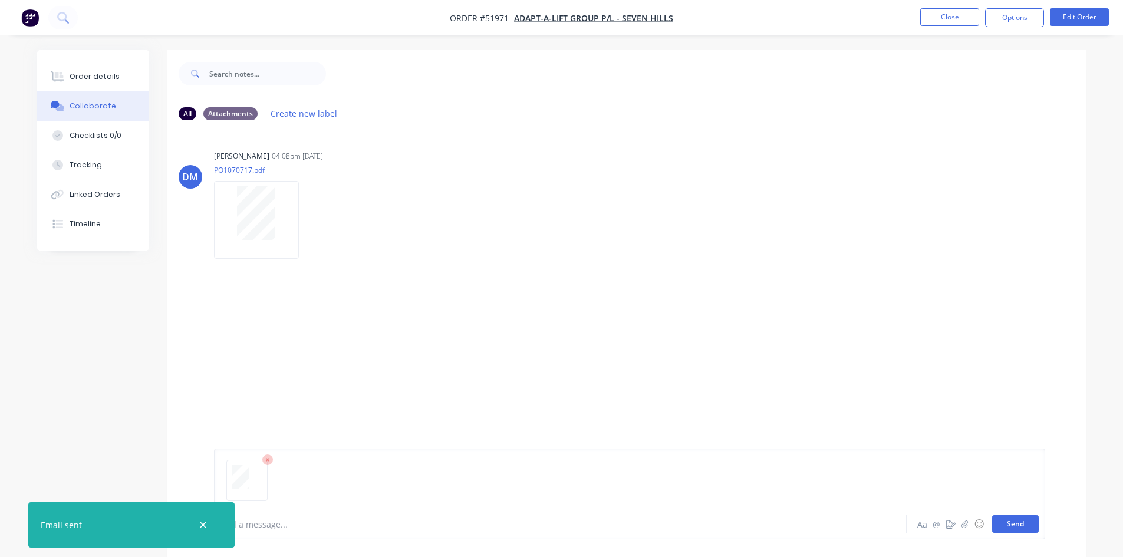
click at [1018, 522] on button "Send" at bounding box center [1015, 524] width 47 height 18
click at [936, 21] on button "Close" at bounding box center [950, 17] width 59 height 18
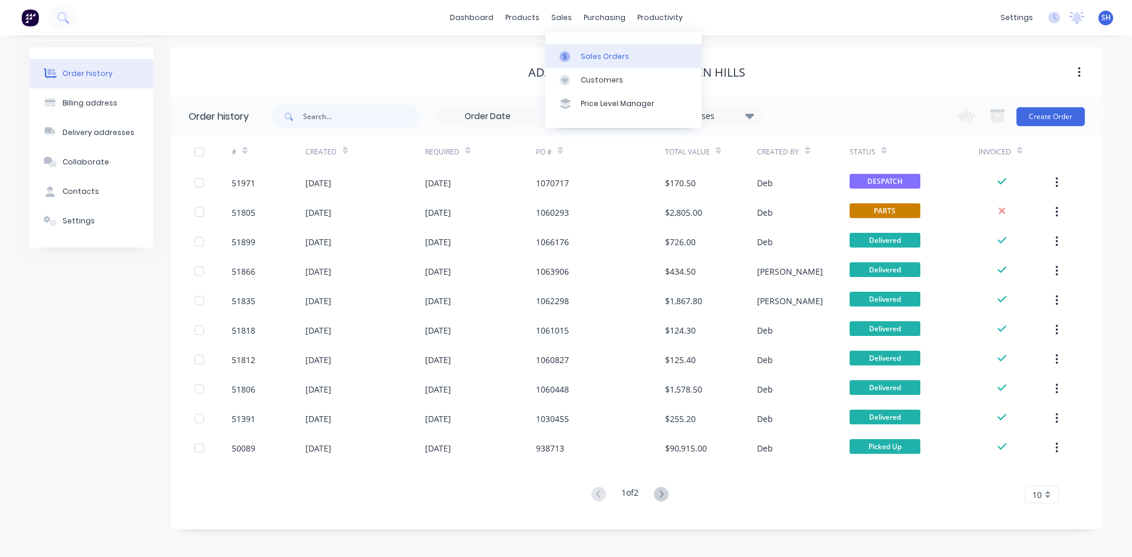
click at [594, 53] on div "Sales Orders" at bounding box center [605, 56] width 48 height 11
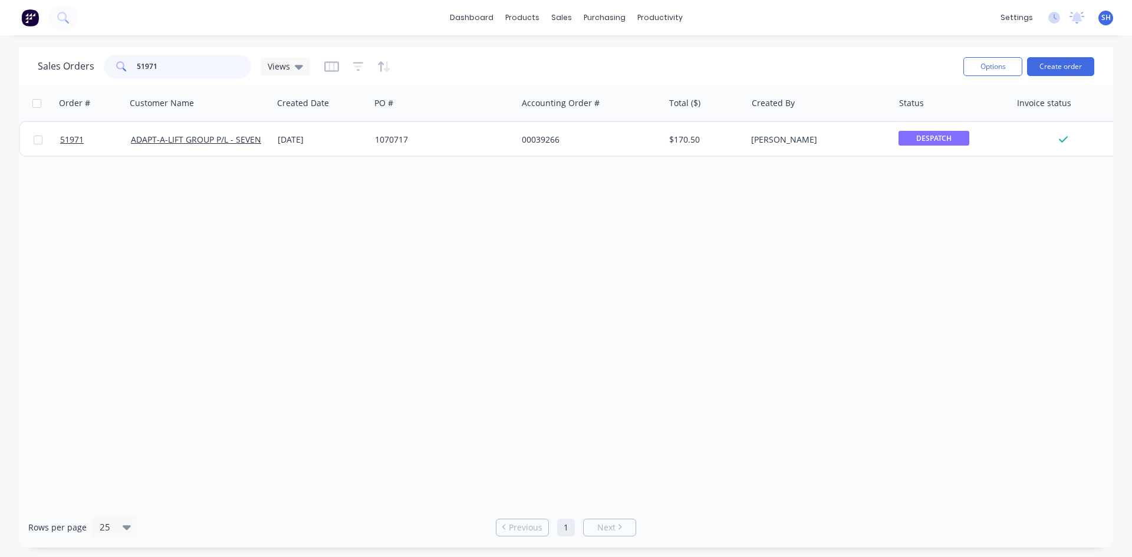
click at [173, 68] on input "51971" at bounding box center [194, 67] width 115 height 24
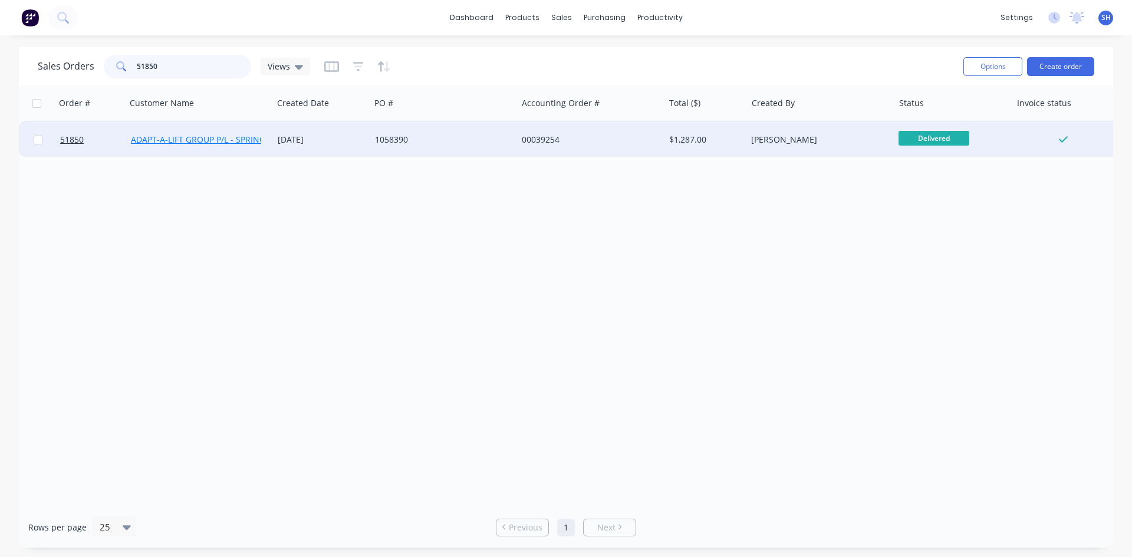
type input "51850"
click at [212, 139] on link "ADAPT-A-LIFT GROUP P/L - SPRINGVALE" at bounding box center [207, 139] width 153 height 11
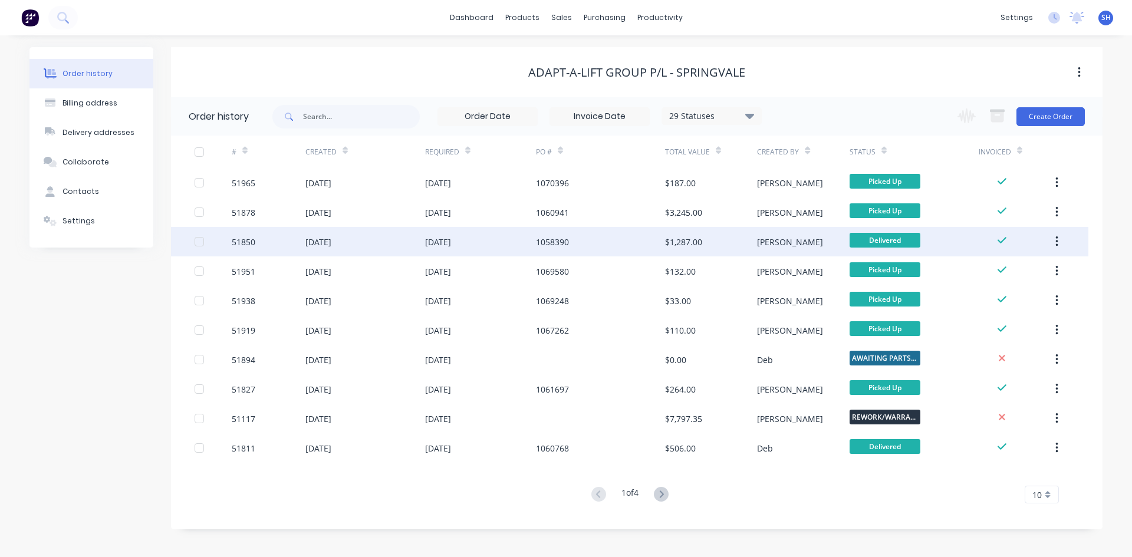
click at [329, 242] on div "[DATE]" at bounding box center [318, 242] width 26 height 12
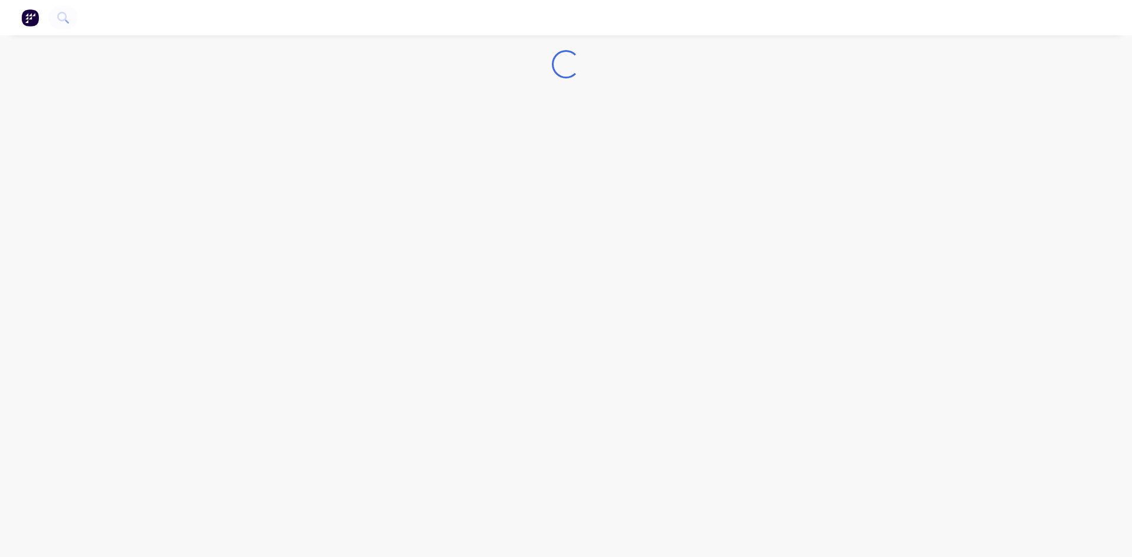
click at [329, 242] on div "Loading..." at bounding box center [566, 278] width 1132 height 557
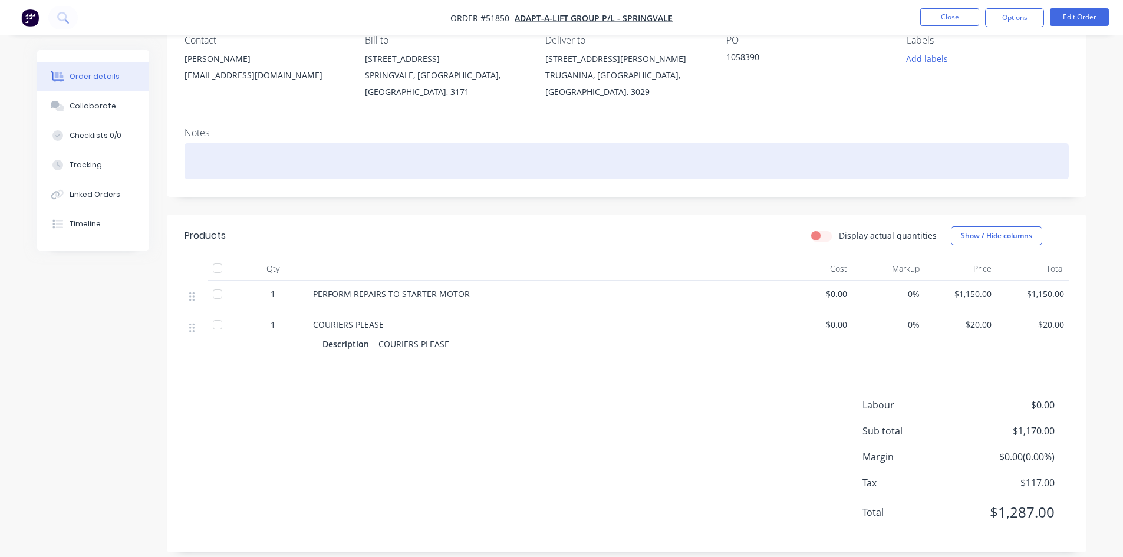
scroll to position [114, 0]
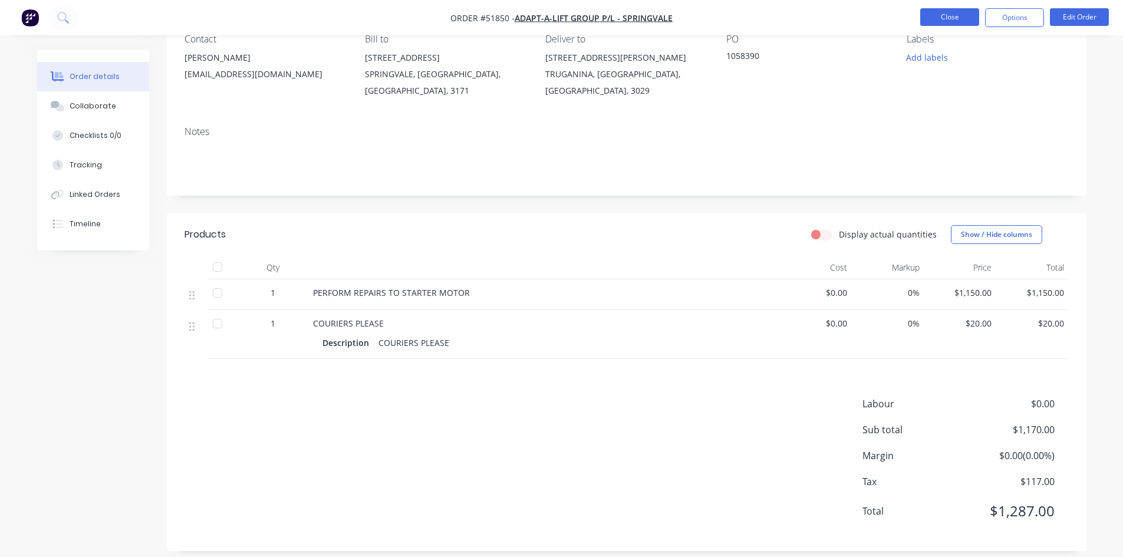
click at [942, 18] on button "Close" at bounding box center [950, 17] width 59 height 18
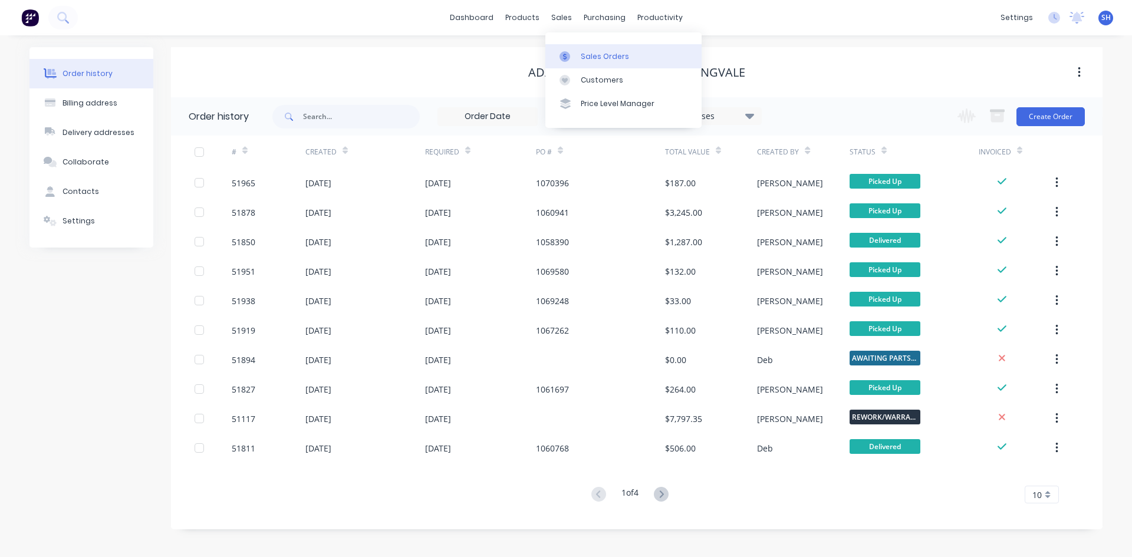
click at [593, 57] on div "Sales Orders" at bounding box center [605, 56] width 48 height 11
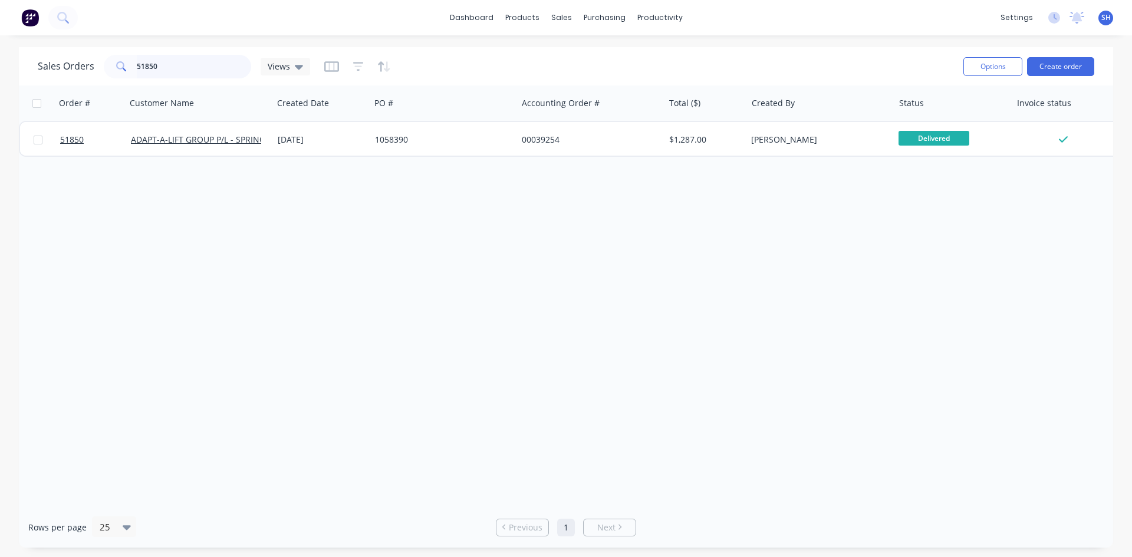
click at [176, 75] on input "51850" at bounding box center [194, 67] width 115 height 24
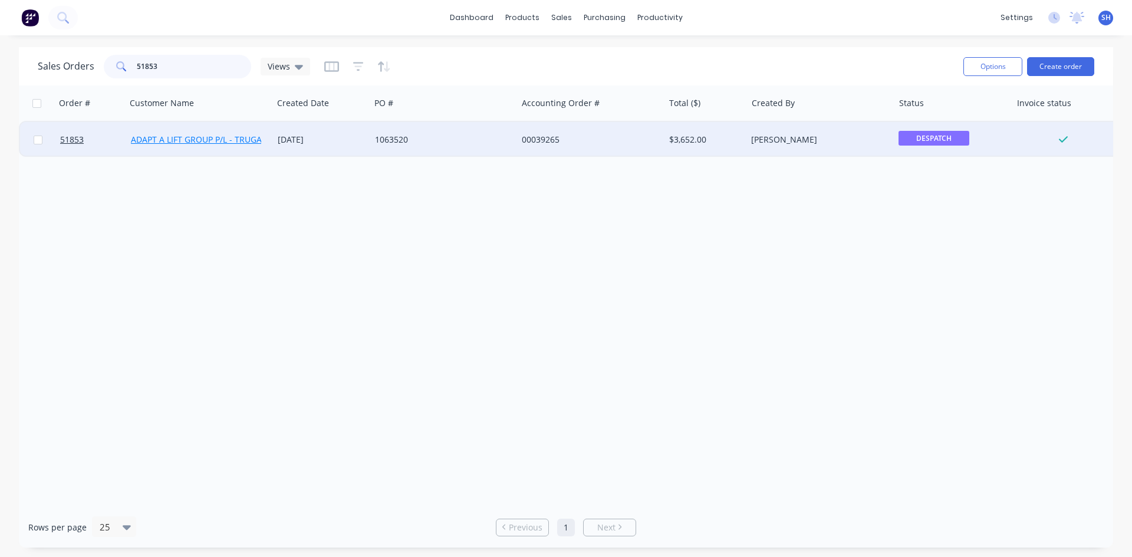
type input "51853"
click at [202, 137] on link "ADAPT A LIFT GROUP P/L - TRUGANINA" at bounding box center [207, 139] width 152 height 11
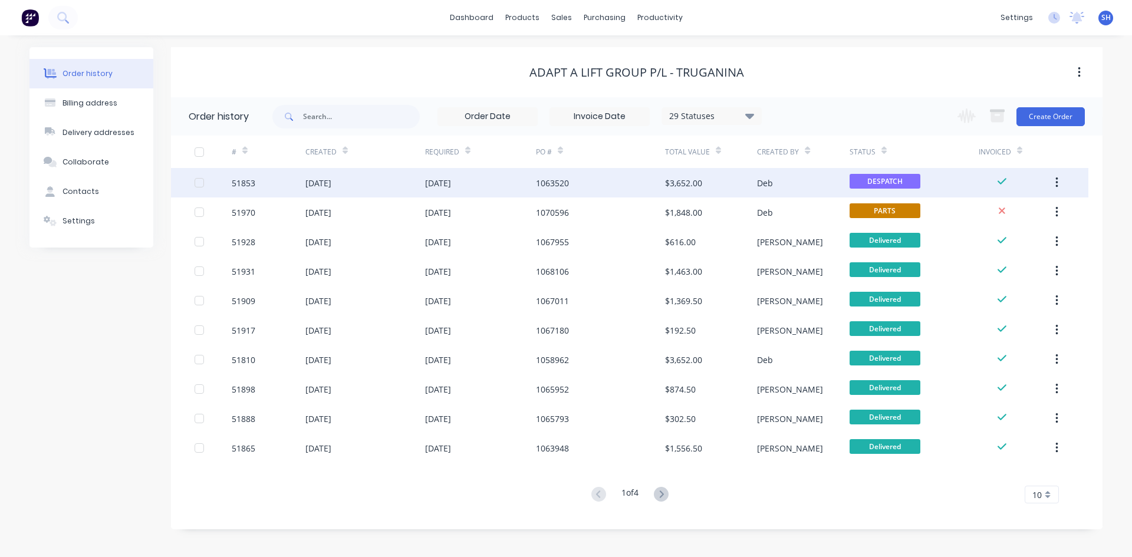
click at [298, 183] on div "51853" at bounding box center [269, 182] width 74 height 29
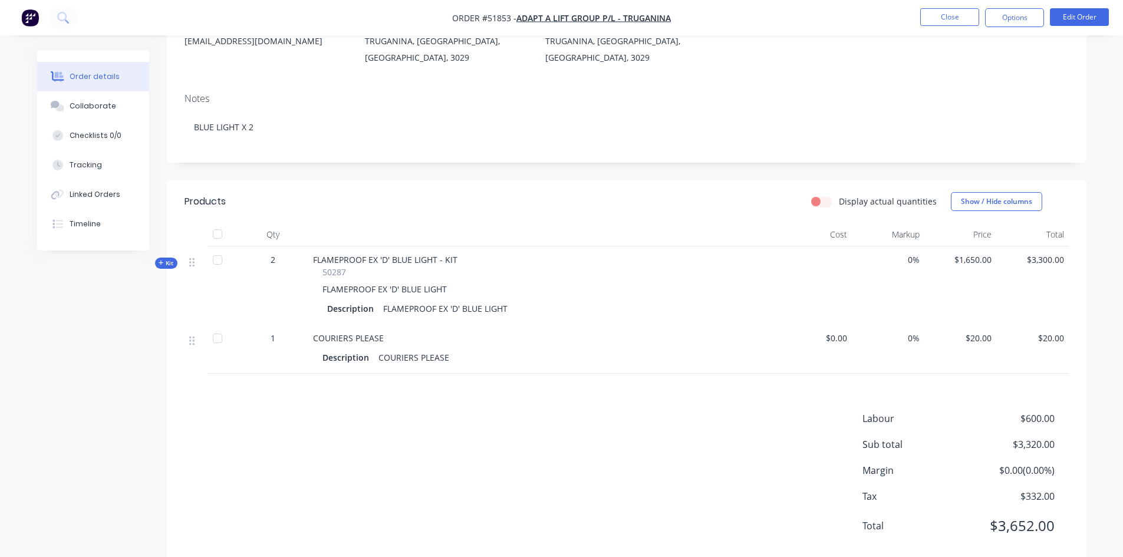
scroll to position [175, 0]
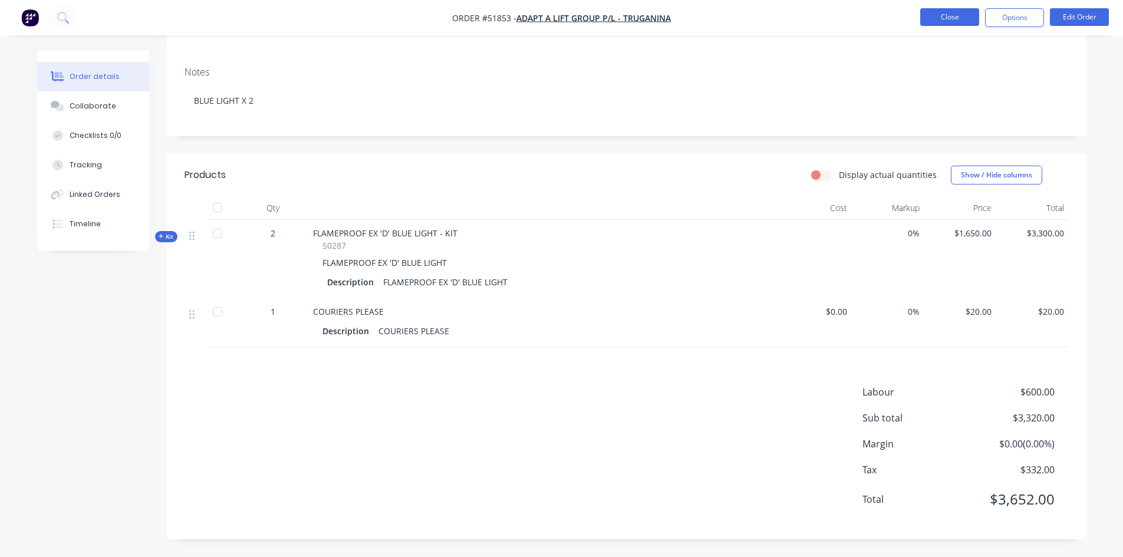
click at [947, 18] on button "Close" at bounding box center [950, 17] width 59 height 18
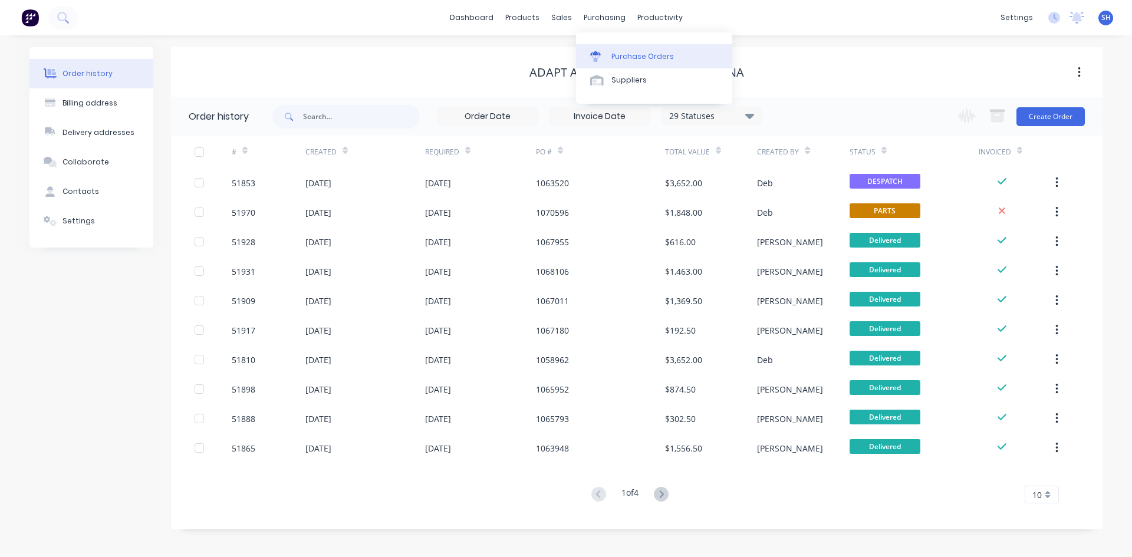
click at [621, 54] on div "Purchase Orders" at bounding box center [643, 56] width 63 height 11
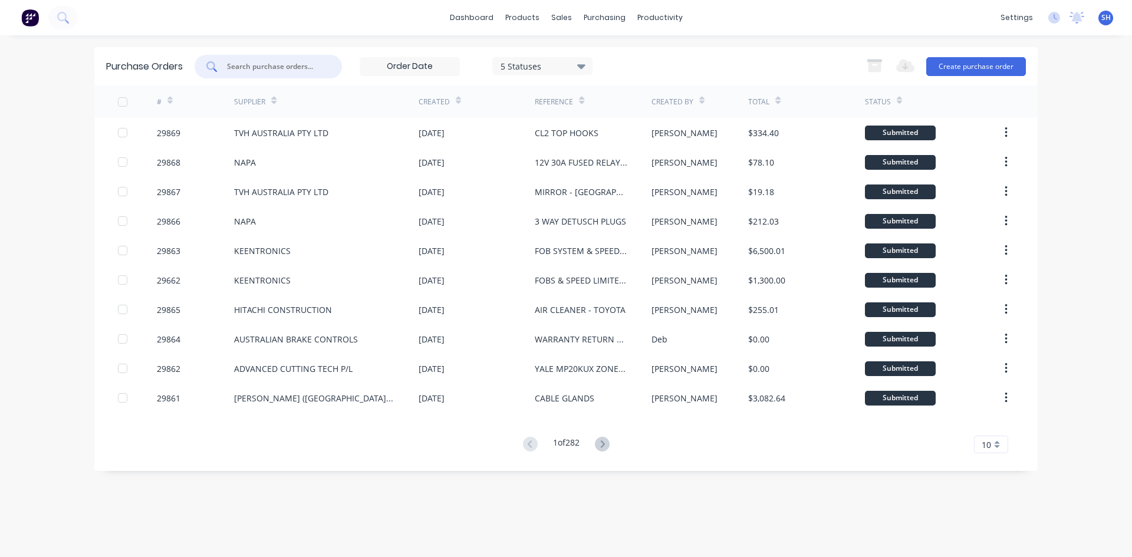
click at [259, 64] on input "text" at bounding box center [275, 67] width 98 height 12
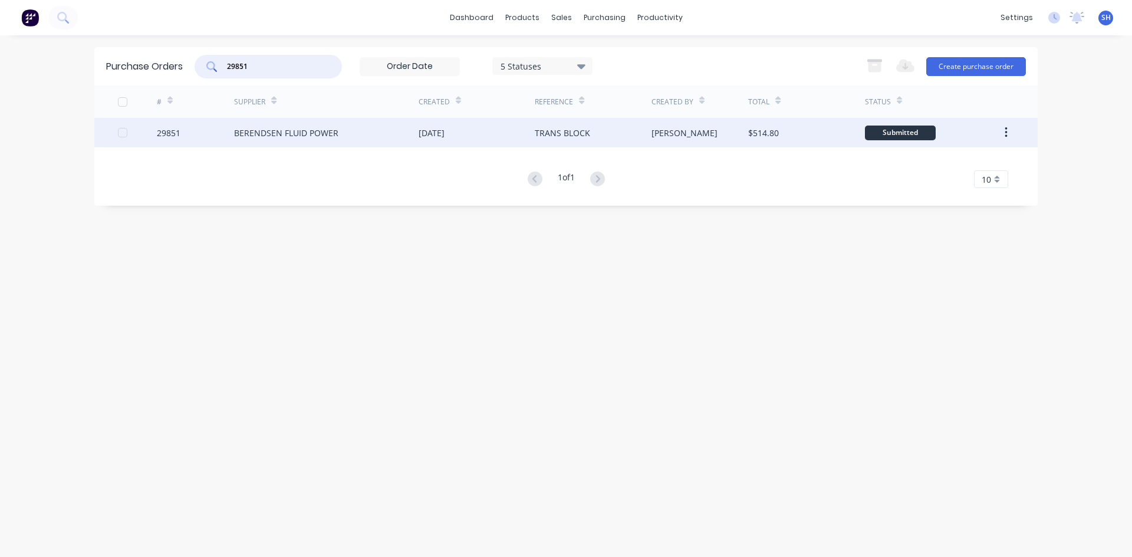
type input "29851"
click at [280, 126] on div "BERENDSEN FLUID POWER" at bounding box center [326, 132] width 185 height 29
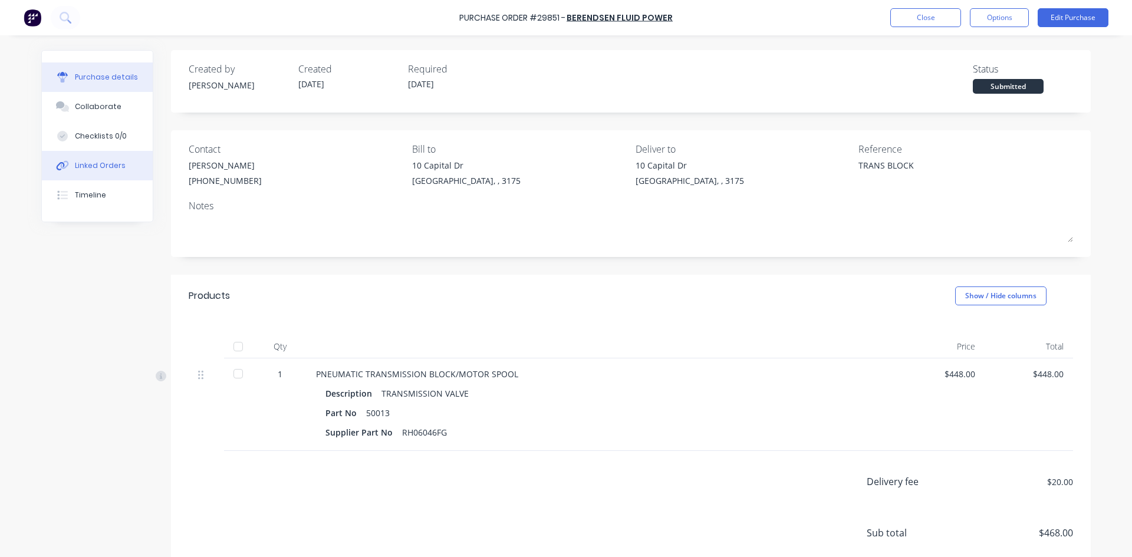
click at [110, 164] on div "Linked Orders" at bounding box center [100, 165] width 51 height 11
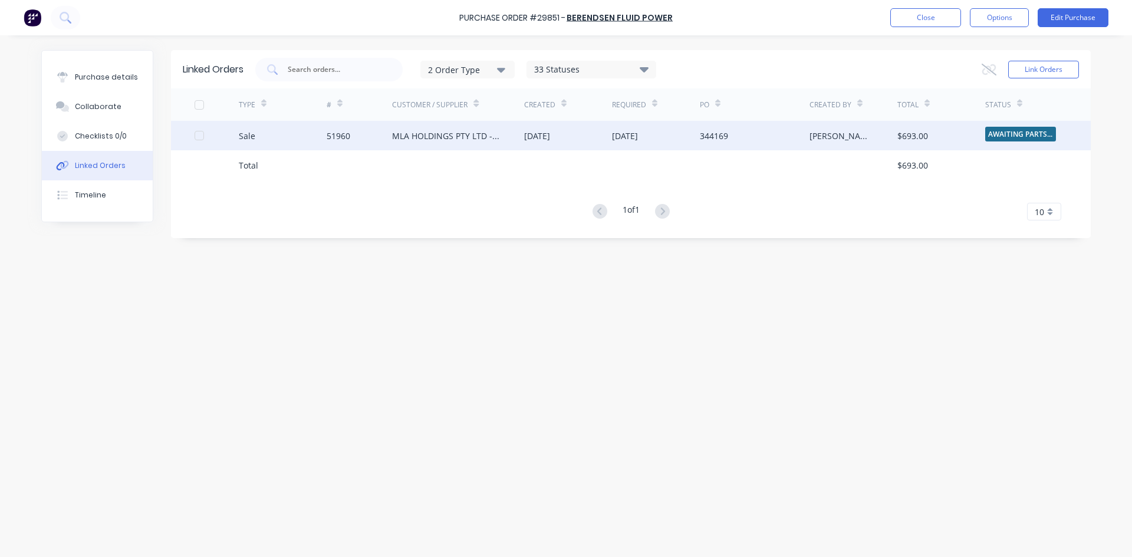
click at [382, 132] on div "51960" at bounding box center [360, 135] width 66 height 29
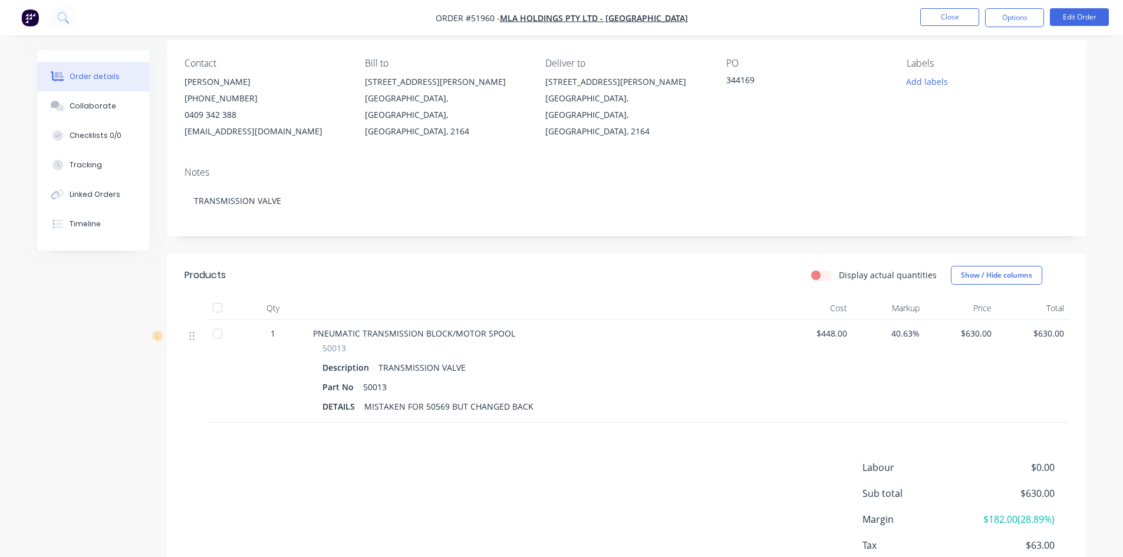
scroll to position [118, 0]
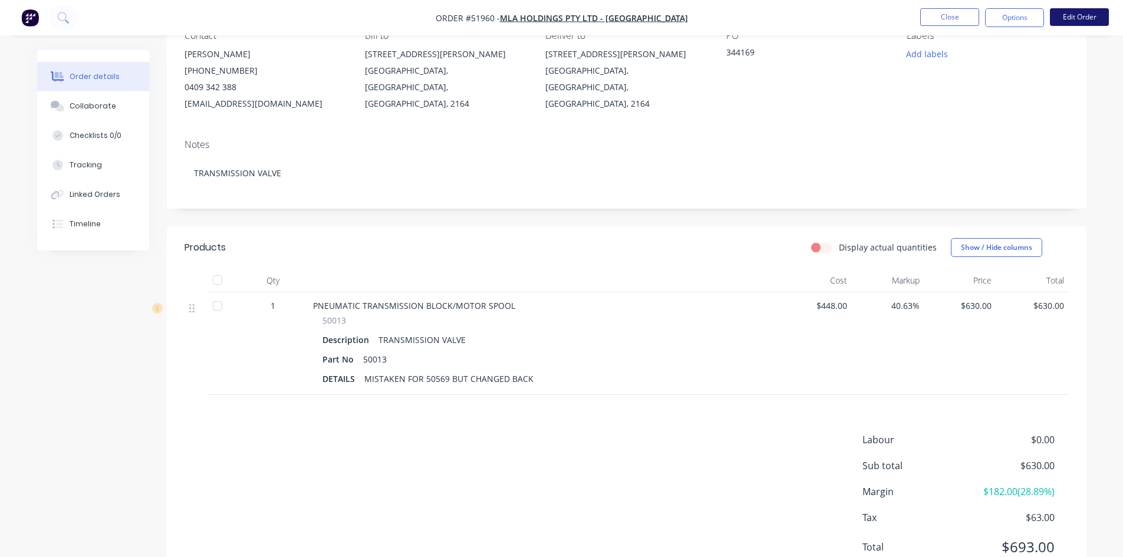
click at [1071, 14] on button "Edit Order" at bounding box center [1079, 17] width 59 height 18
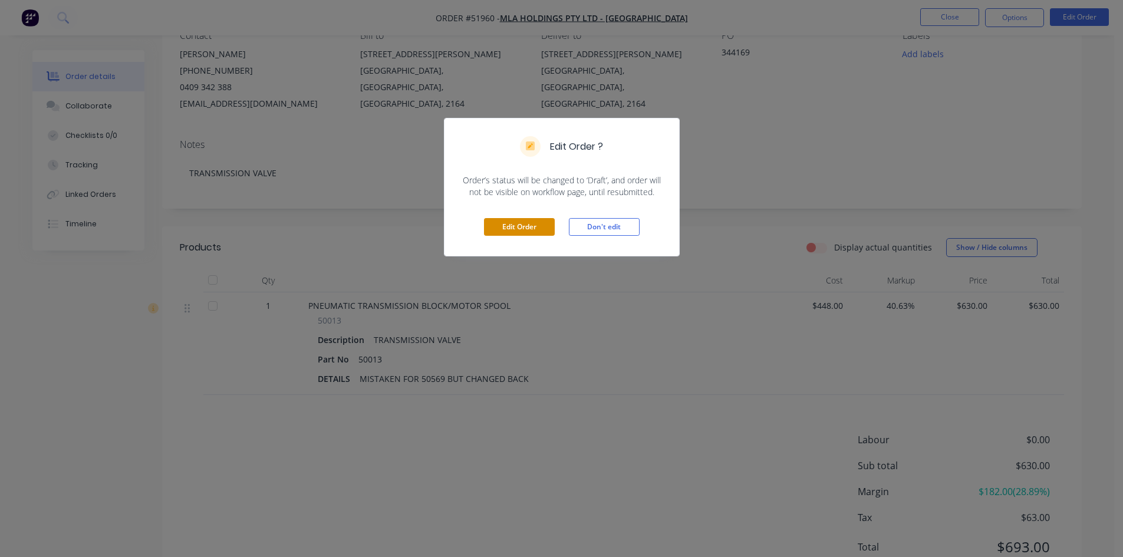
click at [517, 224] on button "Edit Order" at bounding box center [519, 227] width 71 height 18
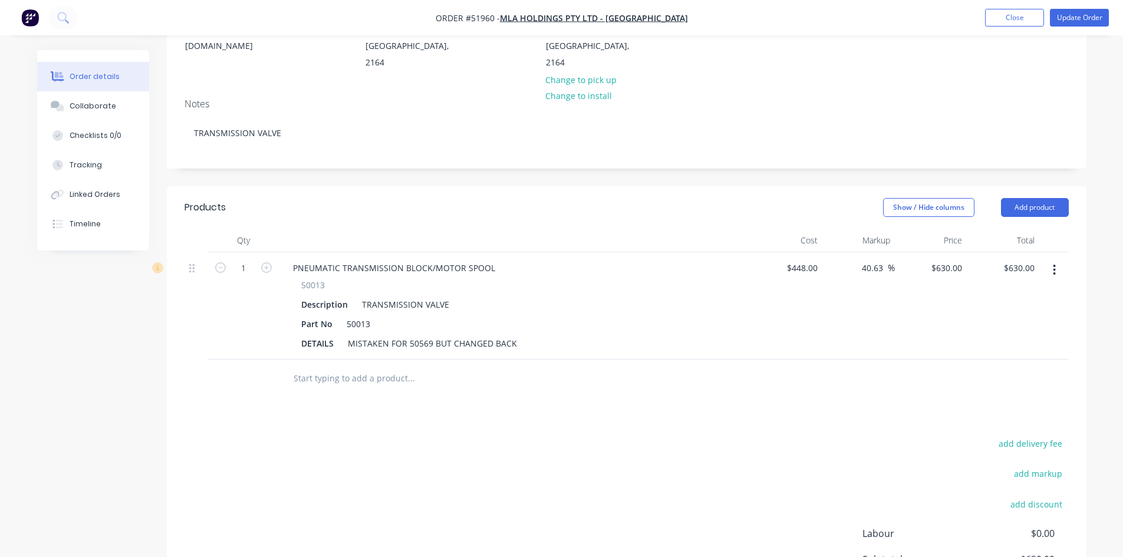
scroll to position [295, 0]
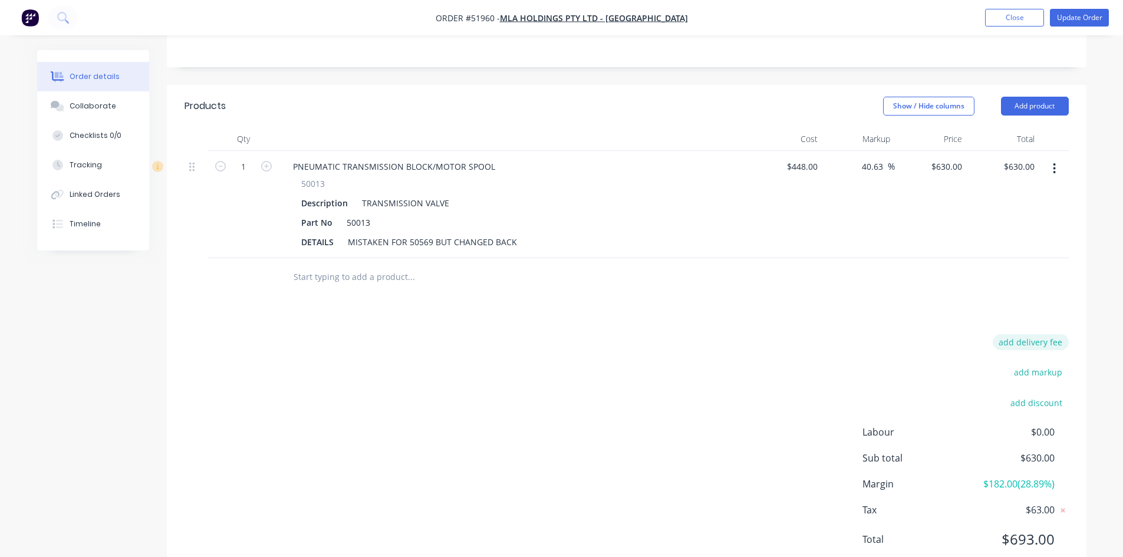
click at [1008, 334] on button "add delivery fee" at bounding box center [1031, 342] width 76 height 16
type input "35.00"
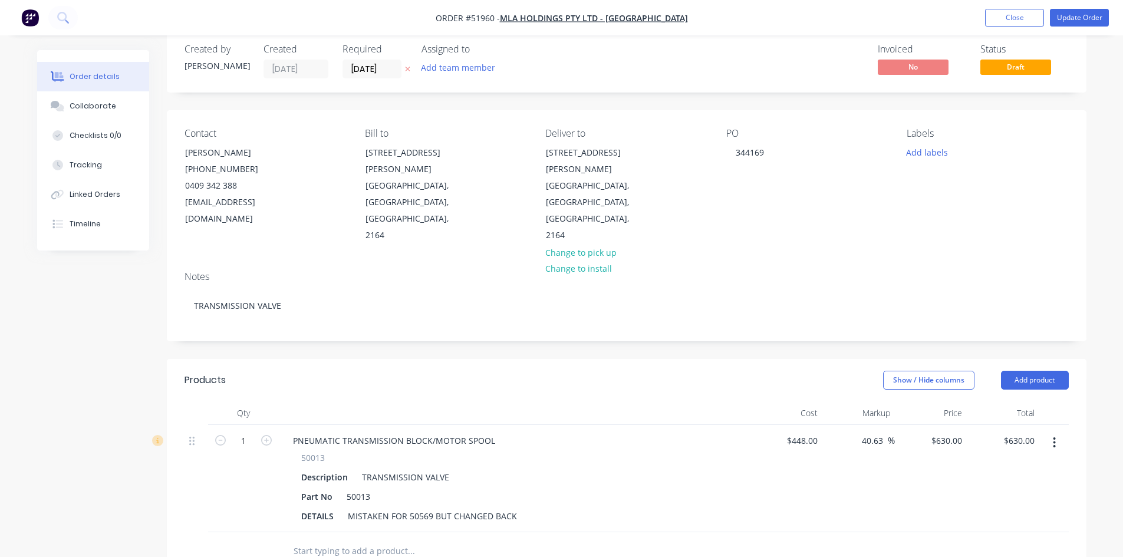
scroll to position [0, 0]
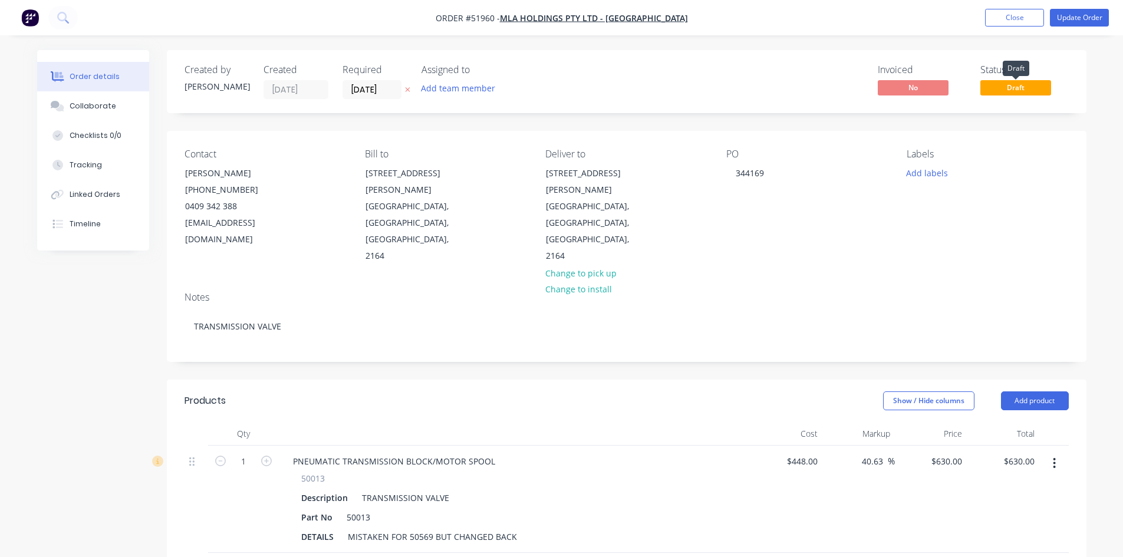
click at [1002, 87] on span "Draft" at bounding box center [1016, 87] width 71 height 15
click at [1065, 17] on button "Update Order" at bounding box center [1079, 18] width 59 height 18
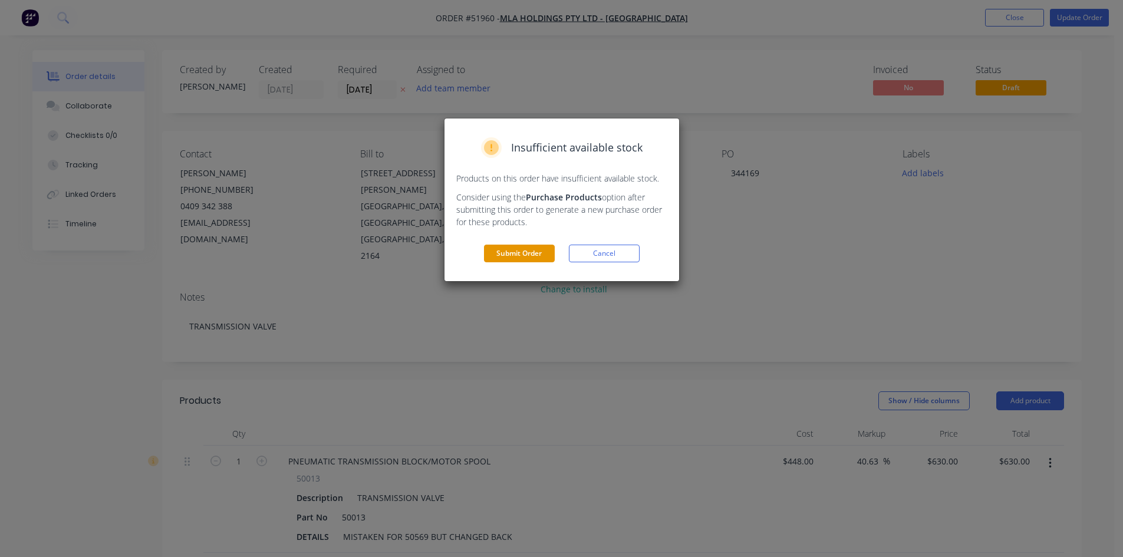
click at [533, 248] on button "Submit Order" at bounding box center [519, 254] width 71 height 18
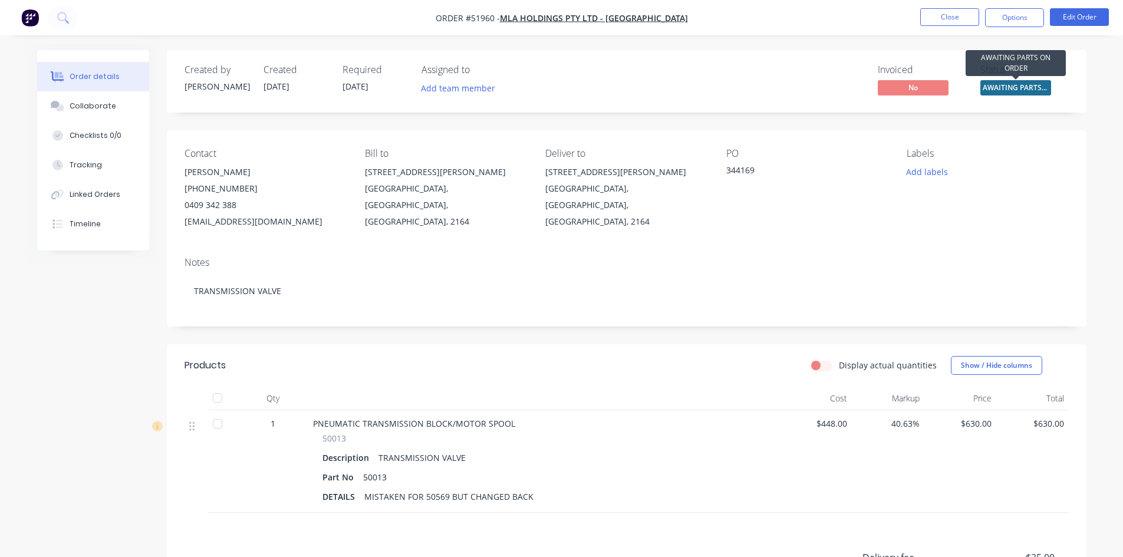
click at [988, 87] on span "AWAITING PARTS ..." at bounding box center [1016, 87] width 71 height 15
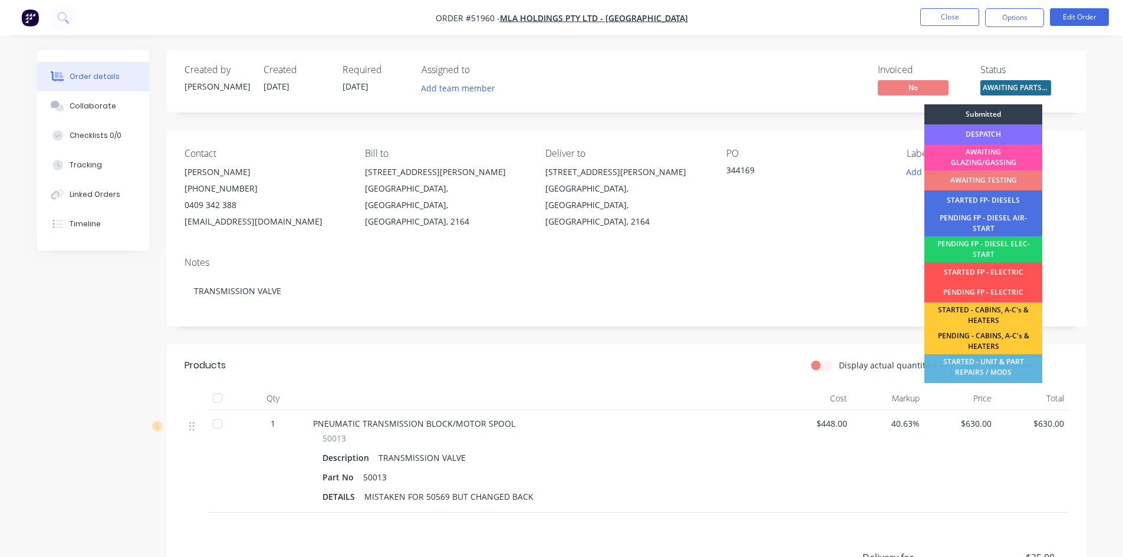
click at [988, 132] on div "DESPATCH" at bounding box center [984, 134] width 118 height 20
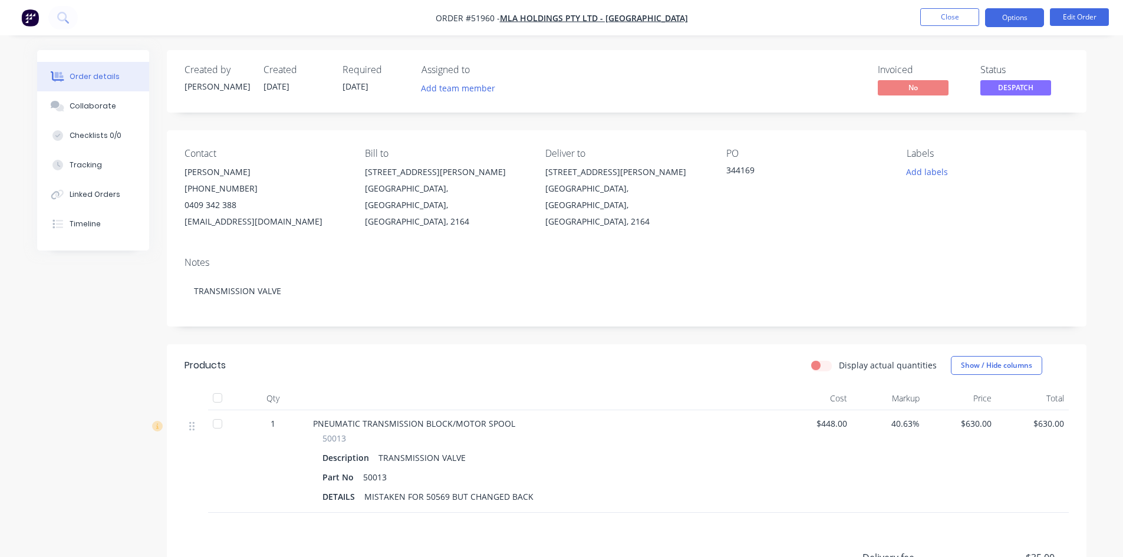
click at [997, 15] on button "Options" at bounding box center [1014, 17] width 59 height 19
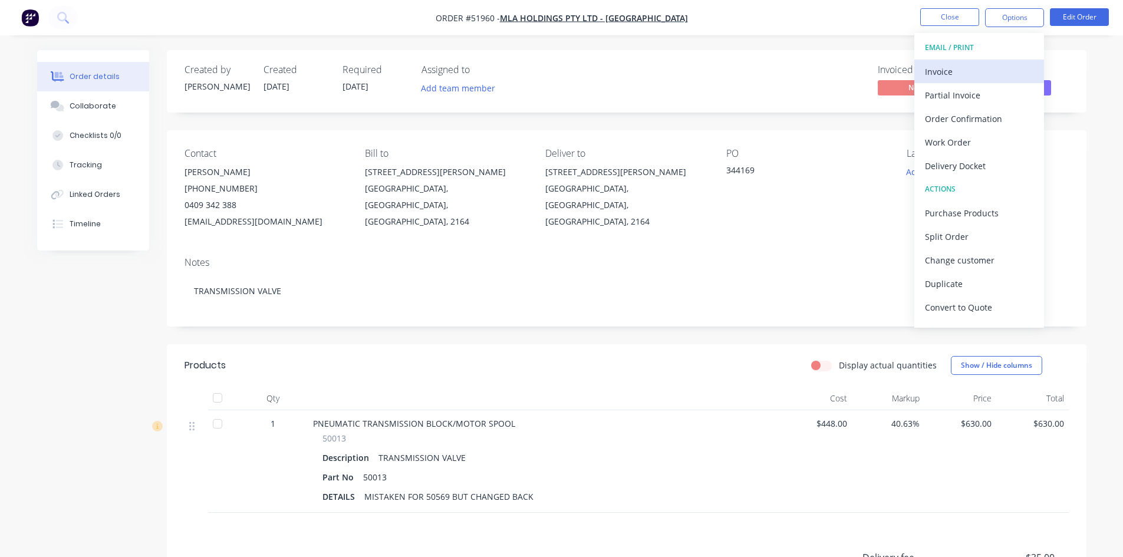
click at [951, 67] on div "Invoice" at bounding box center [979, 71] width 109 height 17
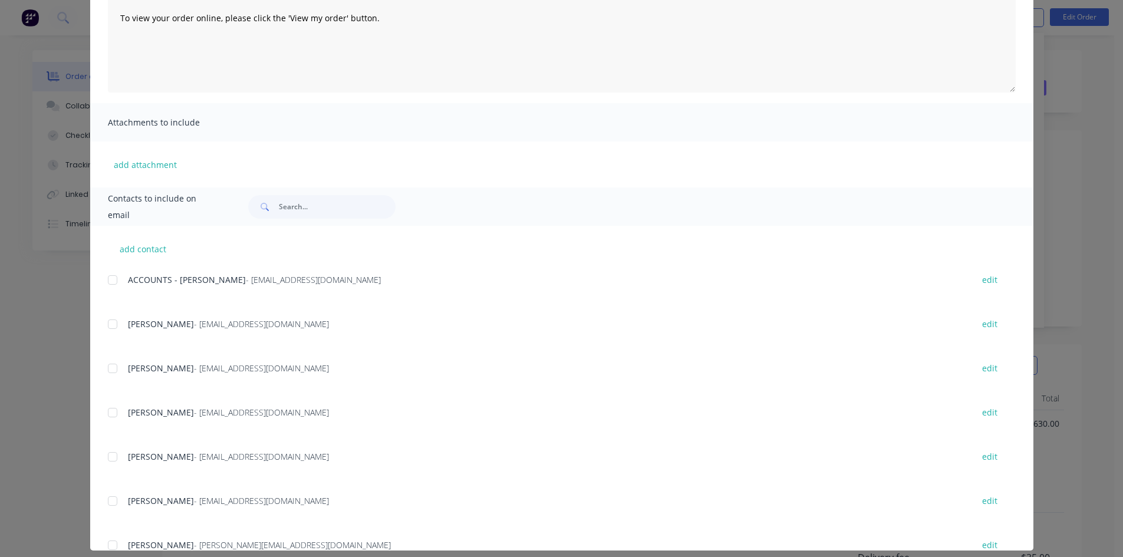
scroll to position [170, 0]
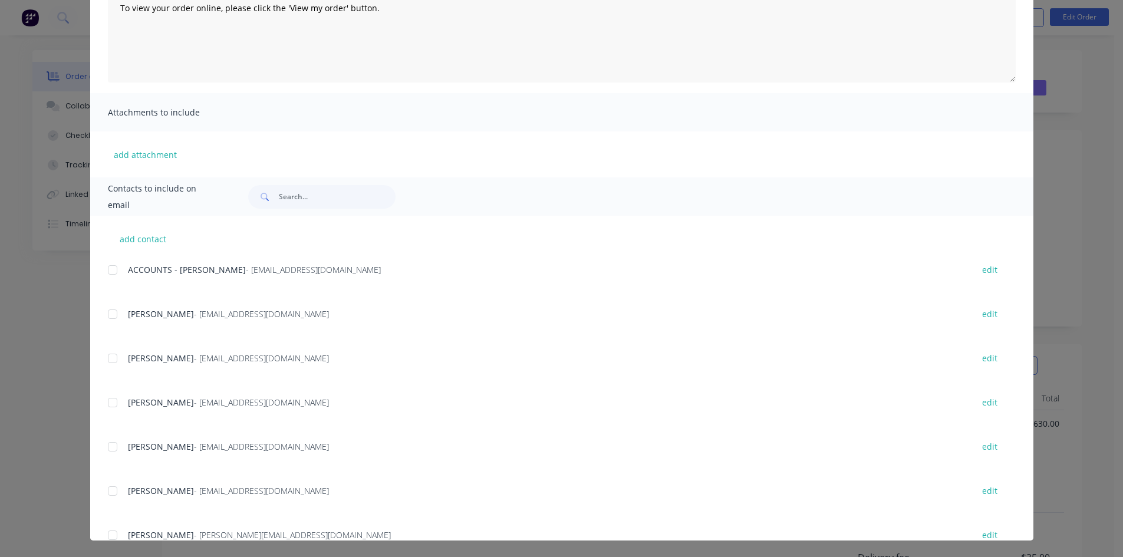
click at [109, 268] on div at bounding box center [113, 270] width 24 height 24
click at [110, 358] on div at bounding box center [113, 359] width 24 height 24
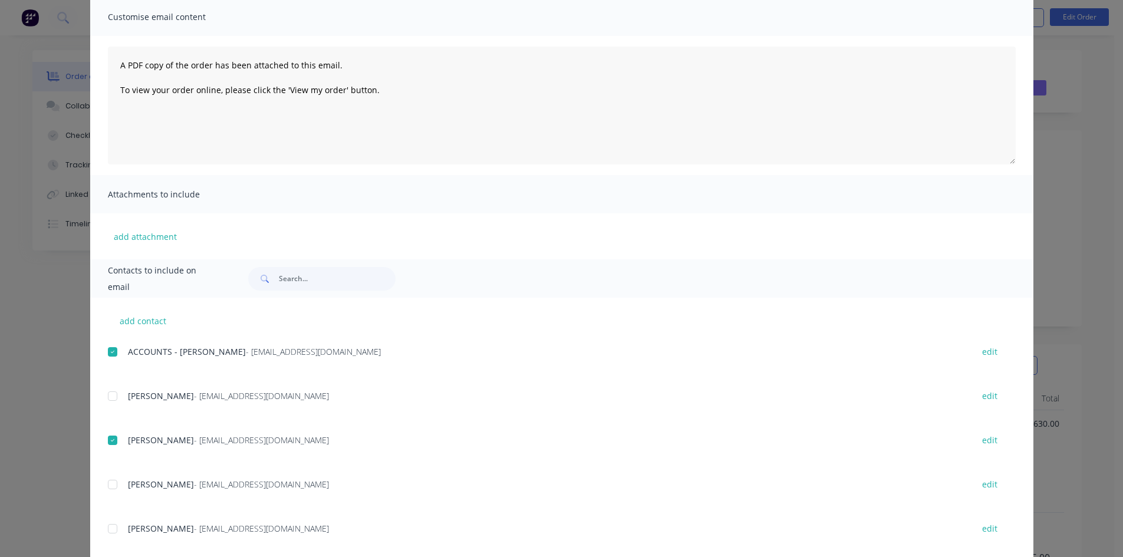
scroll to position [0, 0]
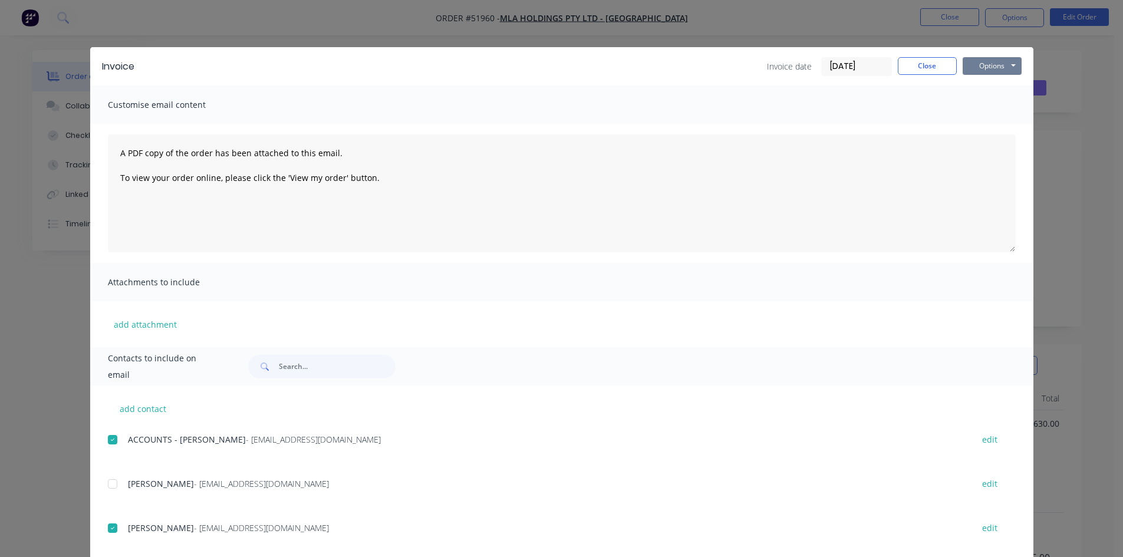
click at [980, 62] on button "Options" at bounding box center [992, 66] width 59 height 18
click at [991, 126] on button "Email" at bounding box center [1000, 125] width 75 height 19
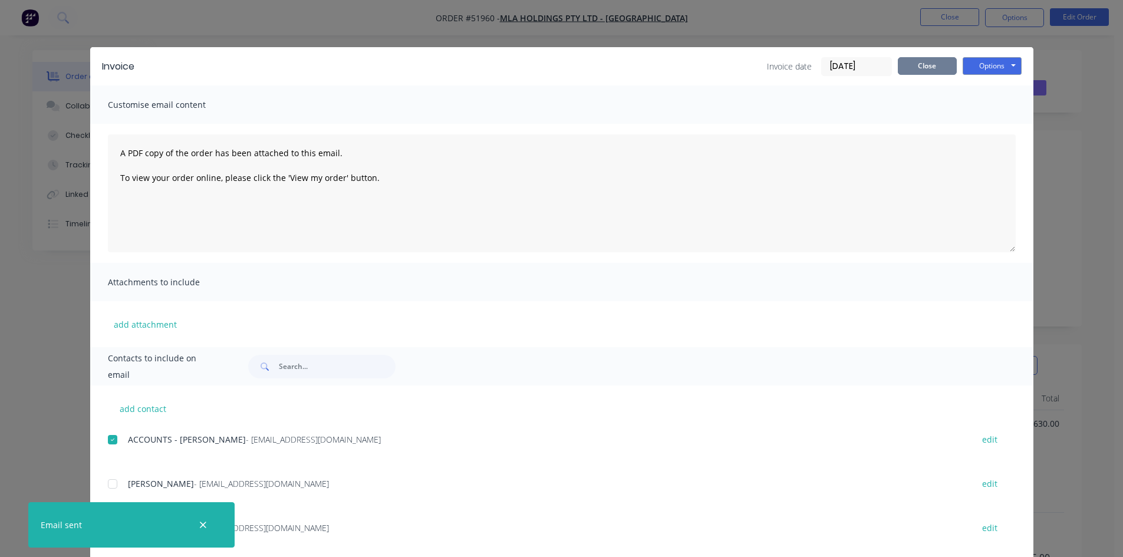
click at [911, 64] on button "Close" at bounding box center [927, 66] width 59 height 18
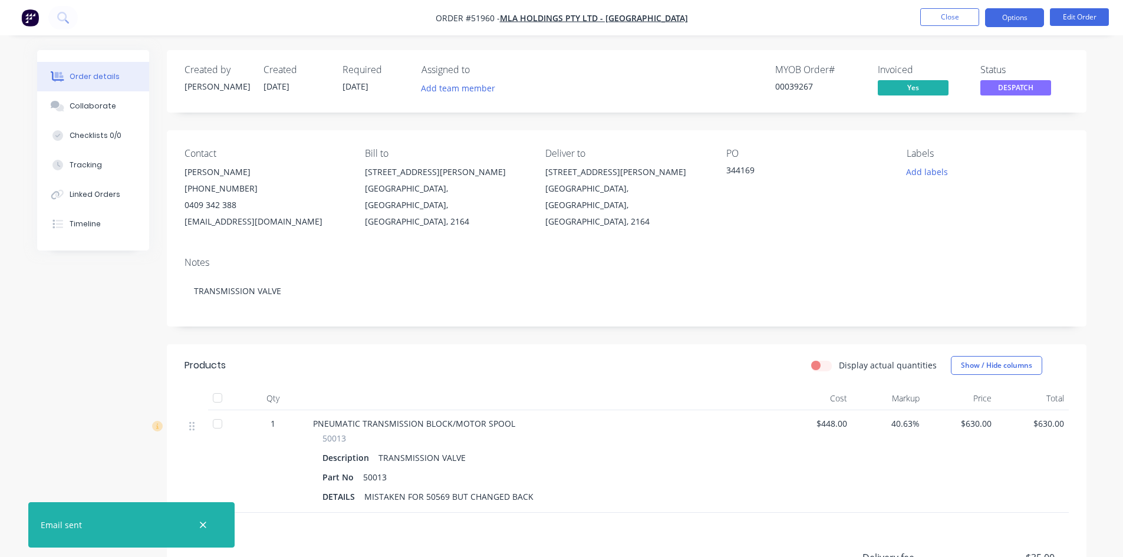
click at [1001, 15] on button "Options" at bounding box center [1014, 17] width 59 height 19
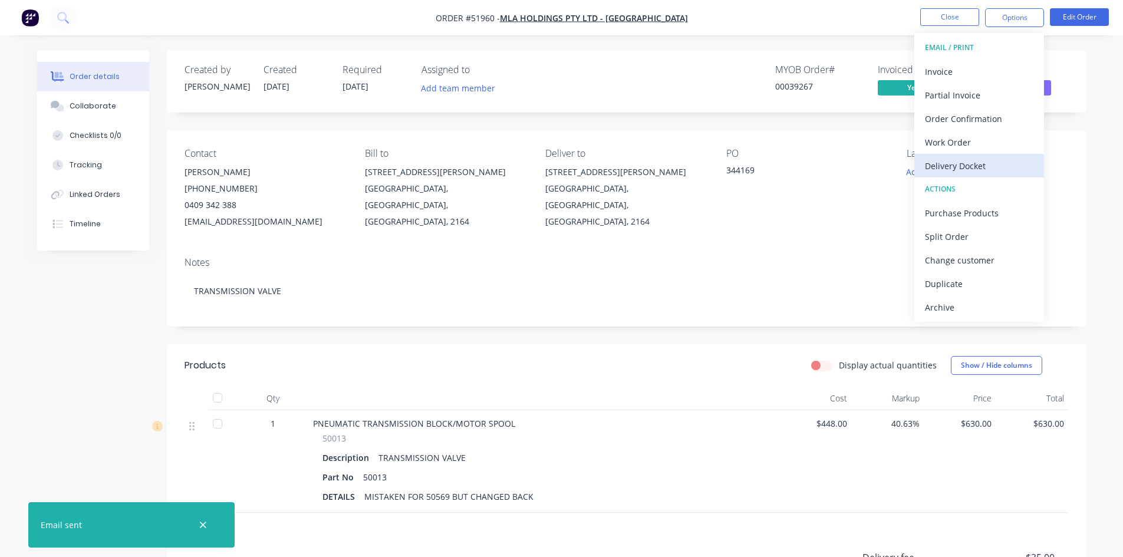
click at [959, 165] on div "Delivery Docket" at bounding box center [979, 165] width 109 height 17
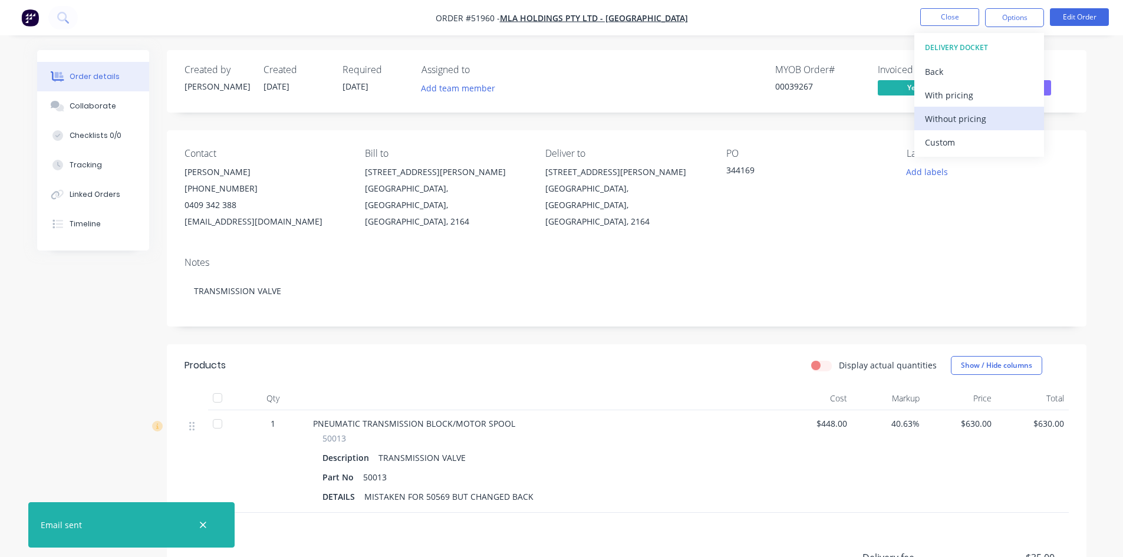
click at [957, 119] on div "Without pricing" at bounding box center [979, 118] width 109 height 17
